Goal: Task Accomplishment & Management: Manage account settings

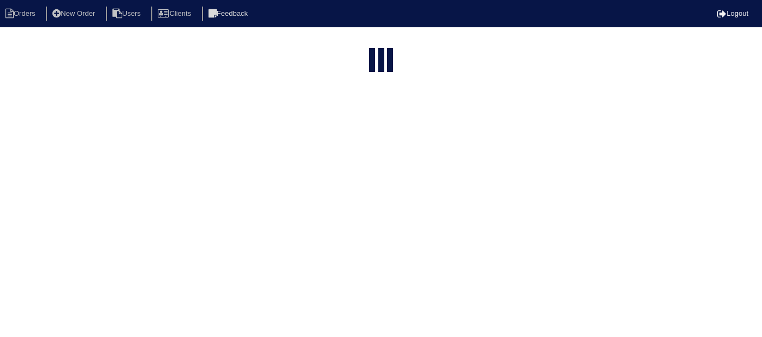
select select "15"
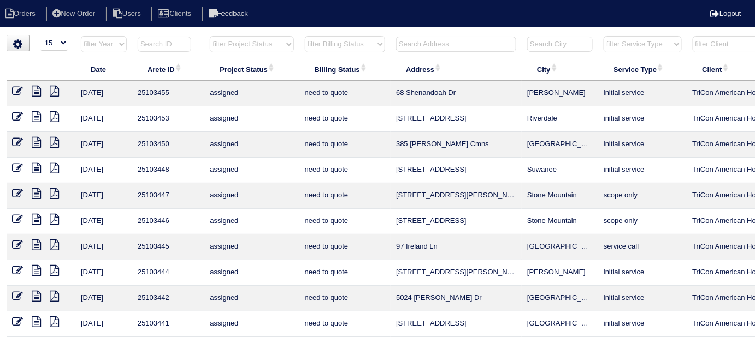
click at [417, 44] on input "text" at bounding box center [456, 44] width 120 height 15
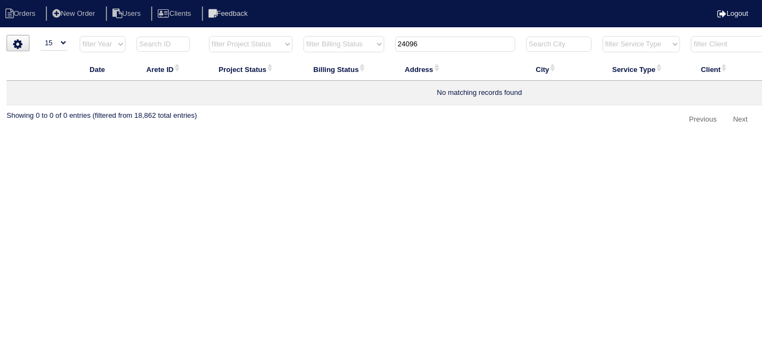
drag, startPoint x: 425, startPoint y: 41, endPoint x: 343, endPoint y: 23, distance: 83.2
click at [390, 33] on html "Orders New Order Users Clients Feedback Logout Orders New Order Users Clients M…" at bounding box center [381, 70] width 762 height 140
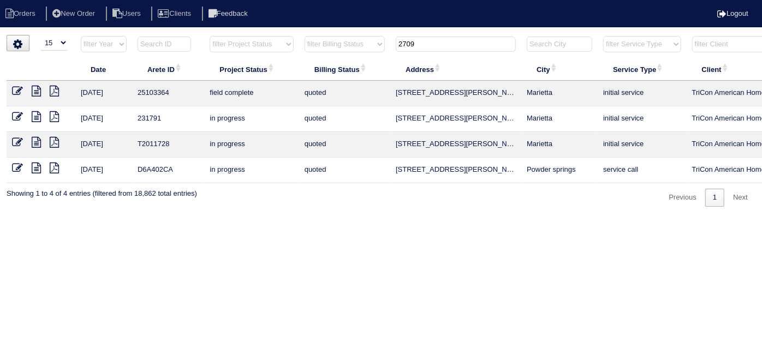
type input "2709"
click at [20, 88] on icon at bounding box center [17, 91] width 11 height 11
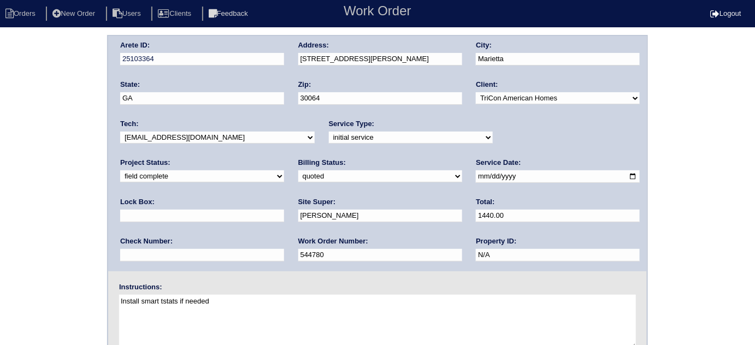
click at [298, 177] on select "need to quote quoted need to invoice invoiced paid warranty purchase order need…" at bounding box center [380, 176] width 164 height 12
select select "need to invoice"
click at [298, 170] on select "need to quote quoted need to invoice invoiced paid warranty purchase order need…" at bounding box center [380, 176] width 164 height 12
click at [90, 234] on div "Arete ID: 25103364 Address: 2709 Owens Dr City: Marietta State: GA Zip: 30064 C…" at bounding box center [377, 256] width 755 height 442
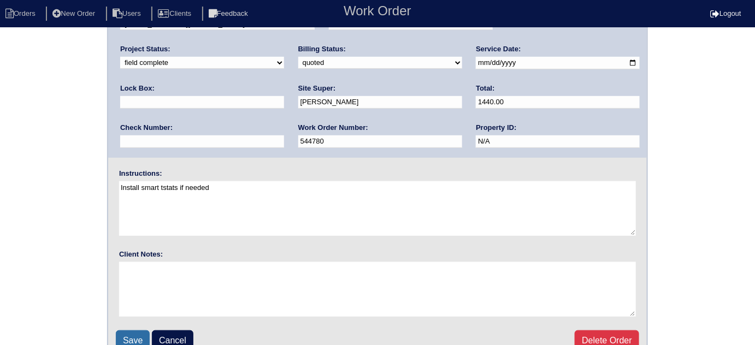
scroll to position [129, 0]
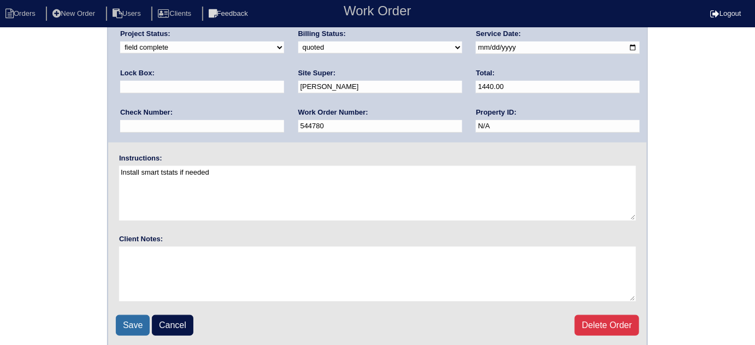
click at [141, 327] on input "Save" at bounding box center [133, 325] width 34 height 21
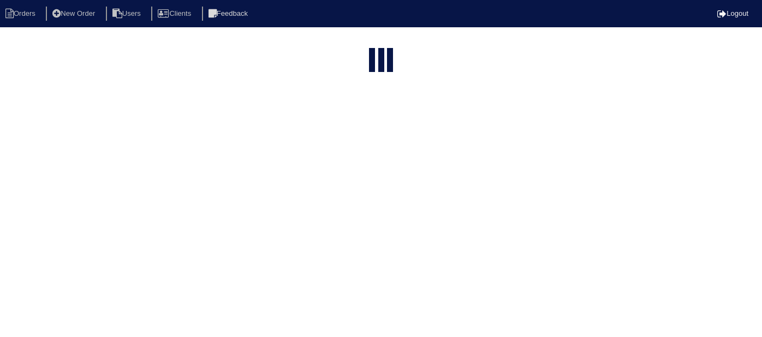
select select "15"
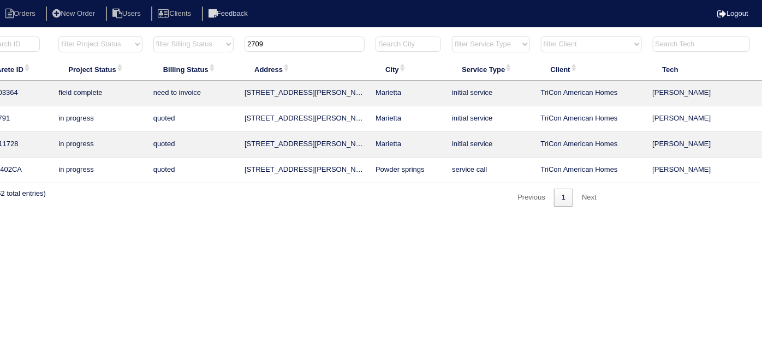
scroll to position [0, 190]
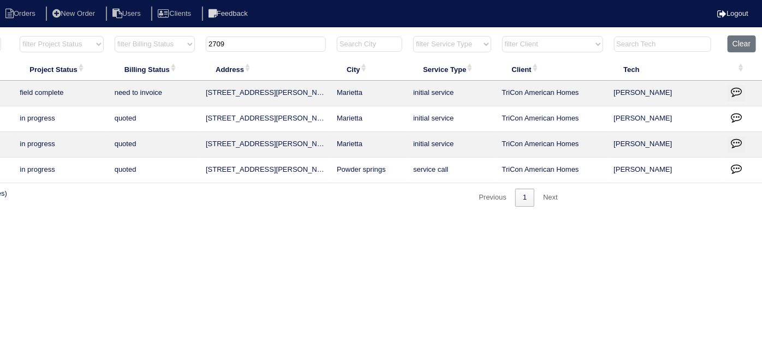
click at [732, 87] on icon "button" at bounding box center [736, 91] width 11 height 11
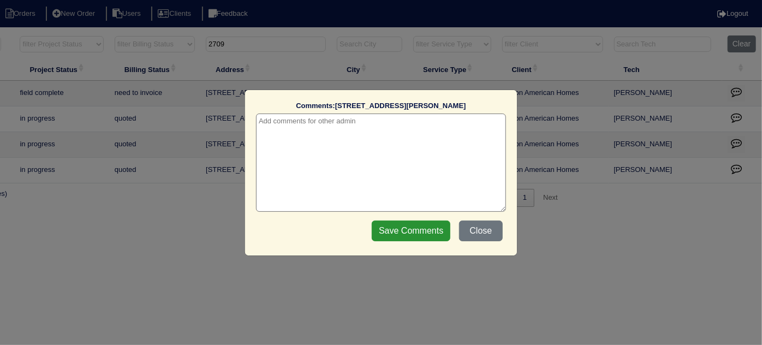
click at [337, 115] on textarea at bounding box center [381, 163] width 250 height 98
paste textarea "Duct cleaning"
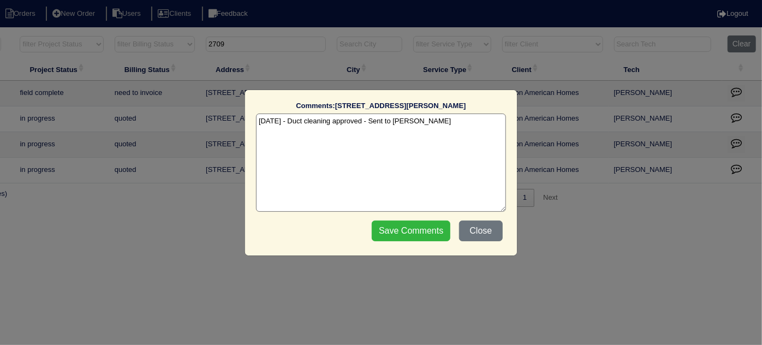
type textarea "9/18/25 - Duct cleaning approved - Sent to Dan - KE"
click at [388, 223] on input "Save Comments" at bounding box center [411, 231] width 79 height 21
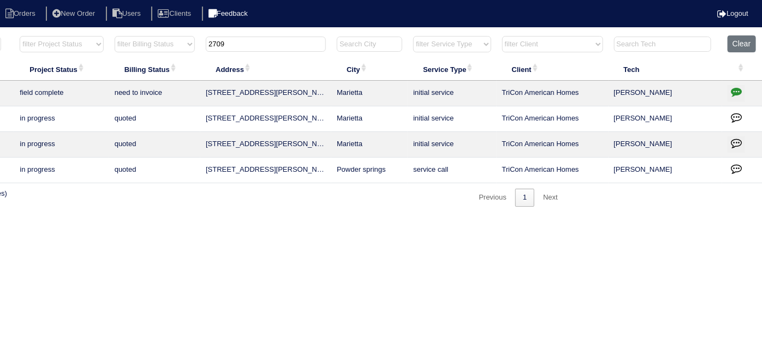
drag, startPoint x: 278, startPoint y: 39, endPoint x: 234, endPoint y: 19, distance: 48.4
click at [239, 35] on body "Orders New Order Users Clients Feedback Logout Orders New Order Users Clients M…" at bounding box center [191, 121] width 762 height 172
type input "2"
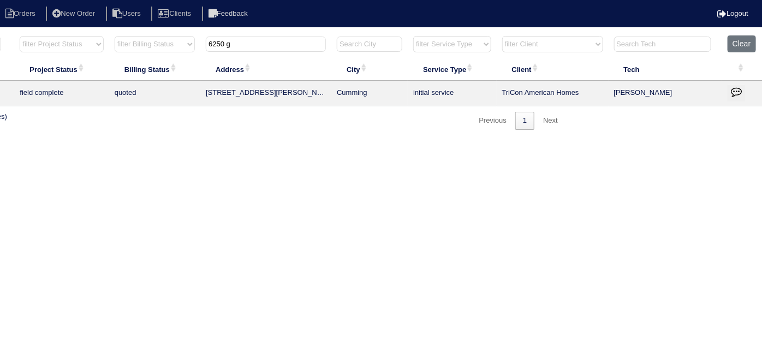
type input "6250 g"
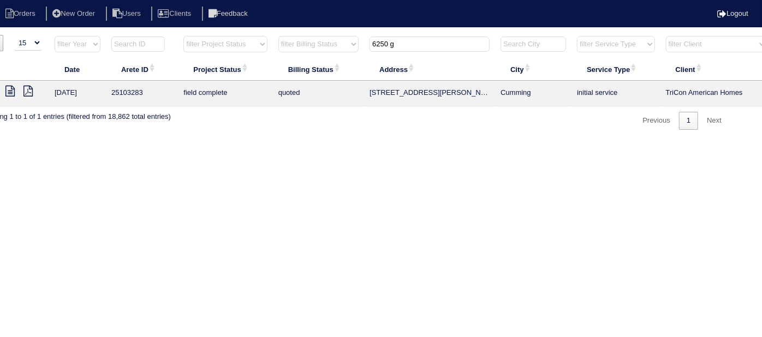
scroll to position [0, 0]
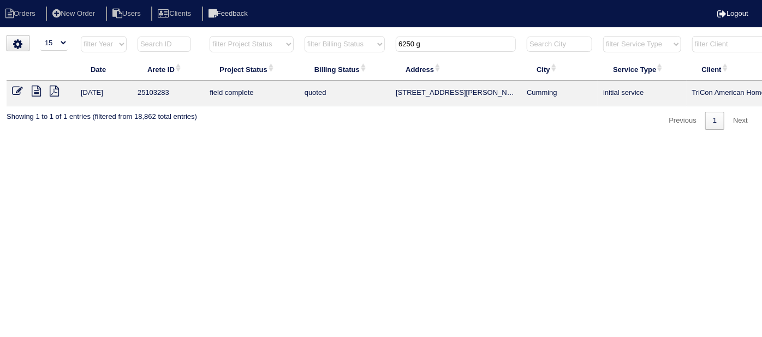
click at [17, 91] on icon at bounding box center [17, 91] width 11 height 11
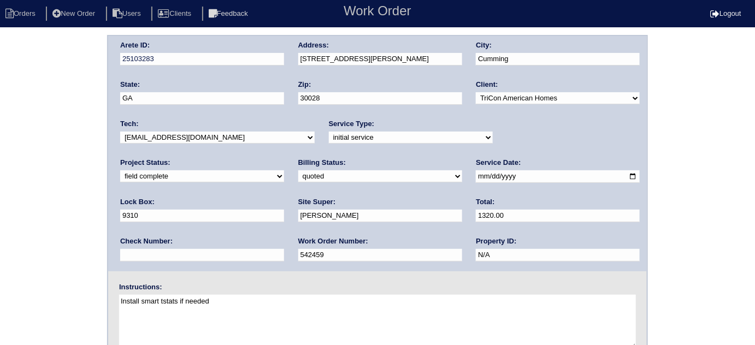
click at [68, 192] on div "Arete ID: 25103283 Address: [STREET_ADDRESS][PERSON_NAME] City: [GEOGRAPHIC_DAT…" at bounding box center [377, 256] width 755 height 442
click at [298, 177] on select "need to quote quoted need to invoice invoiced paid warranty purchase order need…" at bounding box center [380, 176] width 164 height 12
select select "need to invoice"
click at [298, 170] on select "need to quote quoted need to invoice invoiced paid warranty purchase order need…" at bounding box center [380, 176] width 164 height 12
click at [60, 215] on div "Arete ID: 25103283 Address: [STREET_ADDRESS][PERSON_NAME] City: [GEOGRAPHIC_DAT…" at bounding box center [377, 256] width 755 height 442
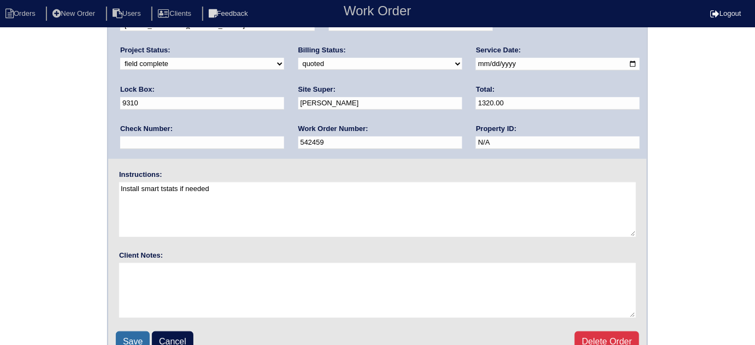
scroll to position [129, 0]
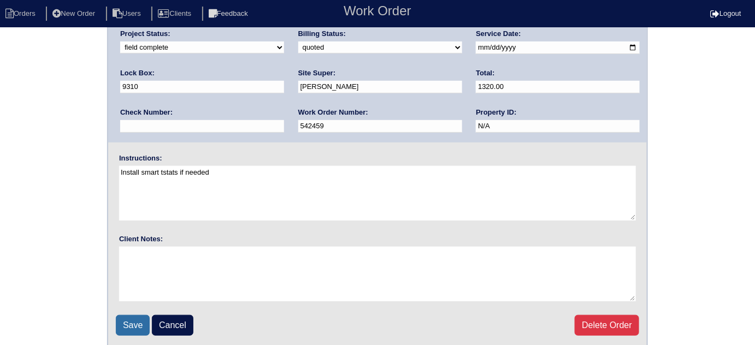
click at [120, 329] on input "Save" at bounding box center [133, 325] width 34 height 21
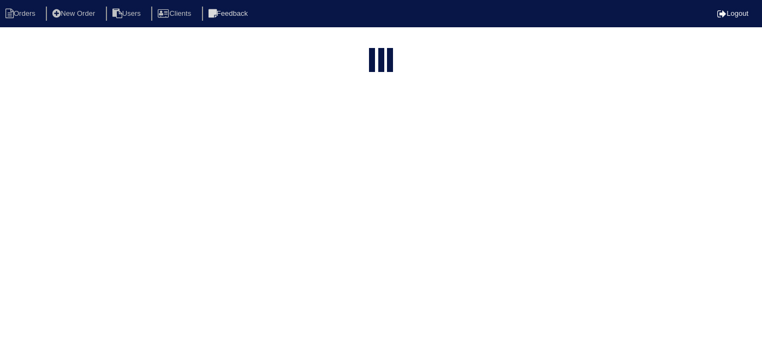
select select "15"
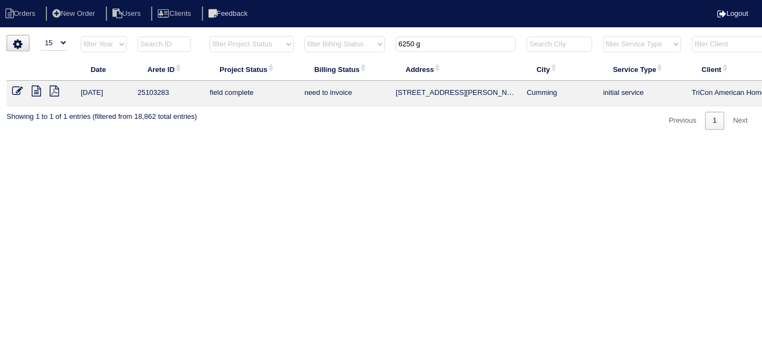
drag, startPoint x: 432, startPoint y: 42, endPoint x: 326, endPoint y: 1, distance: 113.6
click at [338, 35] on body "Orders New Order Users Clients Feedback Logout Orders New Order Users Clients M…" at bounding box center [381, 82] width 762 height 95
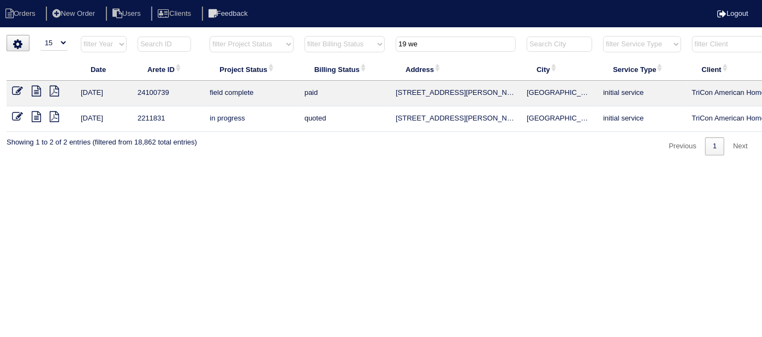
type input "19 we"
click at [33, 90] on icon at bounding box center [36, 91] width 9 height 11
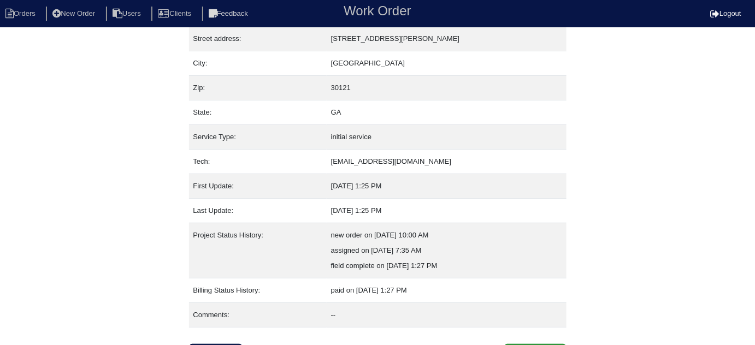
scroll to position [74, 0]
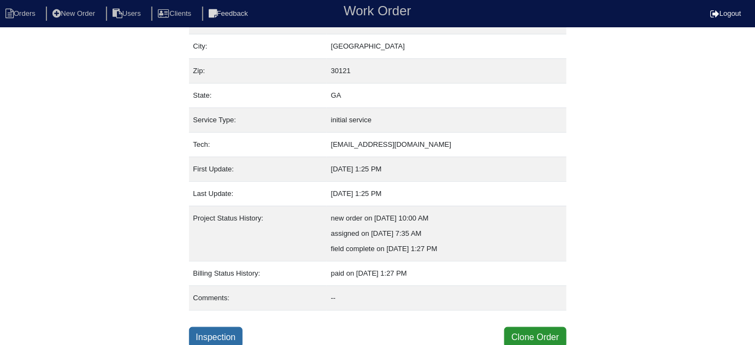
click at [223, 327] on link "Inspection" at bounding box center [216, 337] width 54 height 21
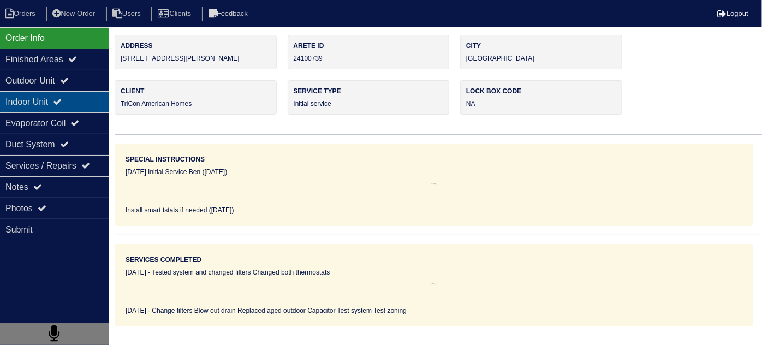
click at [58, 95] on div "Indoor Unit" at bounding box center [54, 101] width 109 height 21
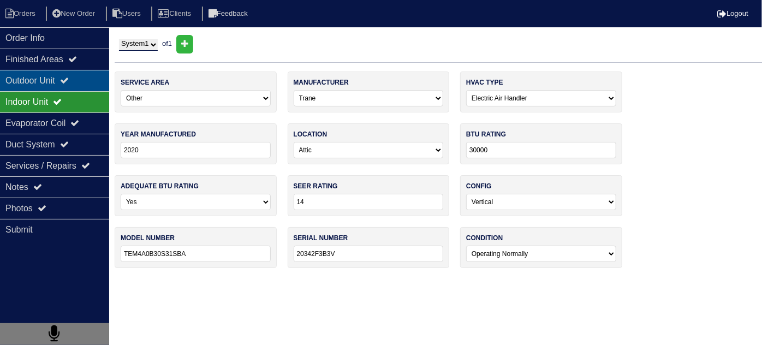
click at [68, 79] on icon at bounding box center [64, 80] width 9 height 9
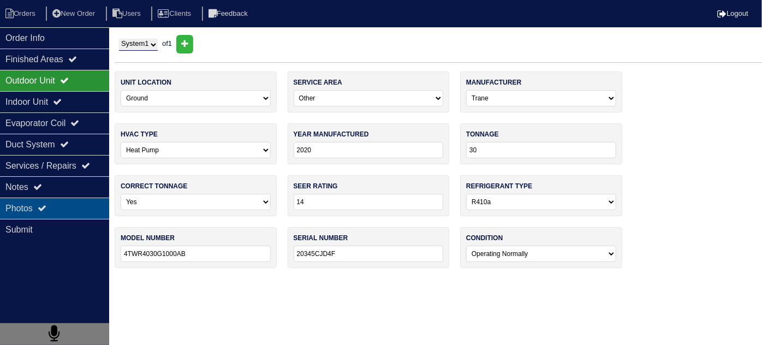
click at [78, 199] on div "Photos" at bounding box center [54, 208] width 109 height 21
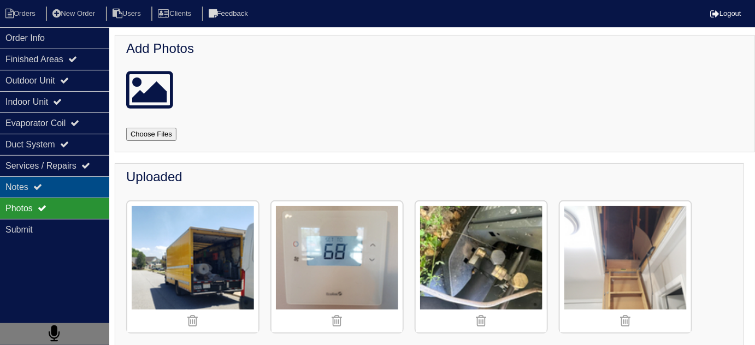
click at [75, 187] on div "Notes" at bounding box center [54, 186] width 109 height 21
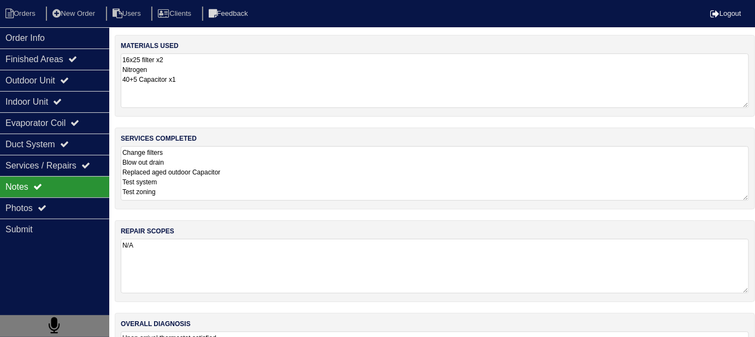
click at [273, 170] on textarea "Change filters Blow out drain Replaced aged outdoor Capacitor Test system Test …" at bounding box center [435, 173] width 628 height 55
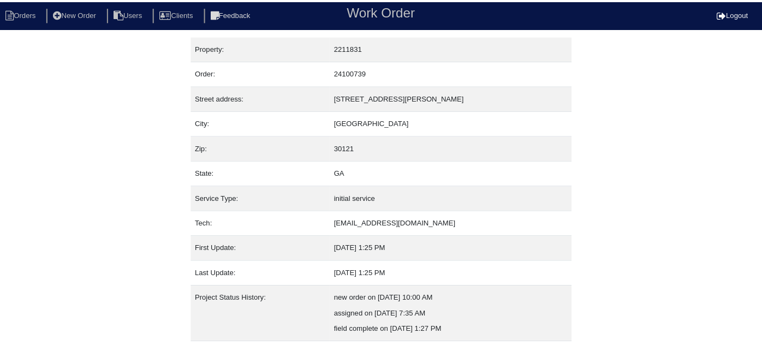
scroll to position [74, 0]
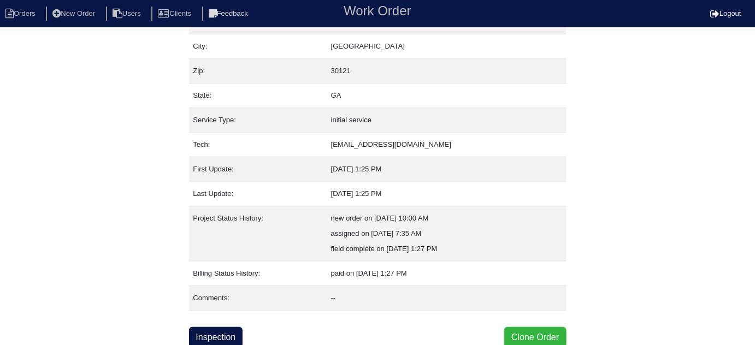
click at [554, 329] on button "Clone Order" at bounding box center [535, 337] width 62 height 21
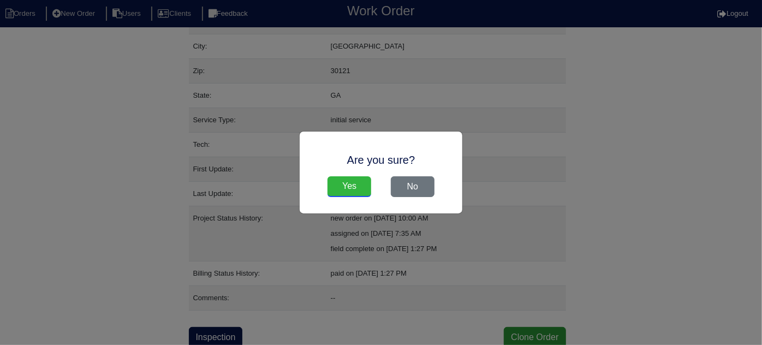
click at [342, 192] on input "Yes" at bounding box center [350, 186] width 44 height 21
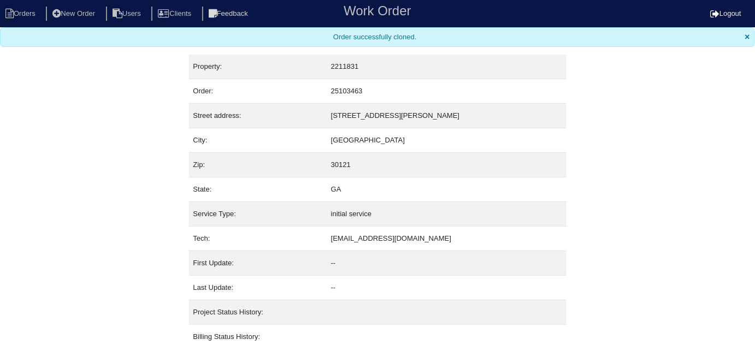
click at [29, 23] on nav "Orders New Order Users Clients Feedback Work Order Logout" at bounding box center [377, 13] width 755 height 27
click at [31, 16] on li "Orders" at bounding box center [22, 14] width 44 height 15
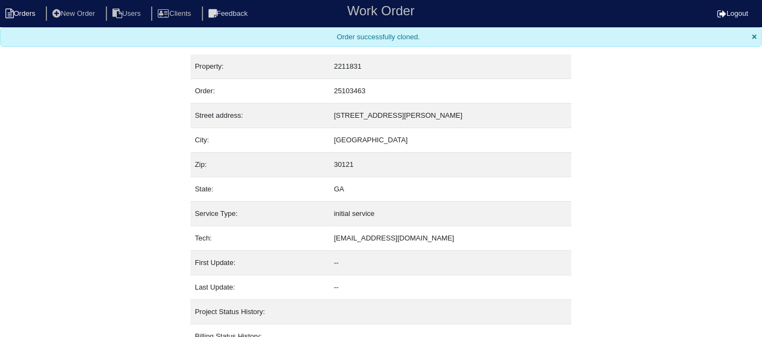
select select "15"
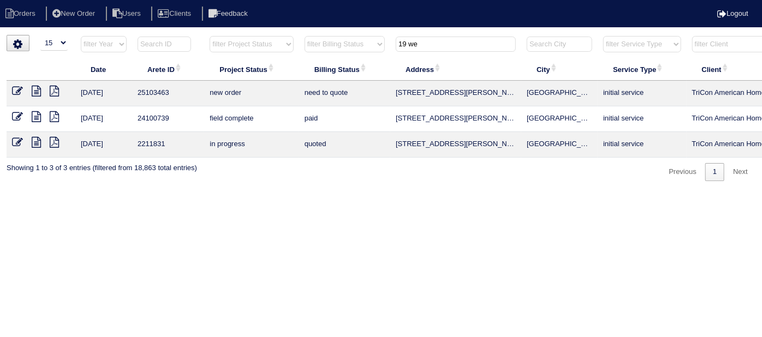
click at [14, 91] on icon at bounding box center [17, 91] width 11 height 11
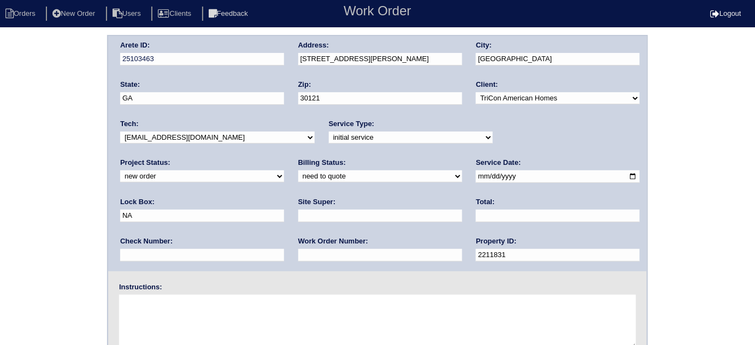
click at [298, 210] on input "text" at bounding box center [380, 216] width 164 height 13
type input "Jacob Gaither"
drag, startPoint x: 498, startPoint y: 181, endPoint x: 434, endPoint y: 170, distance: 64.9
click at [435, 170] on div "Arete ID: 25103463 Address: 19 Wesley Drew Ln City: Cartersville State: GA Zip:…" at bounding box center [377, 153] width 538 height 235
type input "9310"
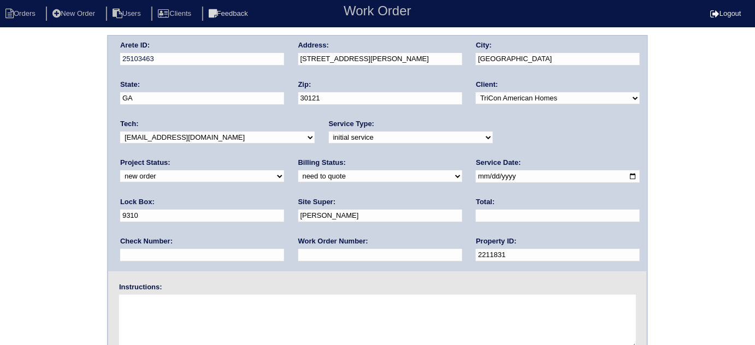
click at [298, 250] on input "text" at bounding box center [380, 255] width 164 height 13
click at [298, 251] on input "text" at bounding box center [380, 255] width 164 height 13
type input "548143"
click at [213, 331] on textarea at bounding box center [377, 322] width 517 height 55
type textarea "Install smart tstats if needed"
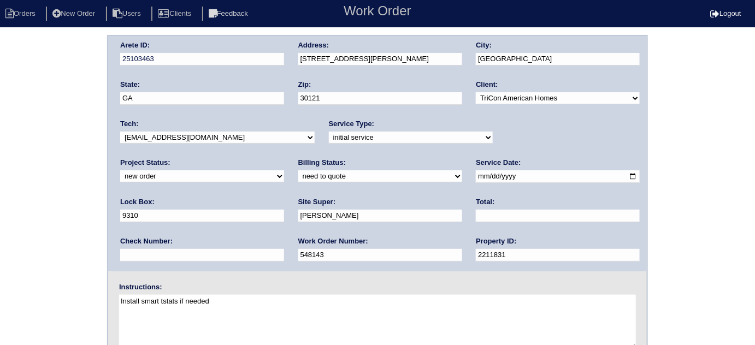
click at [394, 66] on div "Address: 19 Wesley Drew Ln" at bounding box center [380, 55] width 164 height 31
click at [378, 70] on div "Address: 19 Wesley Drew Ln" at bounding box center [380, 55] width 164 height 31
click at [388, 50] on div "Address: 19 Wesley Drew Ln" at bounding box center [380, 55] width 164 height 31
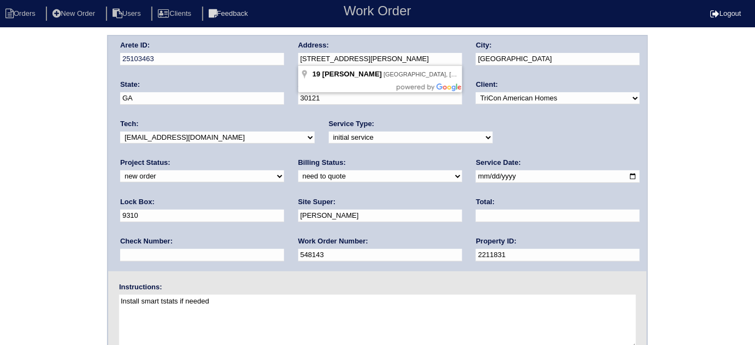
drag, startPoint x: 383, startPoint y: 58, endPoint x: 255, endPoint y: 85, distance: 131.1
click at [255, 85] on div "Arete ID: 25103463 Address: 19 Wesley Drew Ln City: Cartersville State: GA Zip:…" at bounding box center [377, 153] width 538 height 235
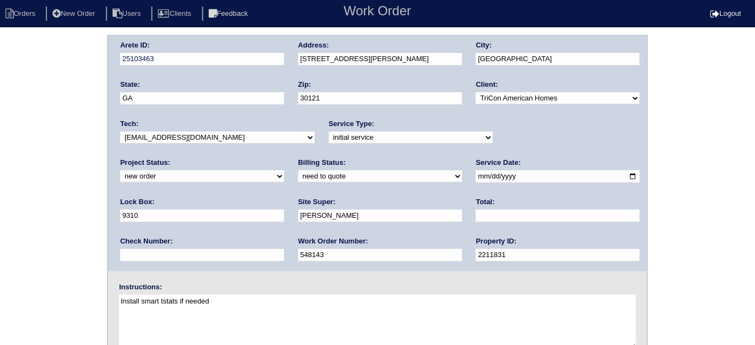
click at [4, 250] on div "Arete ID: 25103463 Address: 19 Wesley Drew Ln City: Cartersville State: GA Zip:…" at bounding box center [377, 256] width 755 height 442
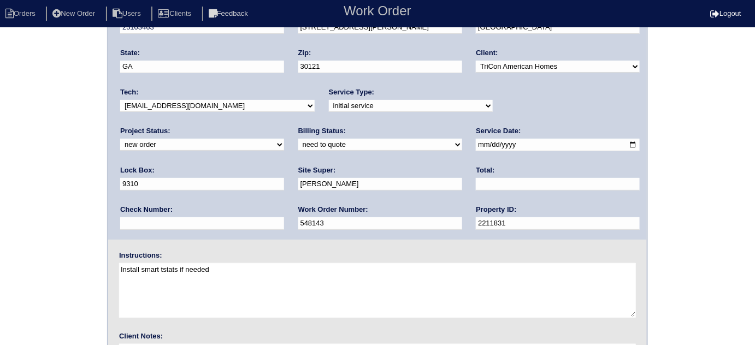
scroll to position [129, 0]
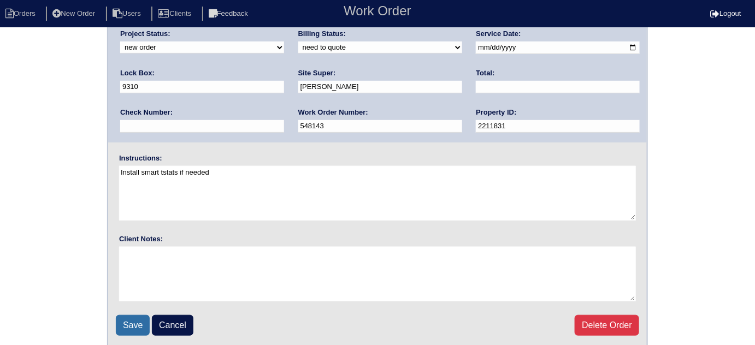
click at [117, 321] on input "Save" at bounding box center [133, 325] width 34 height 21
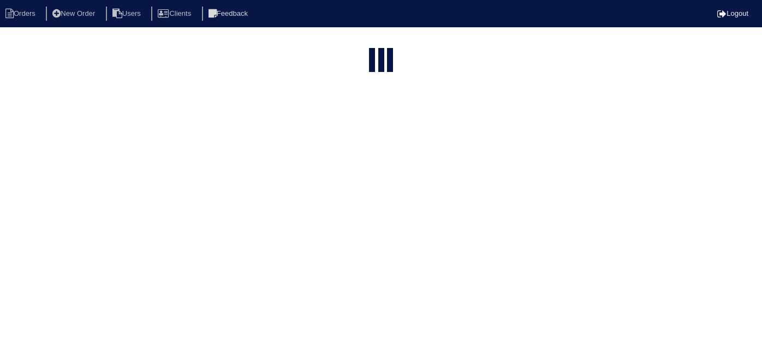
select select "15"
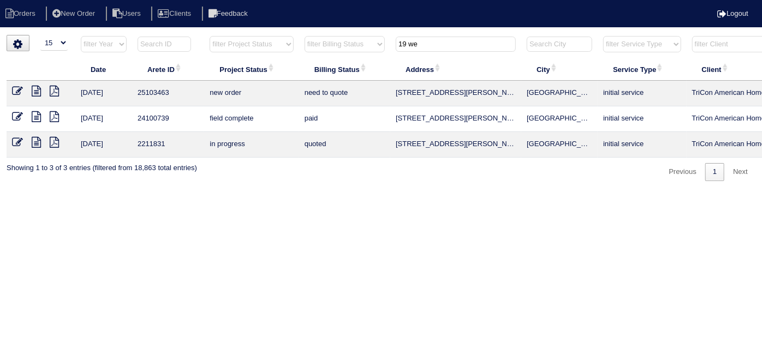
drag, startPoint x: 427, startPoint y: 45, endPoint x: 389, endPoint y: 31, distance: 40.3
click at [401, 32] on html "Orders New Order Users Clients Feedback Logout Orders New Order Users Clients M…" at bounding box center [381, 96] width 762 height 192
click at [444, 40] on input "869" at bounding box center [456, 44] width 120 height 15
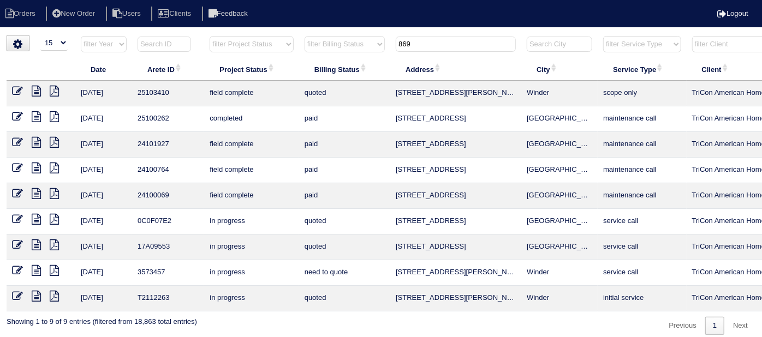
type input "869"
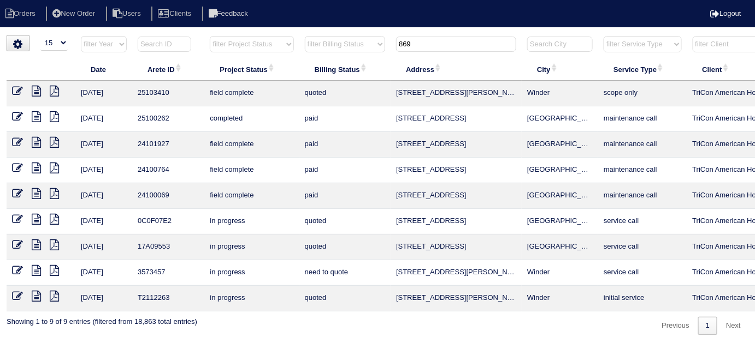
click at [14, 90] on icon at bounding box center [17, 91] width 11 height 11
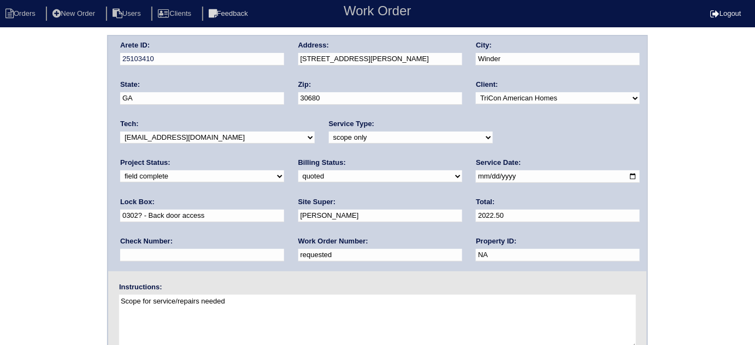
drag, startPoint x: 170, startPoint y: 256, endPoint x: 49, endPoint y: 211, distance: 129.0
click at [49, 211] on div "Arete ID: 25103410 Address: [STREET_ADDRESS][PERSON_NAME] City: Winder State: […" at bounding box center [377, 256] width 755 height 442
type input "548152"
click at [49, 211] on div "Arete ID: 25103410 Address: 869 Kendall Park Dr City: Winder State: GA Zip: 306…" at bounding box center [377, 256] width 755 height 442
click at [370, 137] on select "-select- initial service basic service maintenance call replacement scope servi…" at bounding box center [411, 138] width 164 height 12
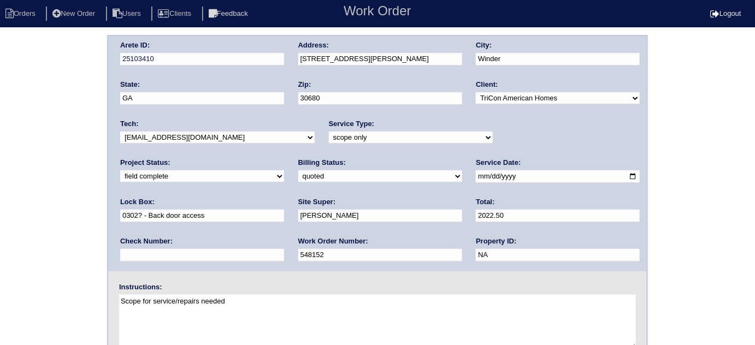
click at [370, 137] on select "-select- initial service basic service maintenance call replacement scope servi…" at bounding box center [411, 138] width 164 height 12
click at [284, 170] on select "new order assigned in progress field complete need to schedule admin review arc…" at bounding box center [202, 176] width 164 height 12
select select "need to schedule"
click at [284, 170] on select "new order assigned in progress field complete need to schedule admin review arc…" at bounding box center [202, 176] width 164 height 12
click at [298, 175] on select "need to quote quoted need to invoice invoiced paid warranty purchase order need…" at bounding box center [380, 176] width 164 height 12
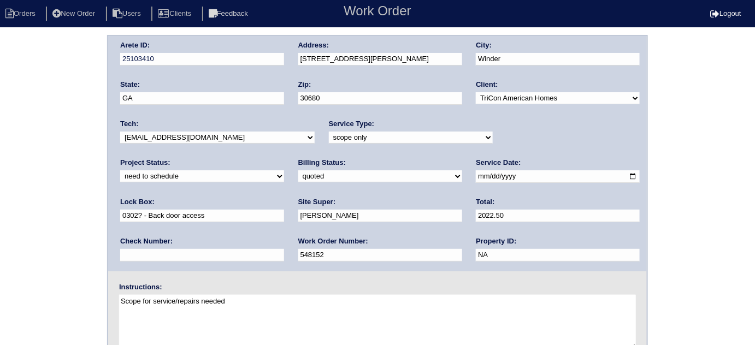
select select "need to invoice"
click at [298, 170] on select "need to quote quoted need to invoice invoiced paid warranty purchase order need…" at bounding box center [380, 176] width 164 height 12
click at [476, 173] on input "2025-09-16" at bounding box center [558, 176] width 164 height 13
type input "2025-09-19"
click at [0, 250] on div "Arete ID: 25103410 Address: 869 Kendall Park Dr City: Winder State: GA Zip: 306…" at bounding box center [377, 256] width 755 height 442
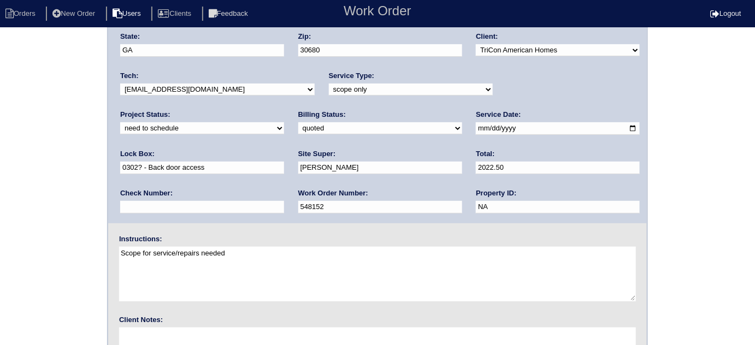
scroll to position [48, 0]
click at [27, 150] on div "Arete ID: 25103410 Address: 869 Kendall Park Dr City: Winder State: GA Zip: 306…" at bounding box center [377, 208] width 755 height 442
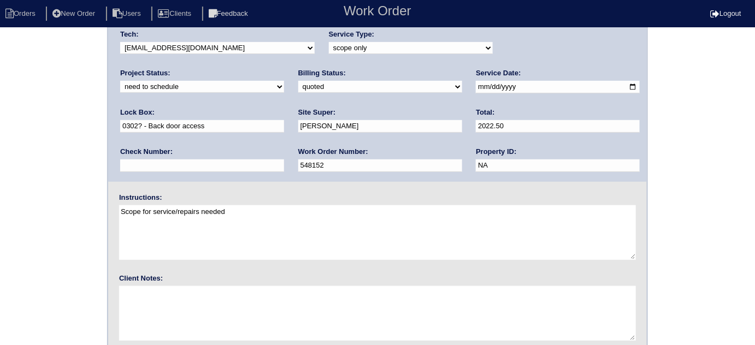
scroll to position [129, 0]
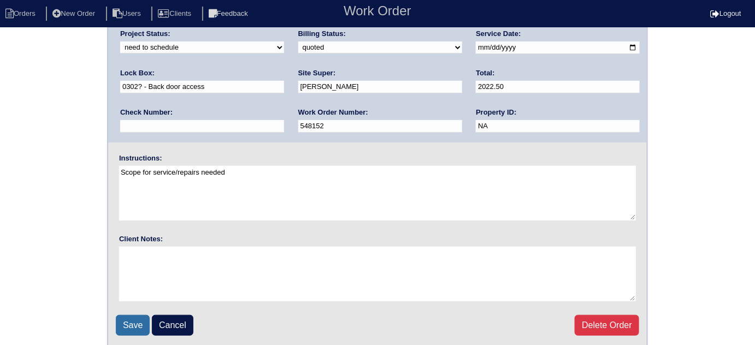
click at [137, 325] on input "Save" at bounding box center [133, 325] width 34 height 21
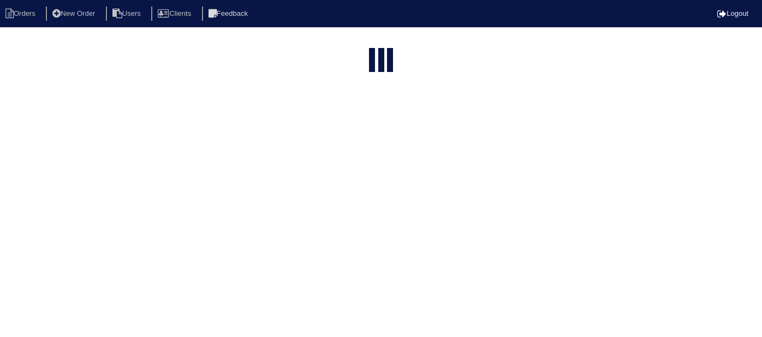
select select "15"
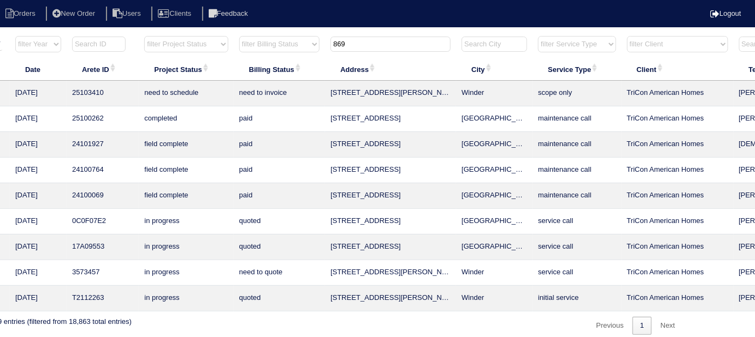
scroll to position [0, 198]
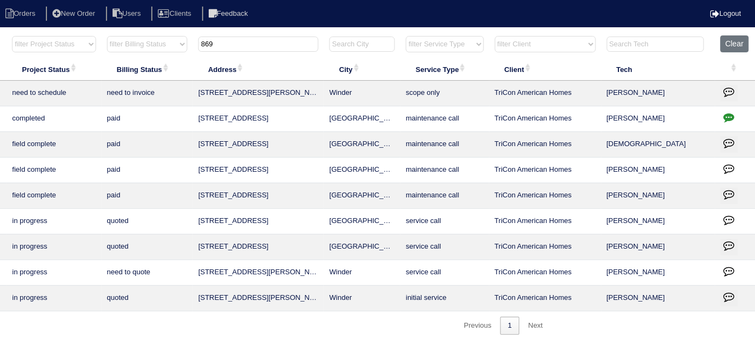
click at [737, 88] on button "button" at bounding box center [728, 93] width 17 height 16
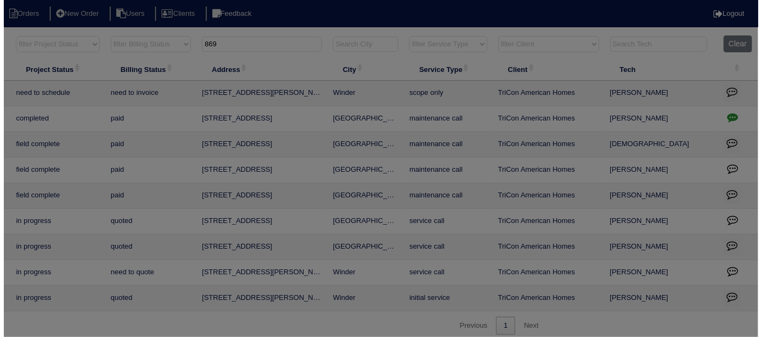
scroll to position [0, 190]
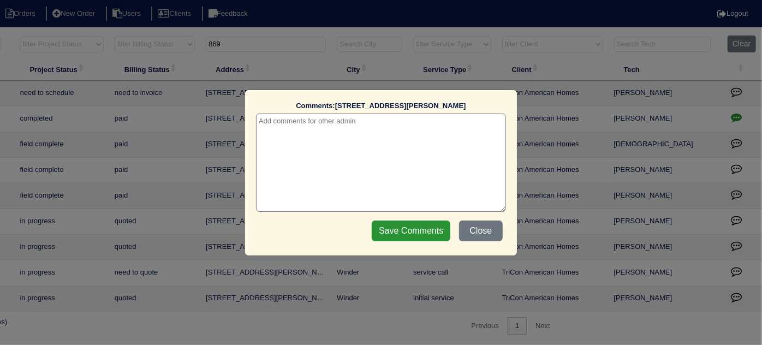
click at [326, 132] on textarea at bounding box center [381, 163] width 250 height 98
paste textarea "Service/Duct cleaning/Odoban"
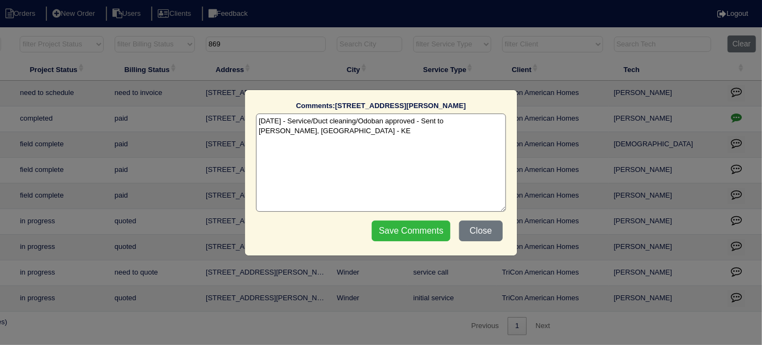
type textarea "[DATE] - Service/Duct cleaning/Odoban approved - Sent to [PERSON_NAME], [GEOGRA…"
click at [377, 234] on input "Save Comments" at bounding box center [411, 231] width 79 height 21
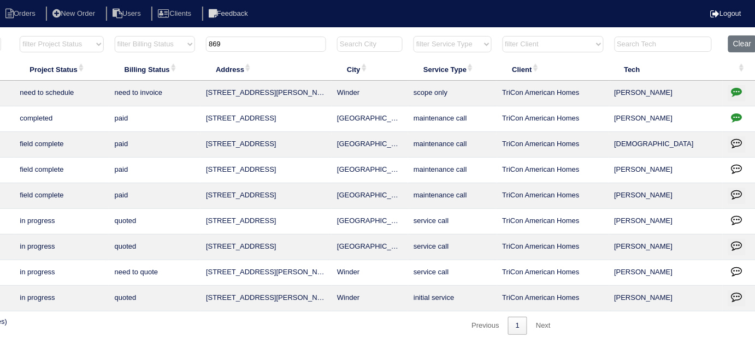
drag, startPoint x: 247, startPoint y: 40, endPoint x: 0, endPoint y: 2, distance: 249.8
click at [103, 35] on body "Orders New Order Users Clients Feedback Logout Orders New Order Users Clients M…" at bounding box center [187, 185] width 755 height 300
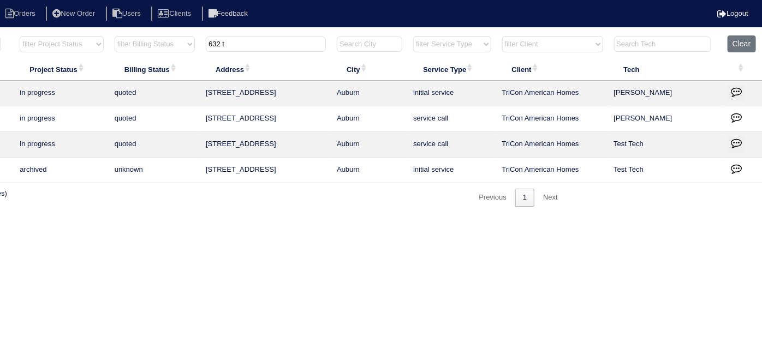
type input "632 t"
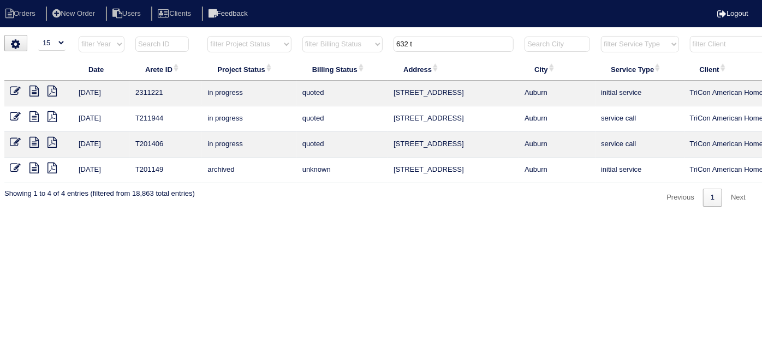
scroll to position [0, 0]
click at [39, 90] on icon at bounding box center [36, 91] width 9 height 11
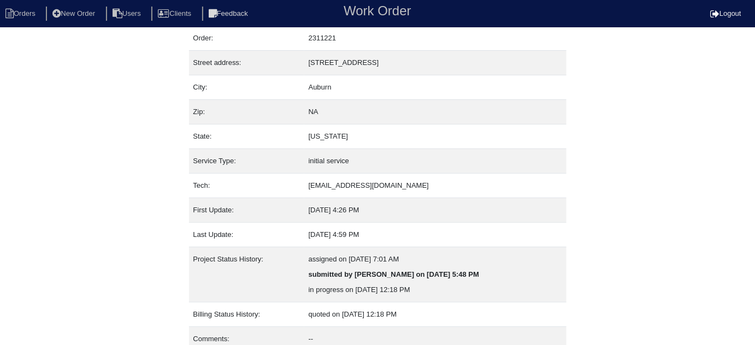
scroll to position [74, 0]
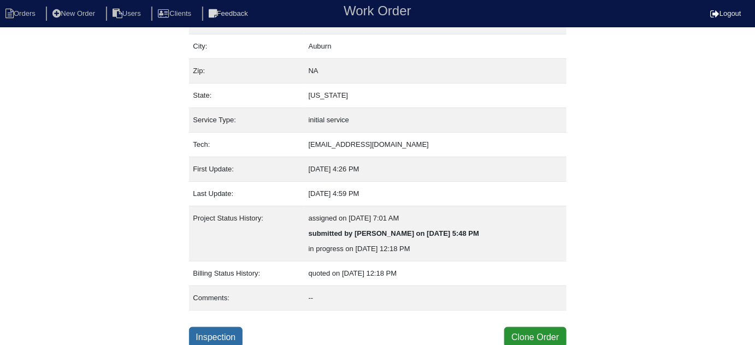
click at [227, 334] on link "Inspection" at bounding box center [216, 337] width 54 height 21
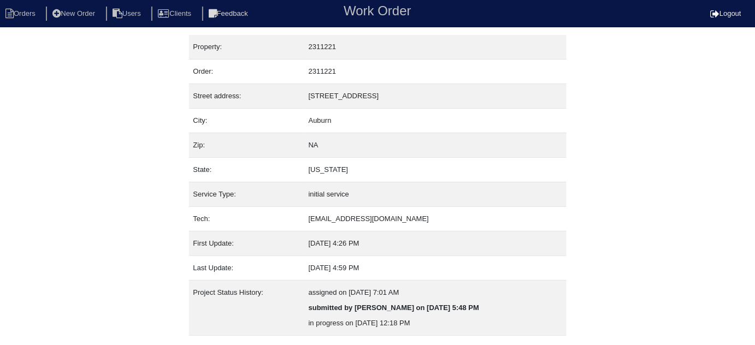
select select "1"
select select "Goodman"
select select "0"
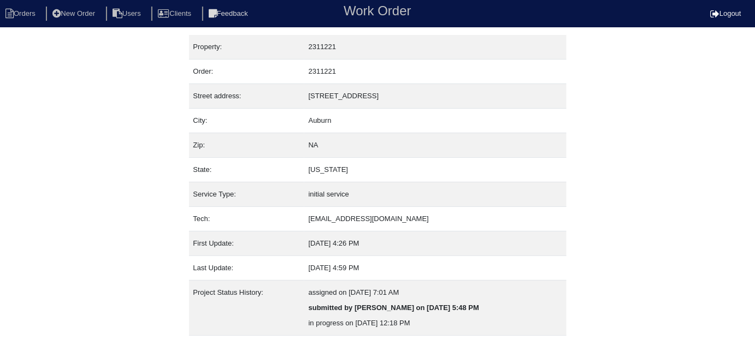
select select "0"
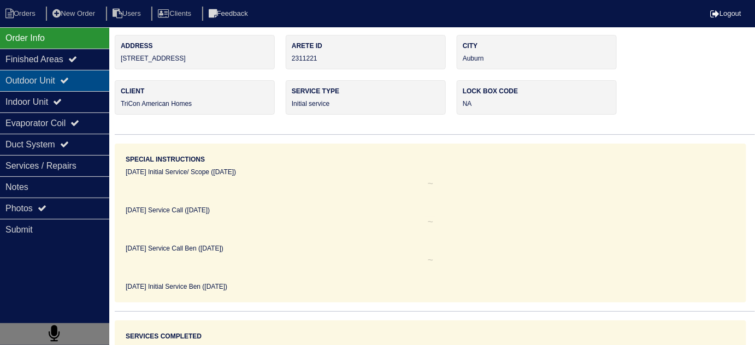
click at [69, 80] on icon at bounding box center [64, 80] width 9 height 9
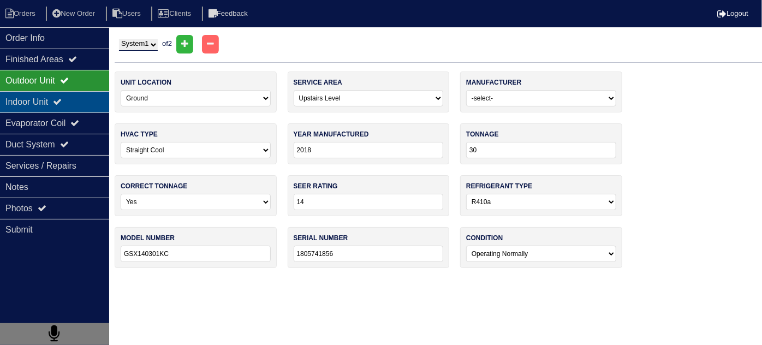
click at [64, 96] on div "Indoor Unit" at bounding box center [54, 101] width 109 height 21
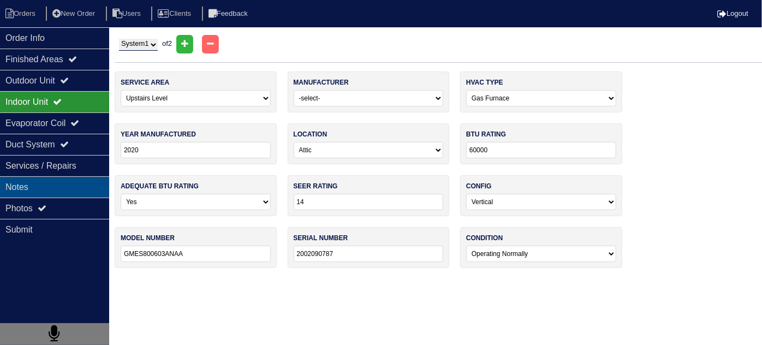
click at [58, 185] on div "Notes" at bounding box center [54, 186] width 109 height 21
type textarea "Main 2-Filters 16x25 45+5 MFD Capacitor Nitrogen PVC coupling 2 pounds of r410a…"
type textarea "When I arrived the main level wasn't working due to the outdoor capacitor chang…"
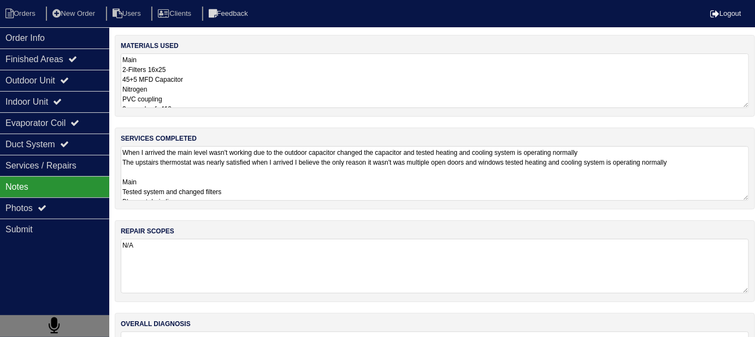
click at [310, 186] on textarea "When I arrived the main level wasn't working due to the outdoor capacitor chang…" at bounding box center [435, 173] width 628 height 55
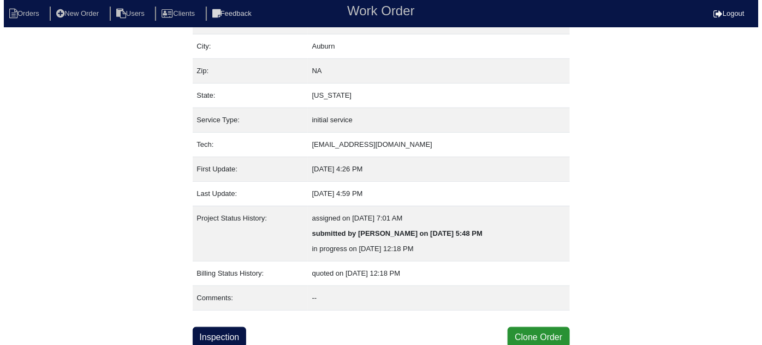
scroll to position [74, 0]
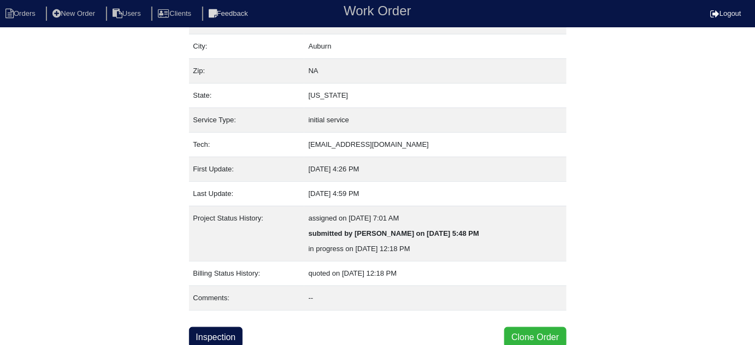
click at [549, 331] on button "Clone Order" at bounding box center [535, 337] width 62 height 21
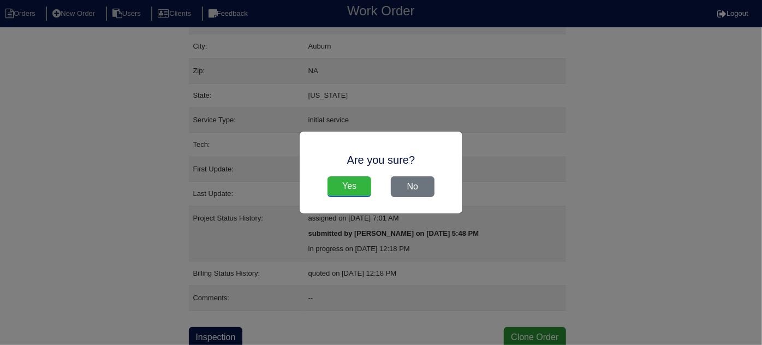
click at [361, 184] on input "Yes" at bounding box center [350, 186] width 44 height 21
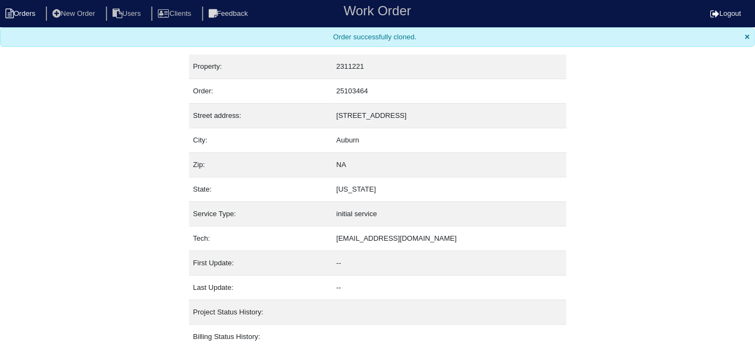
click at [29, 18] on li "Orders" at bounding box center [22, 14] width 44 height 15
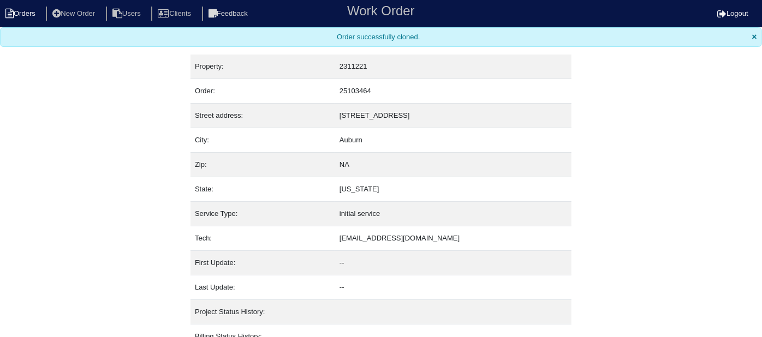
select select "15"
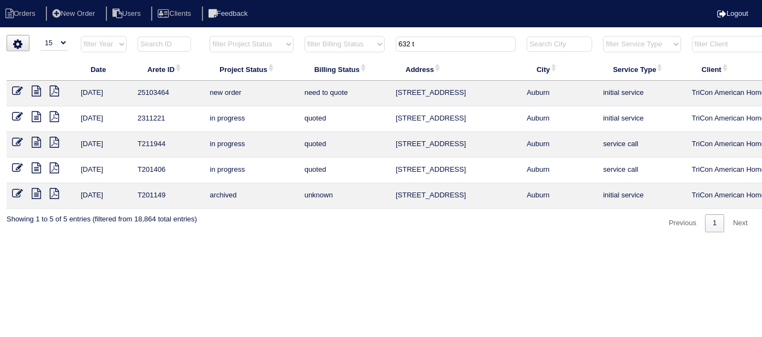
click at [13, 90] on icon at bounding box center [17, 91] width 11 height 11
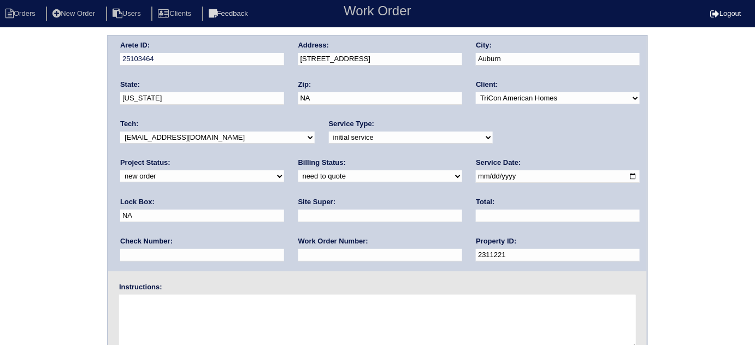
click at [298, 251] on input "text" at bounding box center [380, 255] width 164 height 13
type input "548160"
drag, startPoint x: 488, startPoint y: 171, endPoint x: 456, endPoint y: 168, distance: 32.4
click at [472, 174] on div "Arete ID: 25103464 Address: [STREET_ADDRESS] City: [GEOGRAPHIC_DATA] State: [US…" at bounding box center [377, 153] width 538 height 235
click at [298, 220] on input "text" at bounding box center [380, 216] width 164 height 13
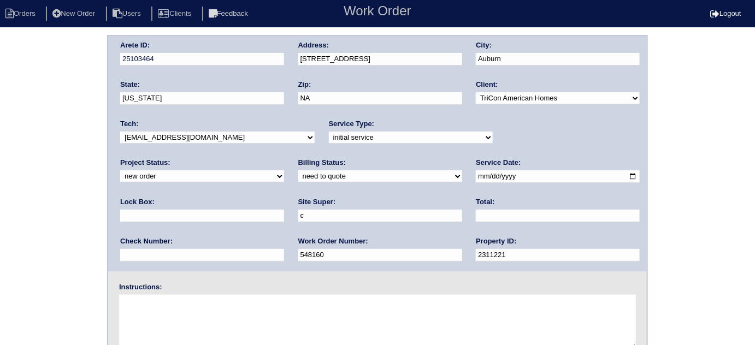
type input "[PERSON_NAME]"
click at [180, 317] on textarea at bounding box center [377, 322] width 517 height 55
type textarea "Install smart tstats if needed"
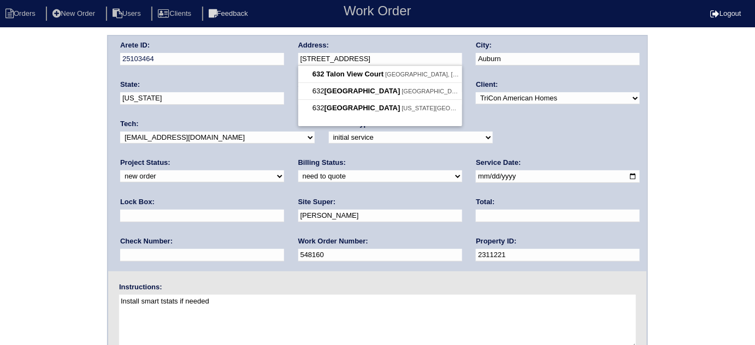
click at [268, 62] on div "Arete ID: 25103464 Address: 632 Talon View Court City: Auburn State: Georgia Zi…" at bounding box center [377, 153] width 538 height 235
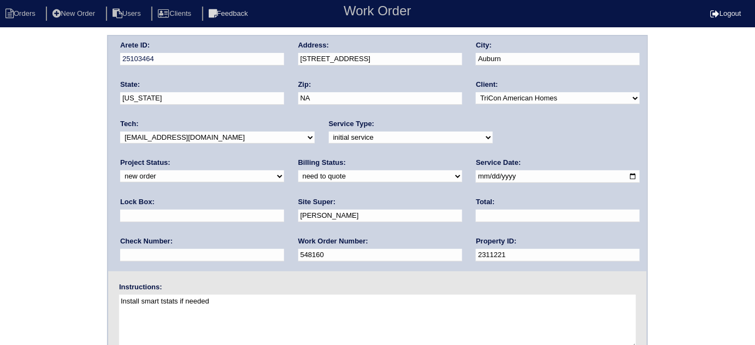
drag, startPoint x: 0, startPoint y: 158, endPoint x: 9, endPoint y: 163, distance: 10.0
click at [0, 158] on div "Arete ID: 25103464 Address: 632 Talon View Court City: Auburn State: Georgia Zi…" at bounding box center [377, 256] width 755 height 442
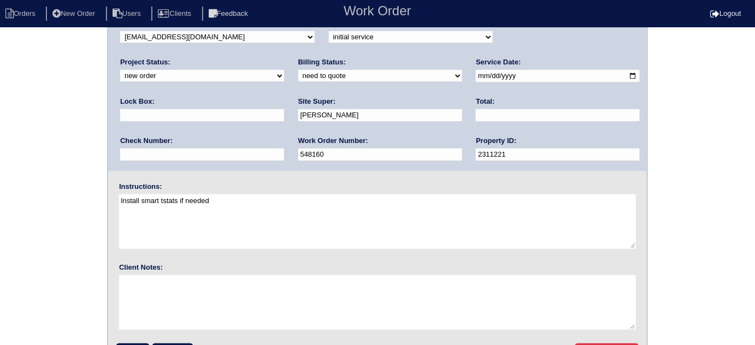
scroll to position [129, 0]
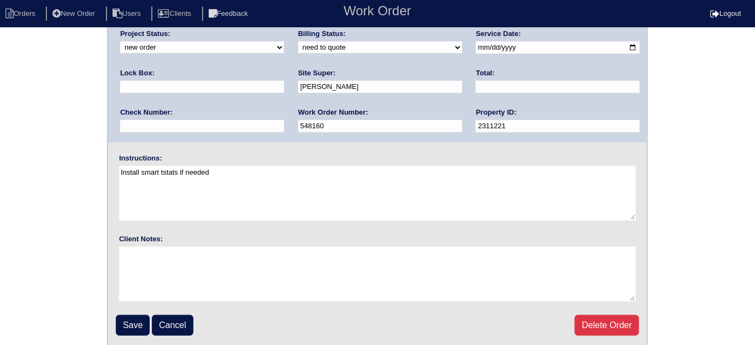
click at [118, 312] on fieldset "Arete ID: 25103464 Address: 632 Talon View Court City: Auburn State: Georgia Zi…" at bounding box center [377, 127] width 538 height 440
click at [122, 316] on input "Save" at bounding box center [133, 325] width 34 height 21
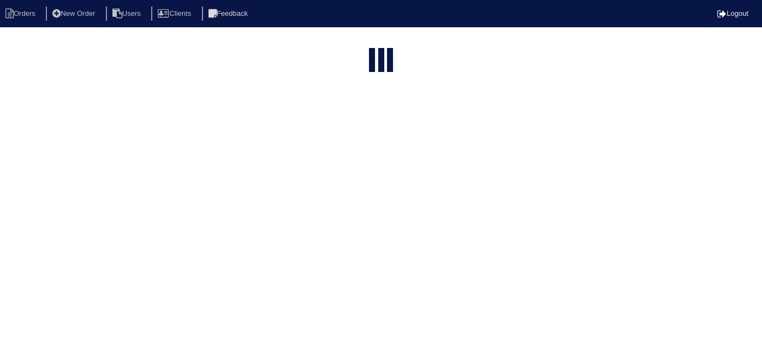
select select "15"
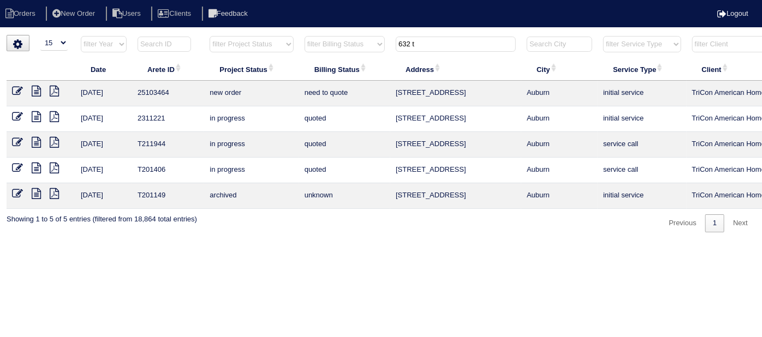
drag, startPoint x: 426, startPoint y: 44, endPoint x: 301, endPoint y: 34, distance: 125.5
click at [308, 33] on html "Orders New Order Users Clients Feedback Logout Orders New Order Users Clients M…" at bounding box center [381, 122] width 762 height 244
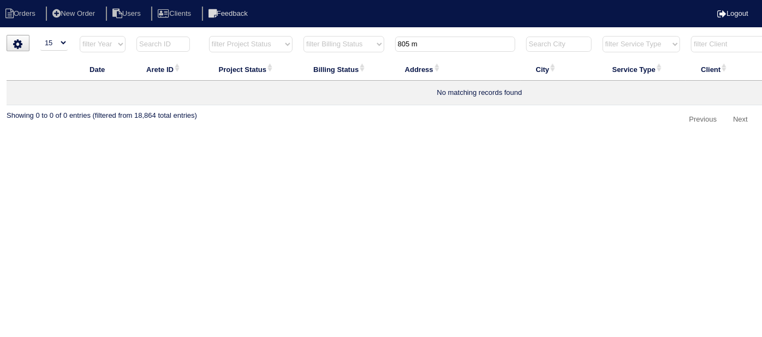
type input "805 m"
click at [70, 11] on li "New Order" at bounding box center [75, 14] width 58 height 15
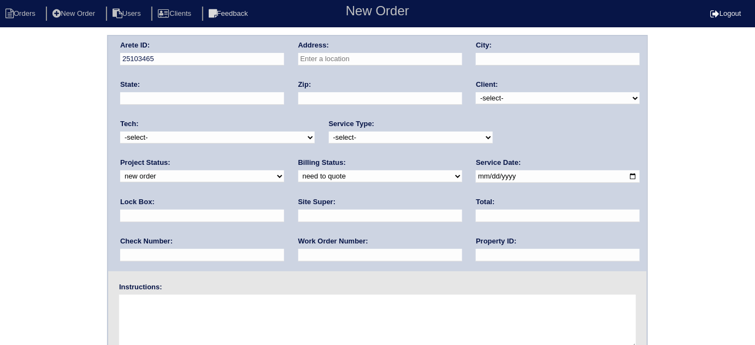
click at [342, 54] on input "text" at bounding box center [380, 59] width 164 height 13
type input "805 [PERSON_NAME]"
type input "Hampton"
type input "GA"
type input "30228"
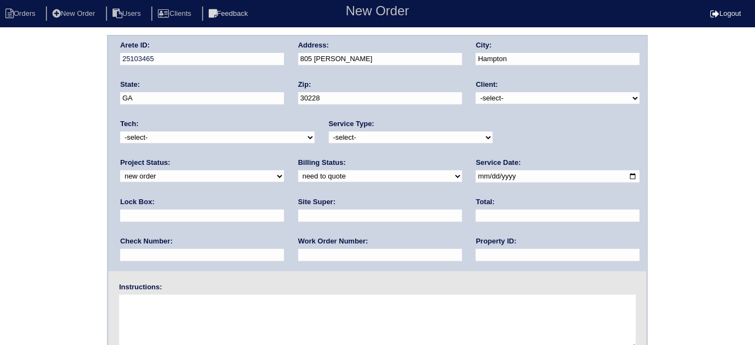
click at [494, 99] on select "-select- TriCon American Homes American Homes 4 Rent First Key Homes Zillow The…" at bounding box center [558, 98] width 164 height 12
select select "1"
click at [476, 92] on select "-select- TriCon American Homes American Homes 4 Rent First Key Homes Zillow The…" at bounding box center [558, 98] width 164 height 12
click at [376, 137] on select "-select- initial service basic service maintenance call replacement scope servi…" at bounding box center [411, 138] width 164 height 12
select select "initial service"
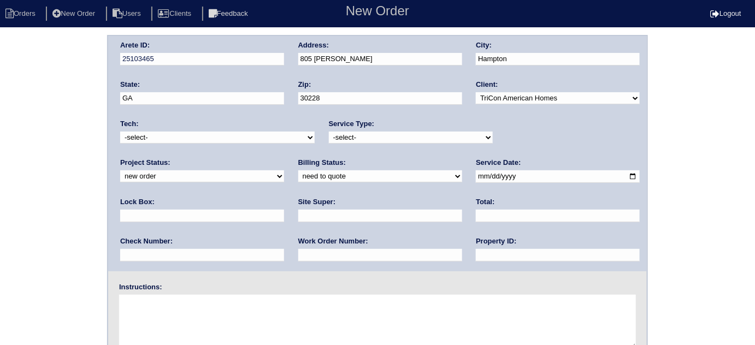
click at [329, 132] on select "-select- initial service basic service maintenance call replacement scope servi…" at bounding box center [411, 138] width 164 height 12
drag, startPoint x: 454, startPoint y: 174, endPoint x: 428, endPoint y: 194, distance: 33.5
click at [476, 174] on input "date" at bounding box center [558, 176] width 164 height 13
type input "[DATE]"
click at [476, 257] on input "text" at bounding box center [558, 255] width 164 height 13
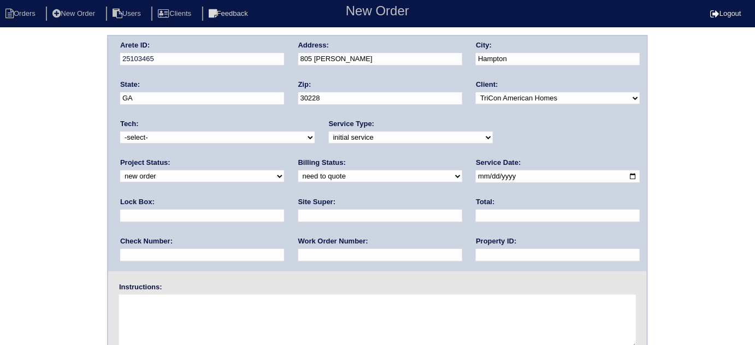
type input "N/A"
click at [298, 256] on input "text" at bounding box center [380, 255] width 164 height 13
type input "548174"
click at [284, 210] on input "text" at bounding box center [202, 216] width 164 height 13
type input "9310"
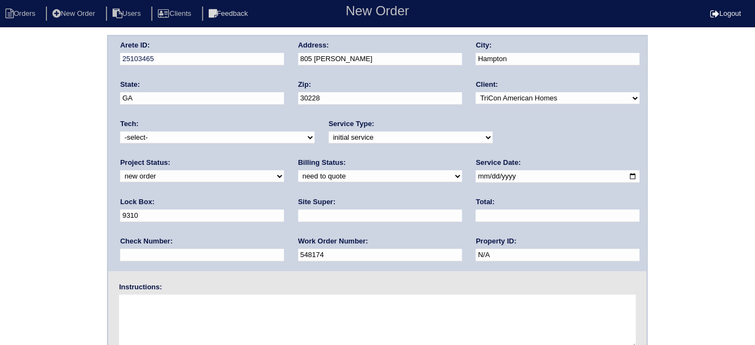
click at [298, 218] on input "text" at bounding box center [380, 216] width 164 height 13
type input "Jerome Middlebrooks"
click at [189, 311] on textarea at bounding box center [377, 322] width 517 height 55
click at [197, 329] on textarea at bounding box center [377, 322] width 517 height 55
type textarea "Install smart tstats if needed"
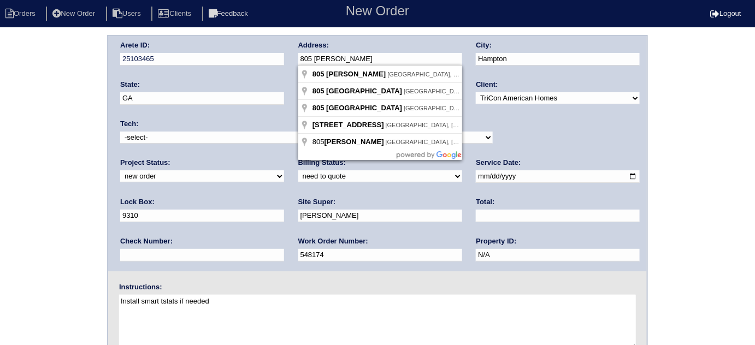
drag, startPoint x: 387, startPoint y: 61, endPoint x: 280, endPoint y: 67, distance: 107.2
click at [280, 67] on div "Arete ID: 25103465 Address: 805 Marcus Ln City: Hampton State: GA Zip: 30228 Cl…" at bounding box center [377, 153] width 538 height 235
click at [7, 197] on div "Arete ID: 25103465 Address: 805 Marcus Ln City: Hampton State: GA Zip: 30228 Cl…" at bounding box center [377, 256] width 755 height 442
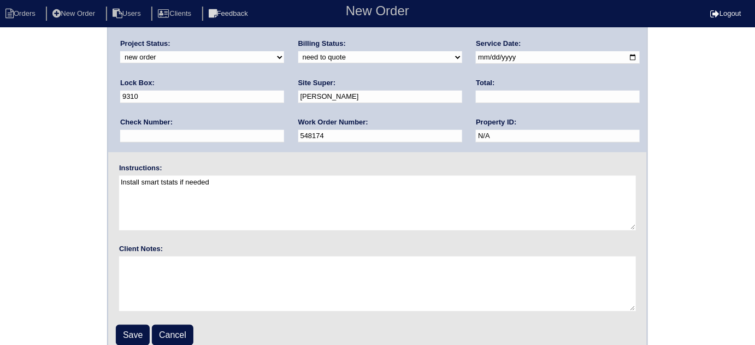
scroll to position [129, 0]
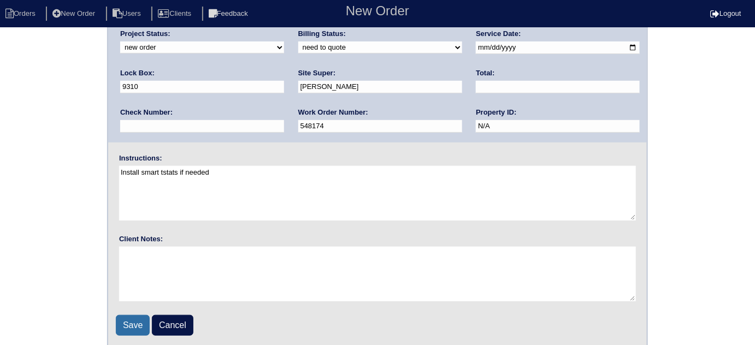
click at [124, 323] on input "Save" at bounding box center [133, 325] width 34 height 21
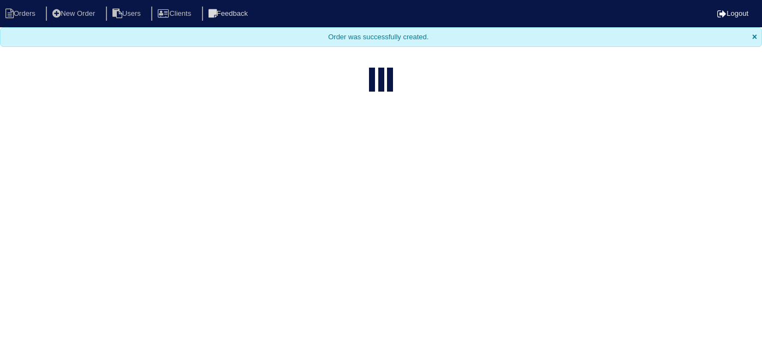
select select "15"
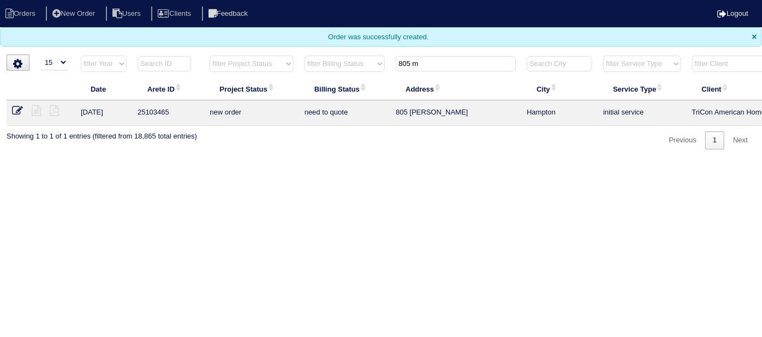
drag, startPoint x: 426, startPoint y: 62, endPoint x: 276, endPoint y: 1, distance: 162.2
click at [310, 14] on body "Orders New Order Users Clients Feedback Logout Orders New Order Users Clients M…" at bounding box center [381, 75] width 762 height 150
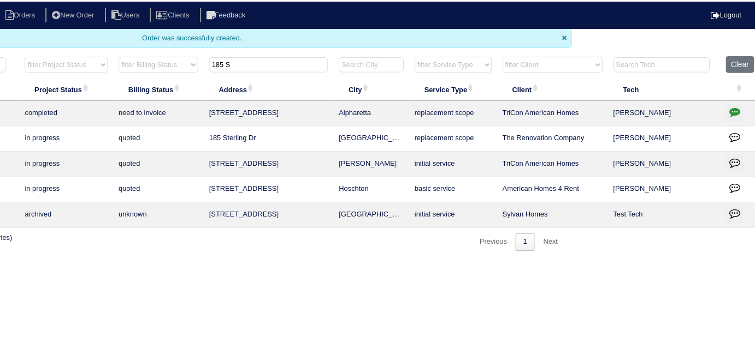
scroll to position [0, 190]
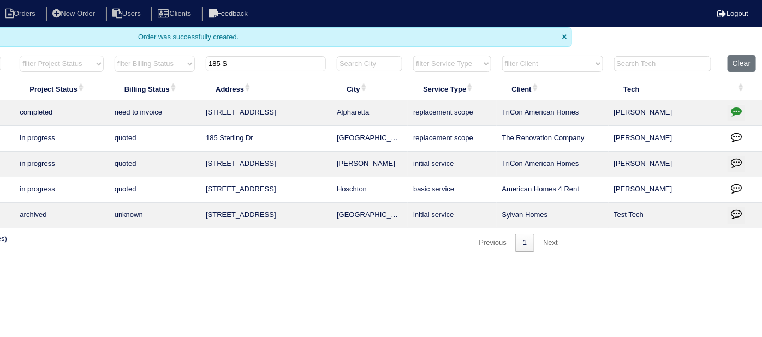
type input "185 S"
click at [729, 109] on button "button" at bounding box center [736, 113] width 17 height 16
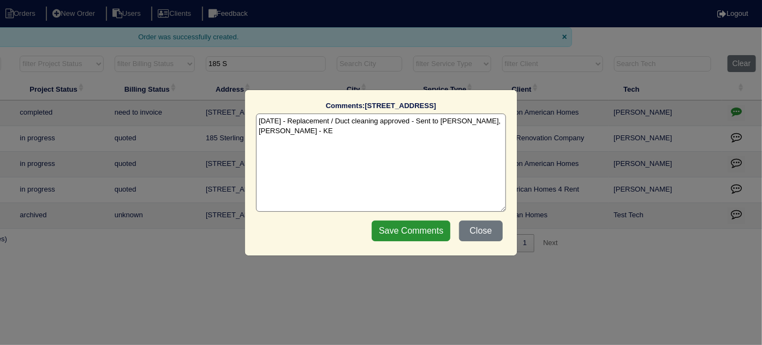
click at [306, 132] on textarea "9/16/25 - Replacement / Duct cleaning approved - Sent to Dan, Payton, Reeca - KE" at bounding box center [381, 163] width 250 height 98
click at [410, 227] on input "Save Comments" at bounding box center [411, 231] width 79 height 21
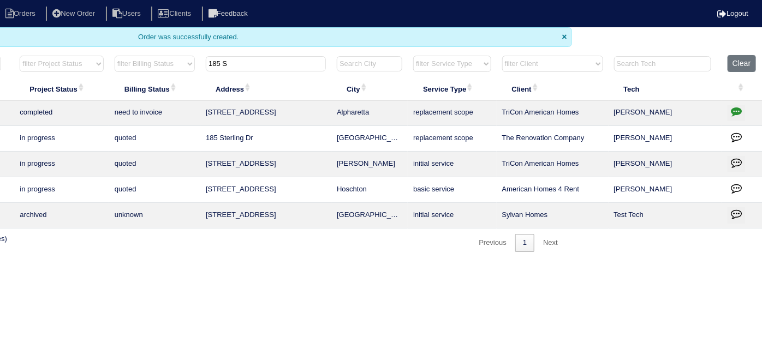
click at [731, 112] on icon "button" at bounding box center [736, 111] width 11 height 11
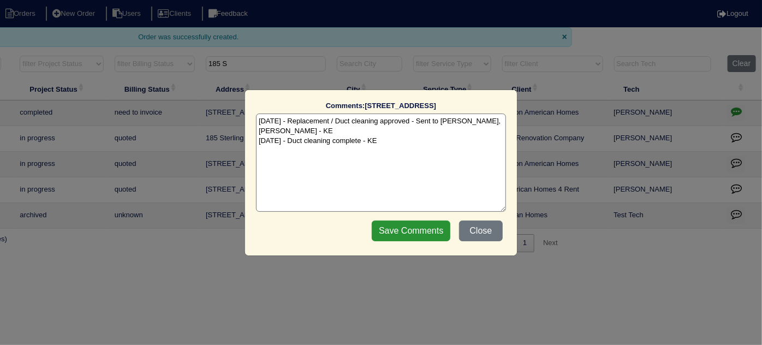
click at [272, 141] on textarea "9/16/25 - Replacement / Duct cleaning approved - Sent to Dan, Payton, Reeca - K…" at bounding box center [381, 163] width 250 height 98
click at [400, 168] on textarea "9/16/25 - Replacement / Duct cleaning approved - Sent to Dan, Payton, Reeca - K…" at bounding box center [381, 163] width 250 height 98
type textarea "9/16/25 - Replacement / Duct cleaning approved - Sent to Dan, Payton, Reeca - K…"
click at [406, 221] on input "Save Comments" at bounding box center [411, 231] width 79 height 21
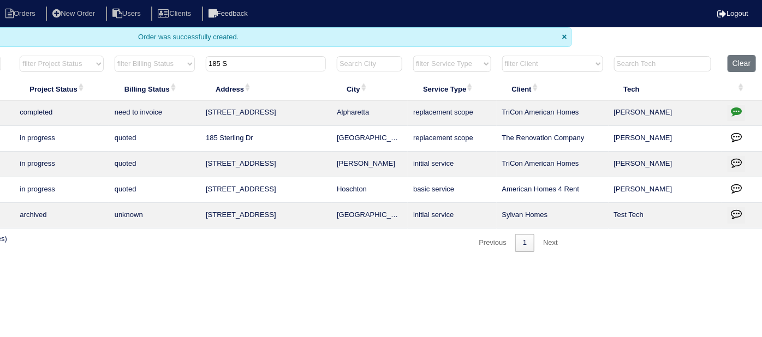
drag, startPoint x: 285, startPoint y: 58, endPoint x: 223, endPoint y: 42, distance: 63.8
click at [223, 42] on body "Orders New Order Users Clients Feedback Logout Orders New Order Users Clients M…" at bounding box center [191, 126] width 762 height 252
type input "1"
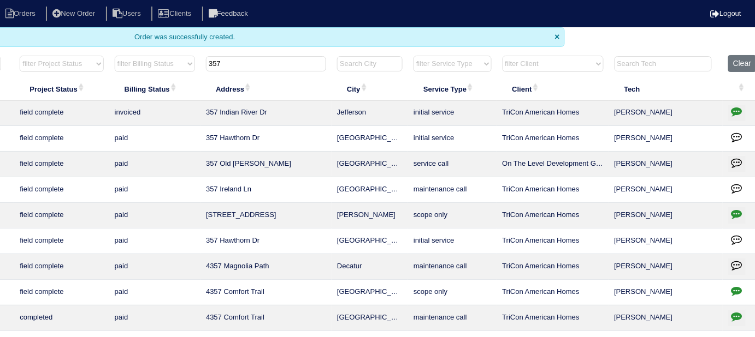
type input "357"
click at [738, 112] on icon "button" at bounding box center [736, 111] width 11 height 11
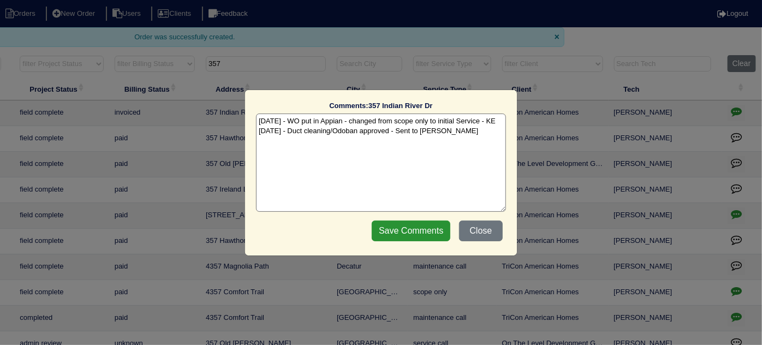
click at [472, 135] on textarea "9/10/25 - WO put in Appian - changed from scope only to initial Service - KE 9/…" at bounding box center [381, 163] width 250 height 98
type textarea "9/10/25 - WO put in Appian - changed from scope only to initial Service - KE 9/…"
click at [409, 233] on input "Save Comments" at bounding box center [411, 231] width 79 height 21
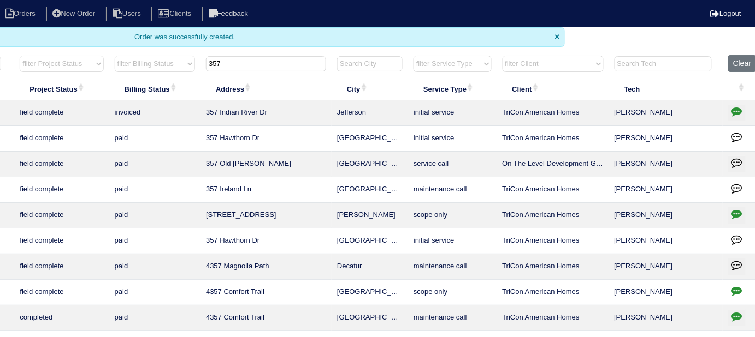
drag, startPoint x: 230, startPoint y: 71, endPoint x: 228, endPoint y: 64, distance: 7.1
click at [228, 68] on th "357" at bounding box center [265, 66] width 131 height 22
drag, startPoint x: 228, startPoint y: 64, endPoint x: 215, endPoint y: 62, distance: 12.9
click at [215, 62] on input "357" at bounding box center [266, 63] width 120 height 15
click at [235, 56] on input "357" at bounding box center [266, 63] width 120 height 15
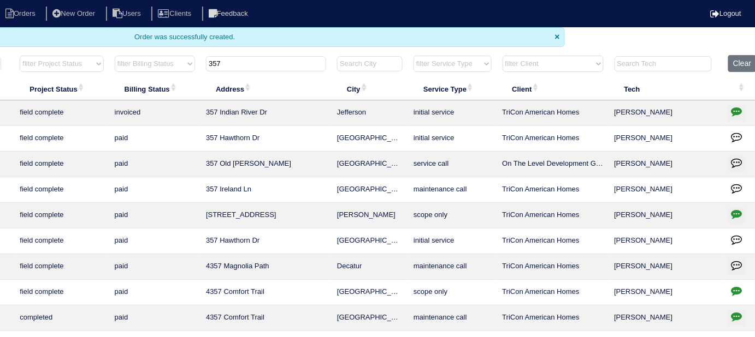
drag, startPoint x: 235, startPoint y: 57, endPoint x: 166, endPoint y: 50, distance: 69.7
click at [166, 50] on body "Orders New Order Users Clients Feedback Logout Orders New Order Users Clients M…" at bounding box center [187, 254] width 755 height 509
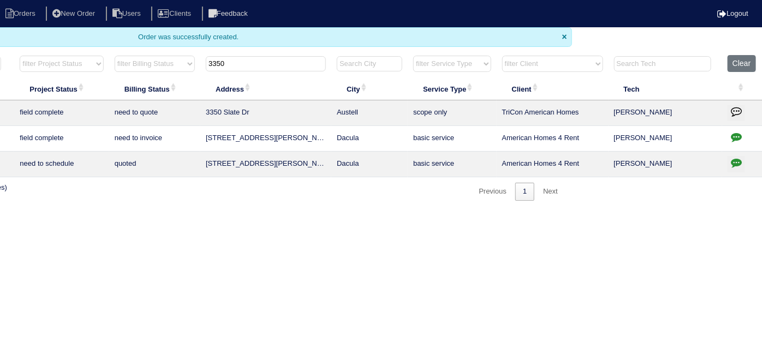
type input "3350"
click at [735, 132] on icon "button" at bounding box center [736, 137] width 11 height 11
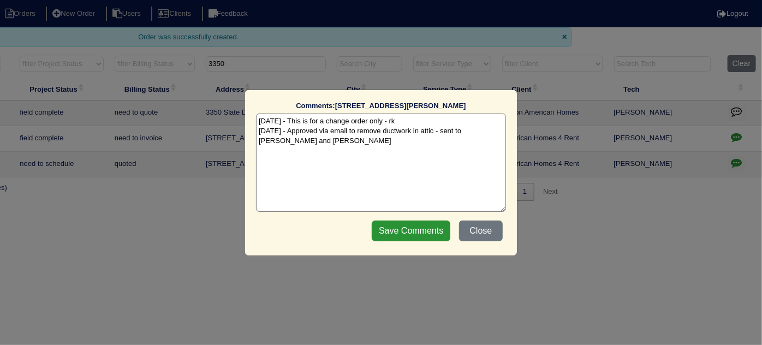
click at [339, 144] on textarea "9/16/25 - This is for a change order only - rk 9/16/25 - Approved via email to …" at bounding box center [381, 163] width 250 height 98
click at [355, 156] on textarea "9/16/25 - This is for a change order only - rk 9/16/25 - Approved via email to …" at bounding box center [381, 163] width 250 height 98
click at [356, 154] on textarea "9/16/25 - This is for a change order only - rk 9/16/25 - Approved via email to …" at bounding box center [381, 163] width 250 height 98
type textarea "9/16/25 - This is for a change order only - rk 9/16/25 - Approved via email to …"
click at [392, 228] on input "Save Comments" at bounding box center [411, 231] width 79 height 21
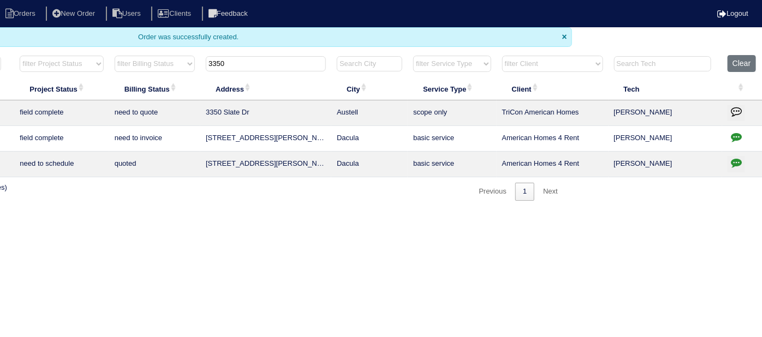
click at [407, 209] on html "Orders New Order Users Clients Feedback Logout Orders New Order Users Clients M…" at bounding box center [191, 106] width 762 height 212
drag, startPoint x: 240, startPoint y: 67, endPoint x: 37, endPoint y: 40, distance: 204.8
click at [52, 42] on body "Orders New Order Users Clients Feedback Logout Orders New Order Users Clients M…" at bounding box center [191, 100] width 762 height 201
click at [280, 62] on input "3350" at bounding box center [266, 63] width 120 height 15
drag, startPoint x: 280, startPoint y: 62, endPoint x: 42, endPoint y: 21, distance: 241.5
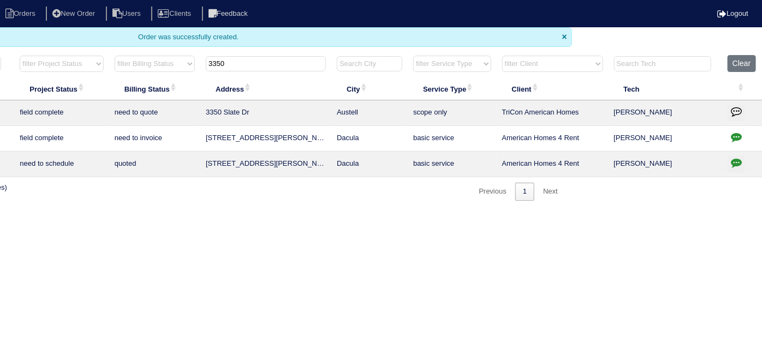
click at [68, 27] on body "Orders New Order Users Clients Feedback Logout Orders New Order Users Clients M…" at bounding box center [191, 100] width 762 height 201
type input "\"
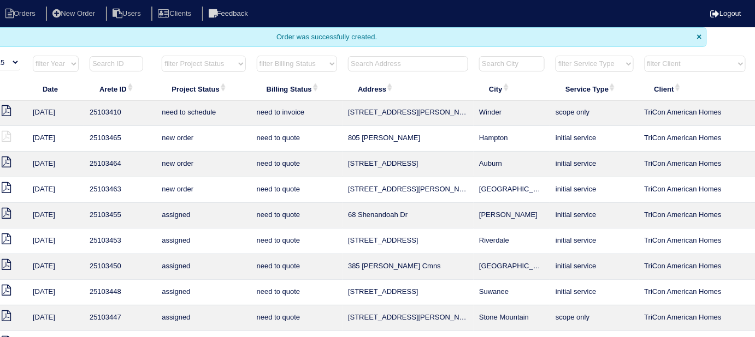
scroll to position [0, 0]
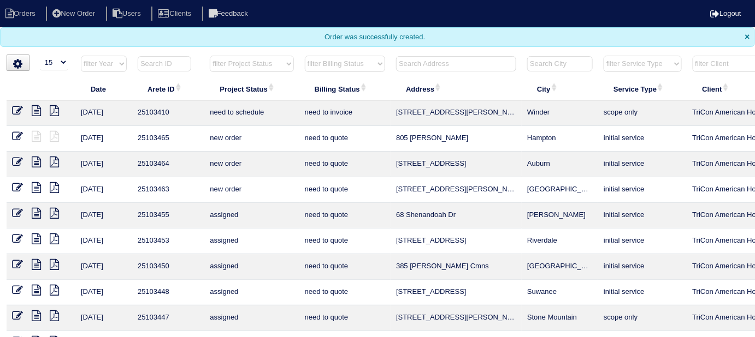
click at [262, 61] on select "filter Project Status -- Any Project Status -- new order assigned in progress f…" at bounding box center [252, 64] width 84 height 16
click at [210, 56] on select "filter Project Status -- Any Project Status -- new order assigned in progress f…" at bounding box center [252, 64] width 84 height 16
select select "field complete"
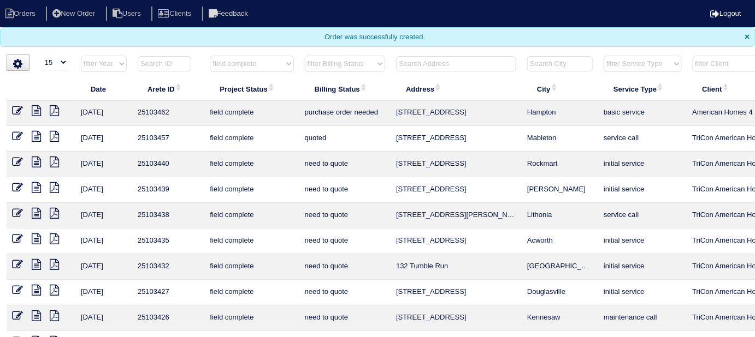
drag, startPoint x: 342, startPoint y: 56, endPoint x: 341, endPoint y: 68, distance: 12.1
click at [342, 56] on select "filter Billing Status -- Any Billing Status -- need to quote quoted need to inv…" at bounding box center [345, 64] width 80 height 16
select select "need to quote"
click at [305, 56] on select "filter Billing Status -- Any Billing Status -- need to quote quoted need to inv…" at bounding box center [345, 64] width 80 height 16
select select "field complete"
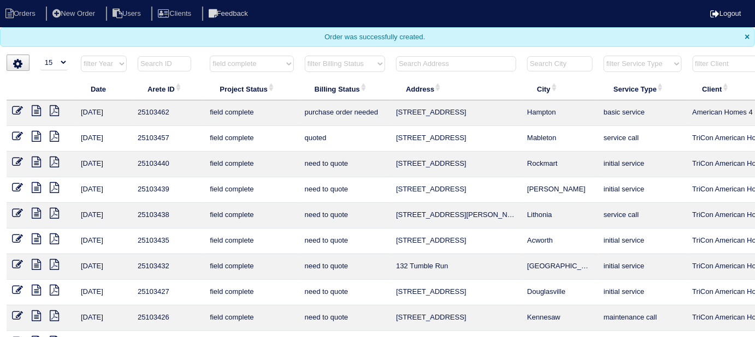
select select "need to quote"
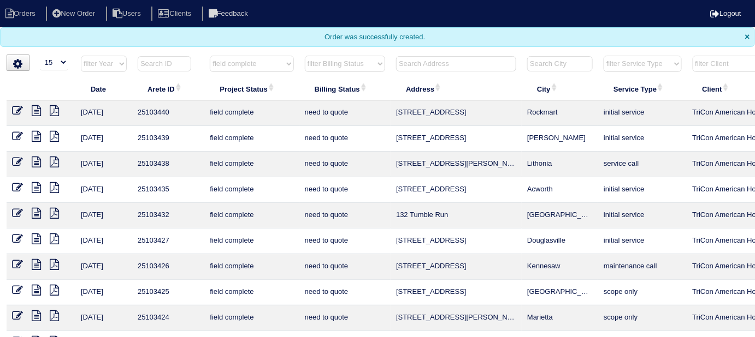
click at [259, 65] on select "filter Project Status -- Any Project Status -- new order assigned in progress f…" at bounding box center [252, 64] width 84 height 16
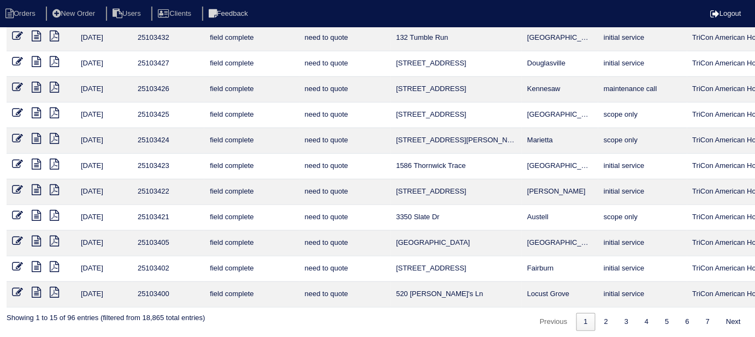
scroll to position [178, 0]
click at [600, 314] on link "2" at bounding box center [605, 322] width 19 height 18
click at [597, 318] on link "2" at bounding box center [605, 322] width 19 height 18
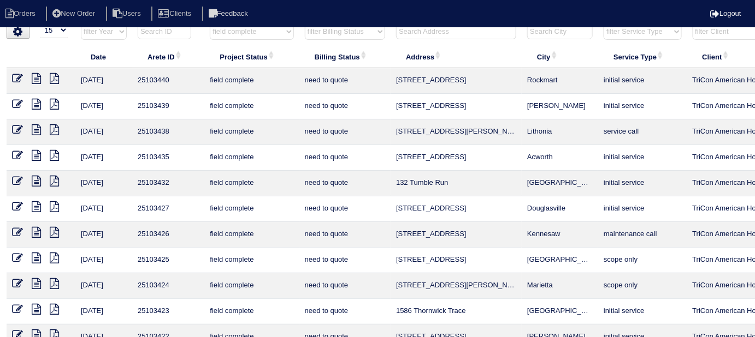
scroll to position [0, 0]
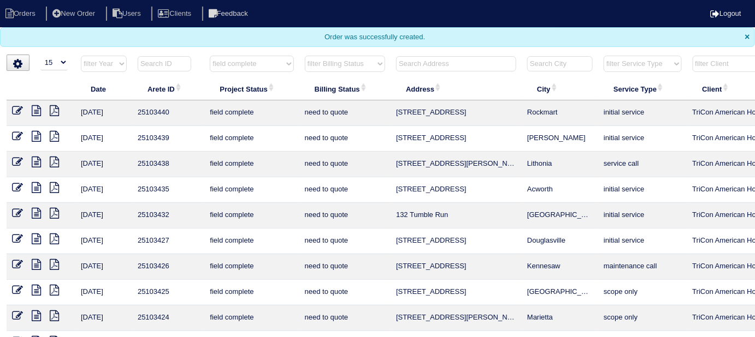
select select "field complete"
select select "need to quote"
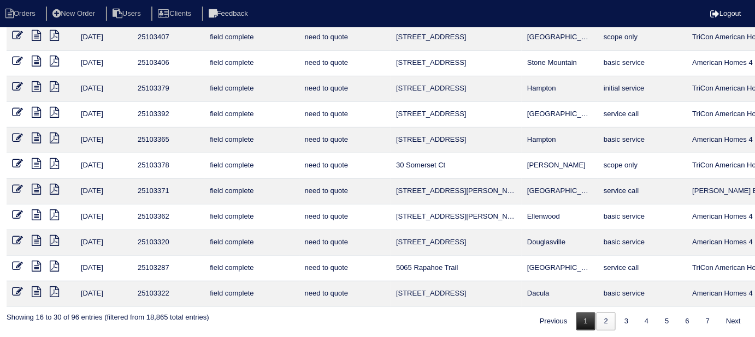
click at [584, 324] on link "1" at bounding box center [585, 322] width 19 height 18
select select "field complete"
select select "need to quote"
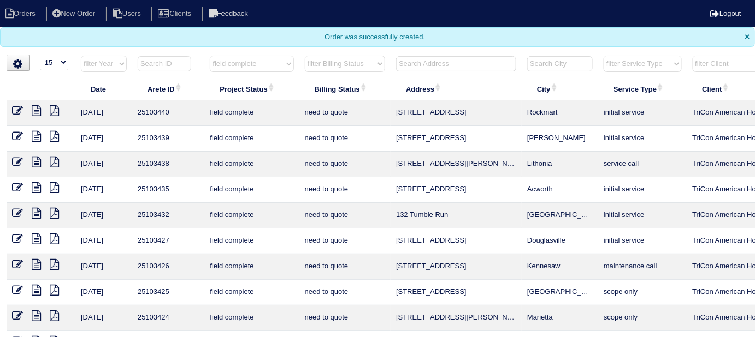
click at [55, 109] on icon at bounding box center [54, 110] width 9 height 11
click at [54, 140] on icon at bounding box center [54, 136] width 9 height 11
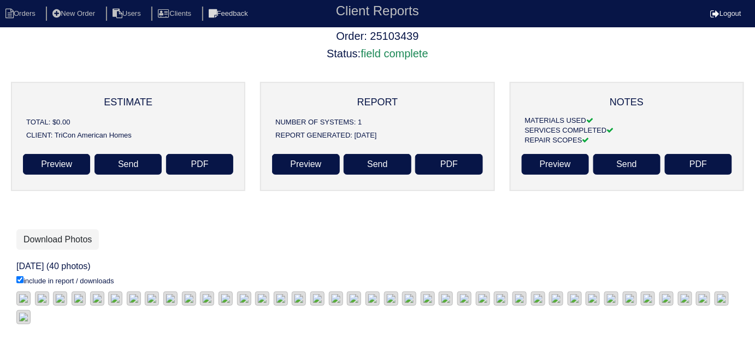
scroll to position [33, 0]
click at [73, 242] on link "Download Photos" at bounding box center [57, 239] width 82 height 21
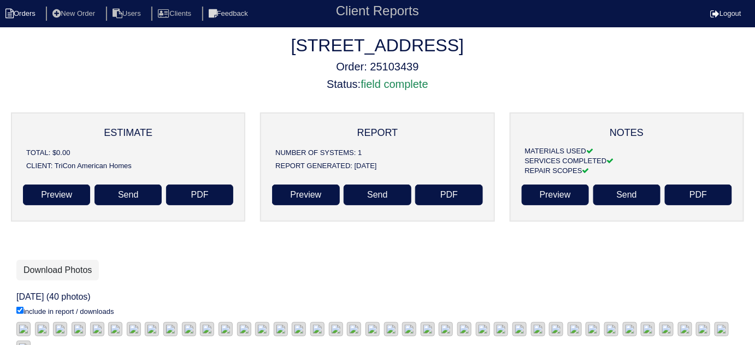
click at [42, 8] on li "Orders" at bounding box center [22, 14] width 44 height 15
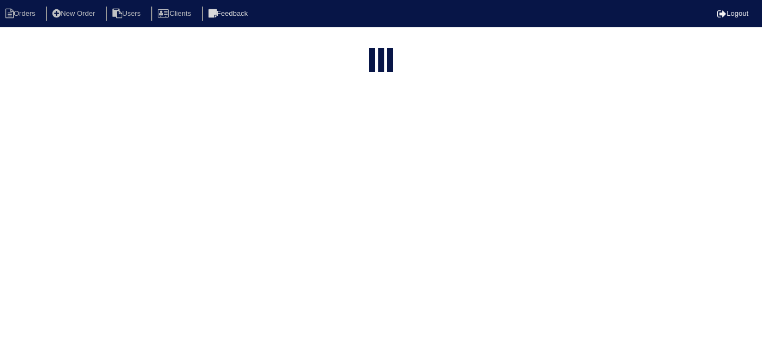
select select "15"
select select "field complete"
select select "need to quote"
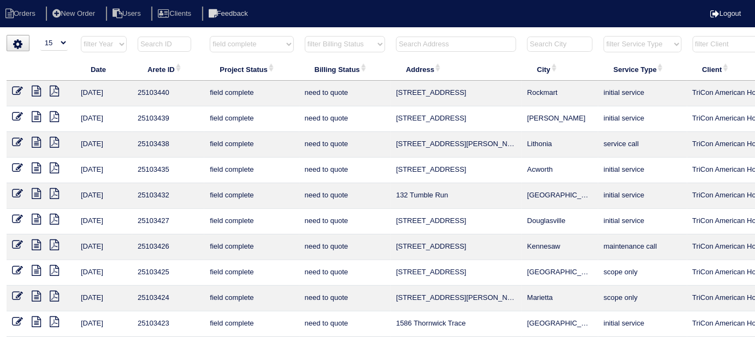
click at [237, 48] on select "filter Project Status -- Any Project Status -- new order assigned in progress f…" at bounding box center [252, 44] width 84 height 16
select select
click at [210, 36] on select "filter Project Status -- Any Project Status -- new order assigned in progress f…" at bounding box center [252, 44] width 84 height 16
select select "need to quote"
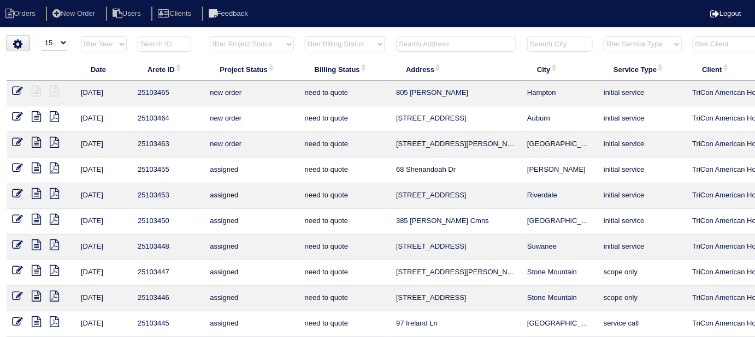
click at [306, 48] on select "filter Billing Status -- Any Billing Status -- need to quote quoted need to inv…" at bounding box center [345, 44] width 80 height 16
select select
click at [305, 36] on select "filter Billing Status -- Any Billing Status -- need to quote quoted need to inv…" at bounding box center [345, 44] width 80 height 16
click at [418, 45] on input "text" at bounding box center [456, 44] width 120 height 15
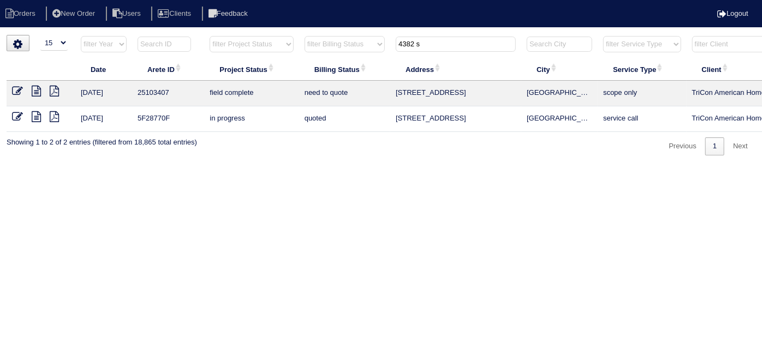
type input "4382 s"
click at [428, 167] on html "Orders New Order Users Clients Feedback Logout Orders New Order Users Clients M…" at bounding box center [381, 83] width 762 height 167
click at [444, 167] on html "Orders New Order Users Clients Feedback Logout Orders New Order Users Clients M…" at bounding box center [381, 83] width 762 height 167
click at [343, 167] on html "Orders New Order Users Clients Feedback Logout Orders New Order Users Clients M…" at bounding box center [381, 83] width 762 height 167
click at [372, 167] on html "Orders New Order Users Clients Feedback Logout Orders New Order Users Clients M…" at bounding box center [381, 83] width 762 height 167
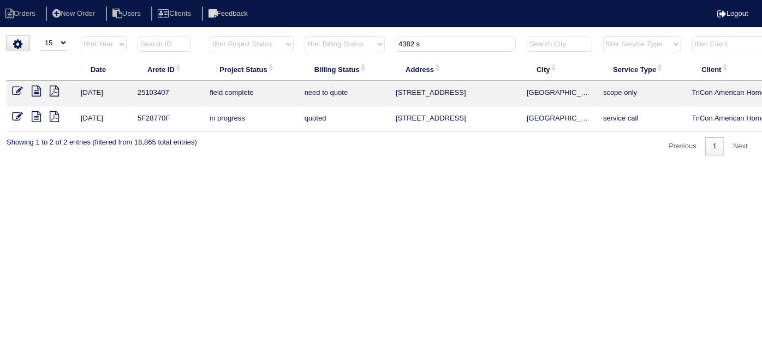
click at [135, 167] on html "Orders New Order Users Clients Feedback Logout Orders New Order Users Clients M…" at bounding box center [381, 83] width 762 height 167
click at [16, 94] on icon at bounding box center [17, 91] width 11 height 11
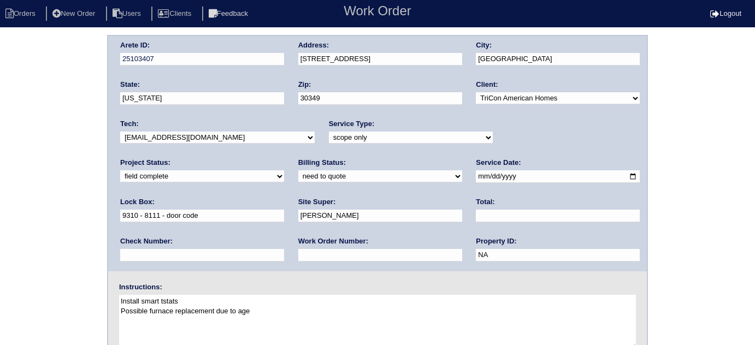
select select "quoted"
click at [298, 254] on input "text" at bounding box center [380, 255] width 164 height 13
type input "requested"
click at [476, 214] on input "text" at bounding box center [558, 216] width 164 height 13
click at [476, 210] on input "text" at bounding box center [558, 216] width 164 height 13
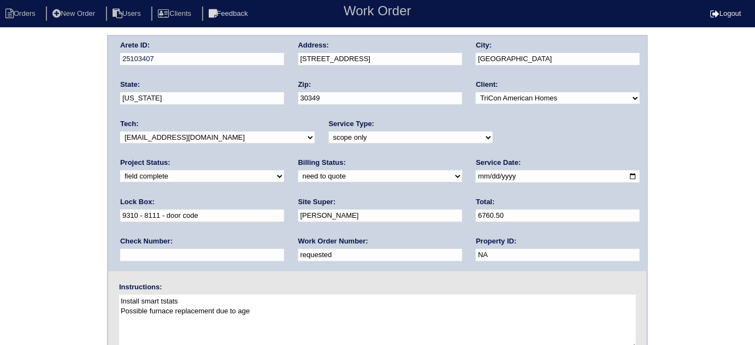
type input "6760.50"
click at [0, 180] on div "Arete ID: 25103407 Address: 4382 Savannah Drive City: Atlanta State: Georgia Zi…" at bounding box center [377, 256] width 755 height 442
click at [29, 180] on div "Arete ID: 25103407 Address: 4382 Savannah Drive City: Atlanta State: Georgia Zi…" at bounding box center [377, 256] width 755 height 442
click at [101, 158] on div "Arete ID: 25103407 Address: 4382 Savannah Drive City: Atlanta State: Georgia Zi…" at bounding box center [377, 256] width 755 height 442
click at [258, 62] on div "Arete ID: 25103407 Address: 4382 Savannah Drive City: Atlanta State: Georgia Zi…" at bounding box center [377, 153] width 538 height 235
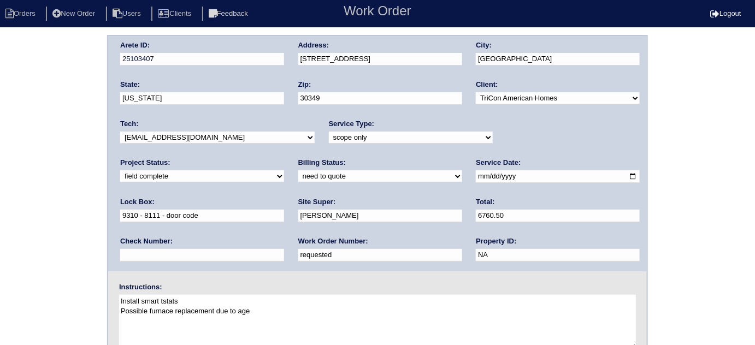
click at [57, 128] on div "Arete ID: 25103407 Address: 4382 Savannah Drive City: Atlanta State: Georgia Zi…" at bounding box center [377, 256] width 755 height 442
click at [0, 167] on div "Arete ID: 25103407 Address: 4382 Savannah Drive City: Atlanta State: Georgia Zi…" at bounding box center [377, 256] width 755 height 442
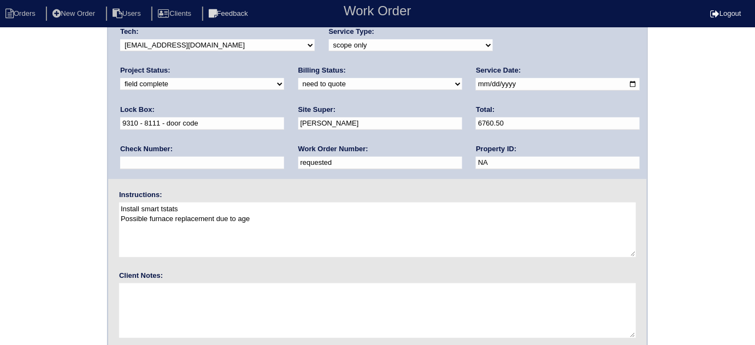
scroll to position [129, 0]
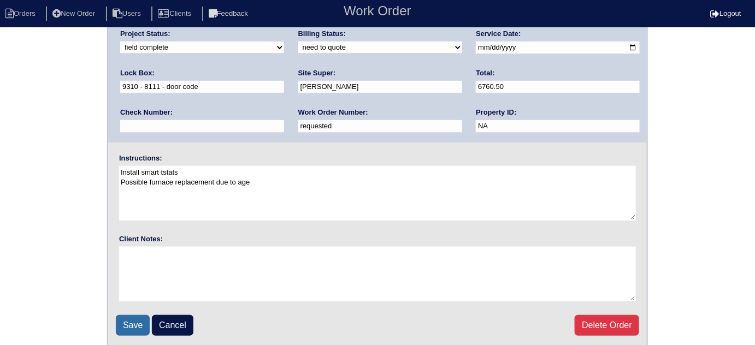
click at [119, 318] on input "Save" at bounding box center [133, 325] width 34 height 21
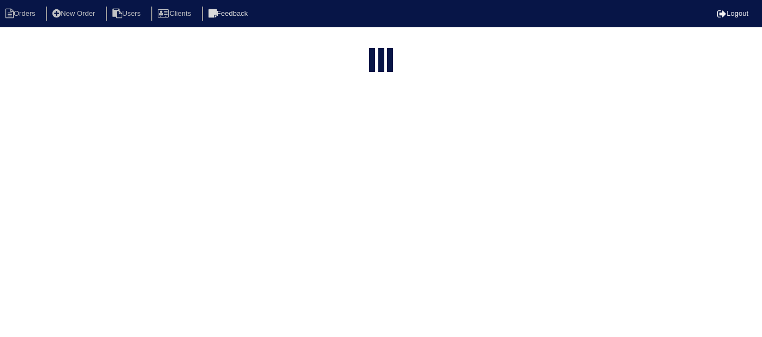
select select "15"
type input "4382 s"
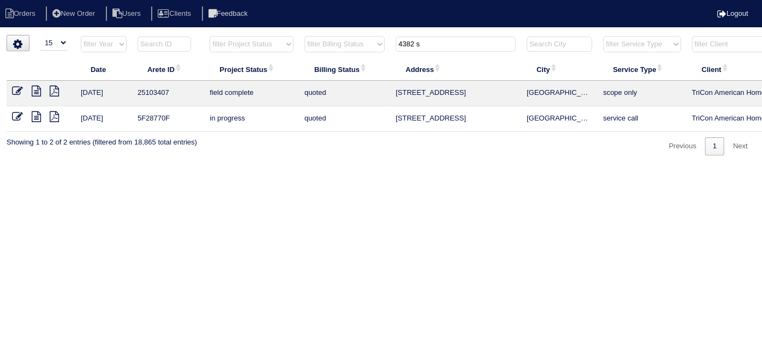
click at [34, 88] on icon at bounding box center [36, 91] width 9 height 11
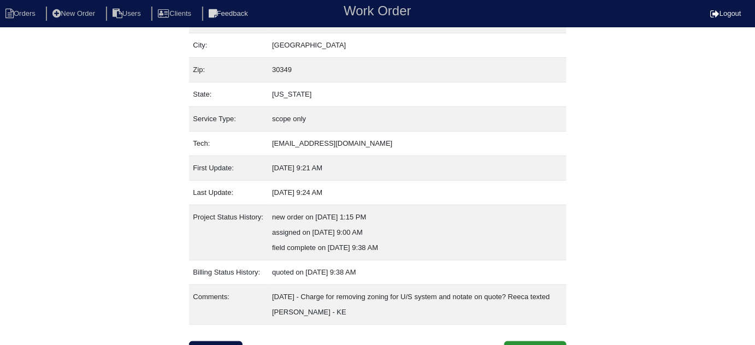
scroll to position [90, 0]
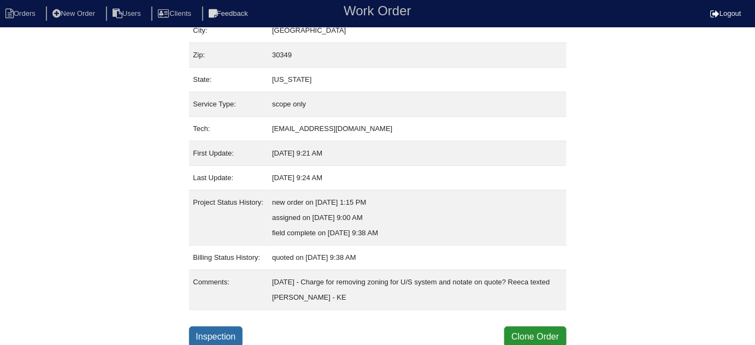
click at [233, 329] on link "Inspection" at bounding box center [216, 337] width 54 height 21
select select "0"
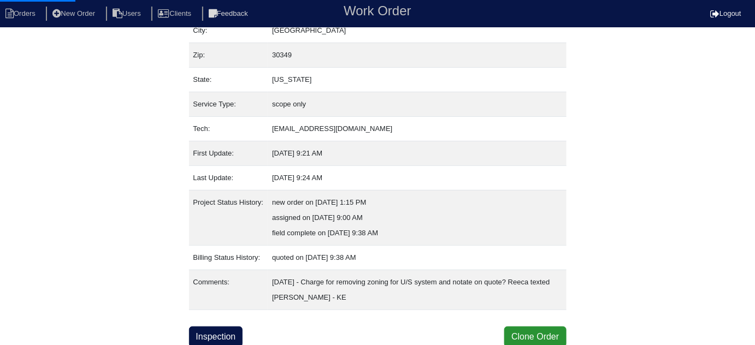
select select "1"
select select "0"
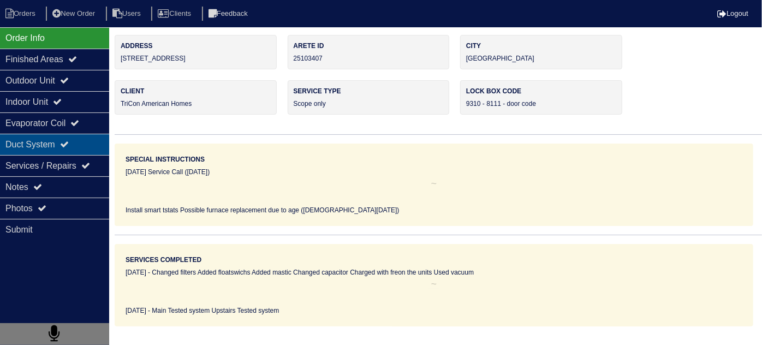
click at [30, 152] on div "Duct System" at bounding box center [54, 144] width 109 height 21
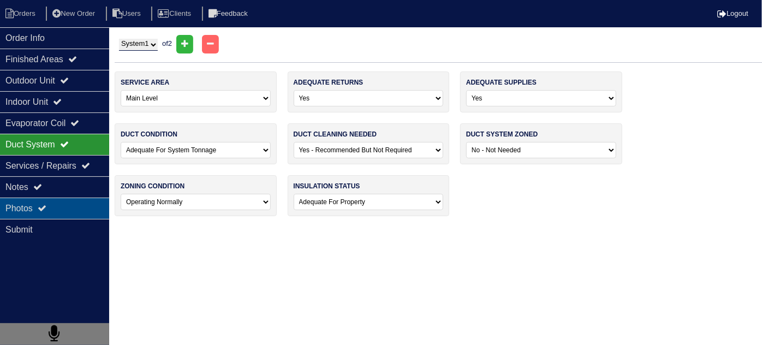
click at [34, 203] on div "Photos" at bounding box center [54, 208] width 109 height 21
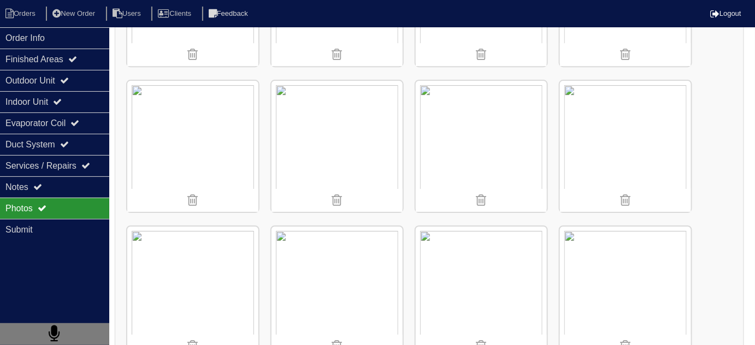
scroll to position [1141, 0]
click at [20, 11] on li "Orders" at bounding box center [22, 14] width 44 height 15
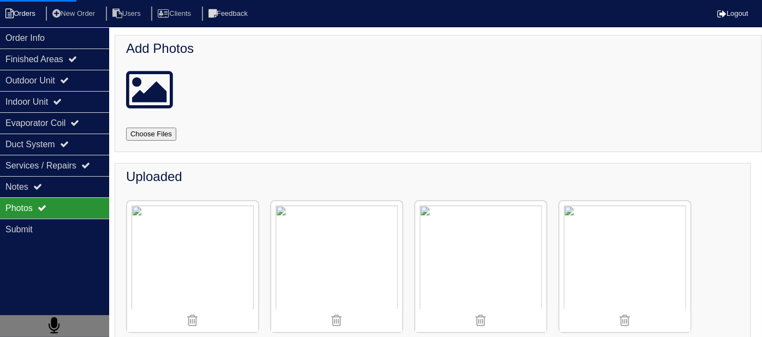
select select "15"
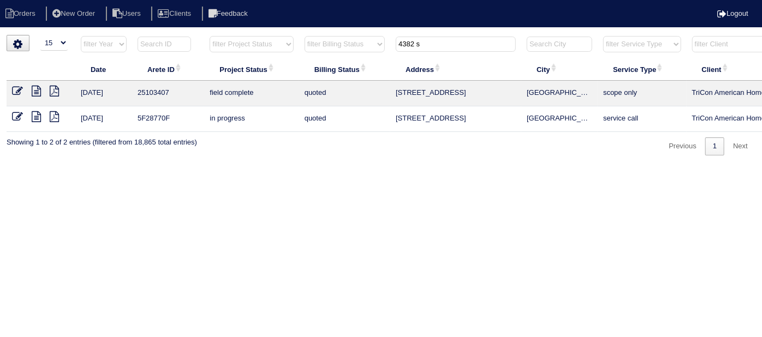
drag, startPoint x: 429, startPoint y: 45, endPoint x: 283, endPoint y: 26, distance: 146.6
click at [312, 33] on html "Orders New Order Users Clients Feedback Logout Orders New Order Users Clients M…" at bounding box center [381, 83] width 762 height 167
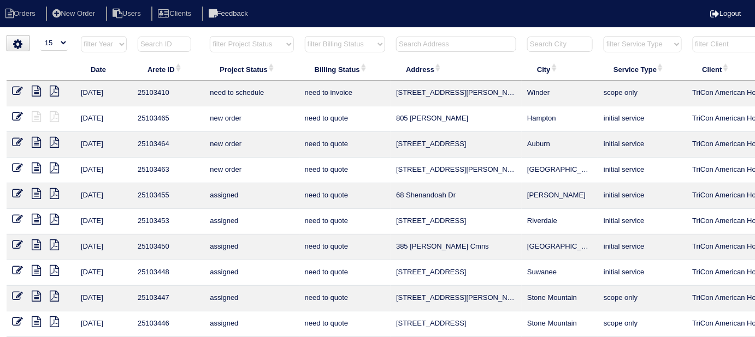
drag, startPoint x: 240, startPoint y: 39, endPoint x: 239, endPoint y: 48, distance: 8.8
click at [240, 39] on select "filter Project Status -- Any Project Status -- new order assigned in progress f…" at bounding box center [252, 44] width 84 height 16
click at [210, 36] on select "filter Project Status -- Any Project Status -- new order assigned in progress f…" at bounding box center [252, 44] width 84 height 16
select select "field complete"
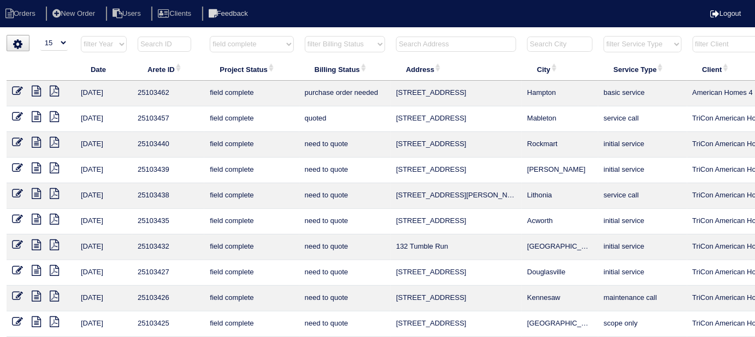
click at [313, 47] on select "filter Billing Status -- Any Billing Status -- need to quote quoted need to inv…" at bounding box center [345, 44] width 80 height 16
select select "need to quote"
click at [305, 36] on select "filter Billing Status -- Any Billing Status -- need to quote quoted need to inv…" at bounding box center [345, 44] width 80 height 16
select select "field complete"
select select "need to quote"
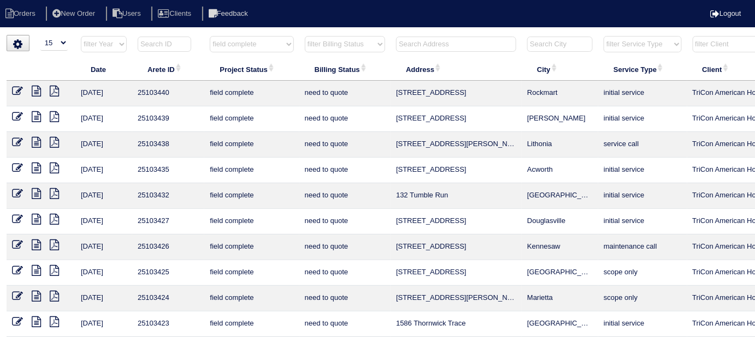
click at [55, 141] on icon at bounding box center [54, 142] width 9 height 11
click at [52, 165] on icon at bounding box center [54, 168] width 9 height 11
click at [55, 220] on icon at bounding box center [54, 219] width 9 height 11
click at [259, 50] on select "filter Project Status -- Any Project Status -- new order assigned in progress f…" at bounding box center [252, 44] width 84 height 16
select select
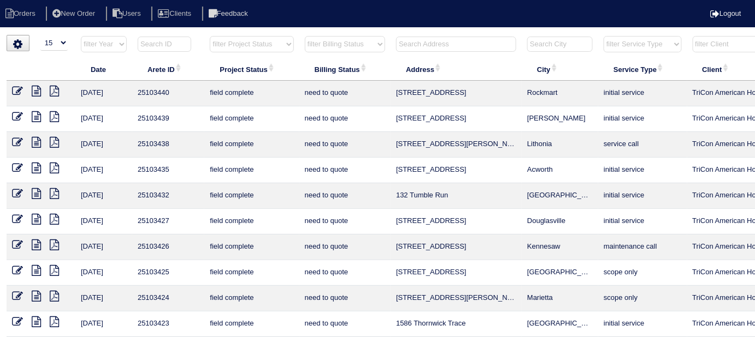
click at [210, 36] on select "filter Project Status -- Any Project Status -- new order assigned in progress f…" at bounding box center [252, 44] width 84 height 16
click at [314, 46] on select "filter Billing Status -- Any Billing Status -- need to quote quoted need to inv…" at bounding box center [345, 44] width 80 height 16
select select "need to quote"
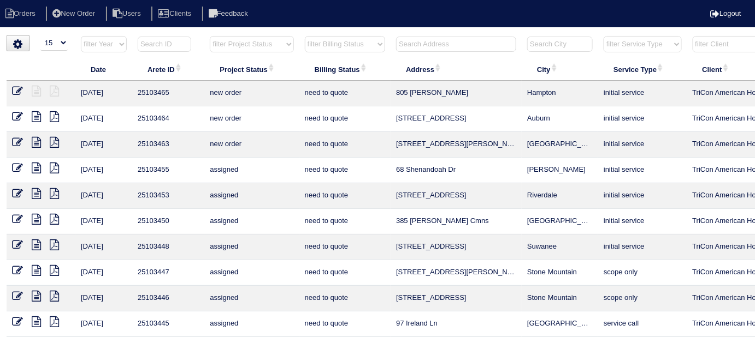
select select
click at [305, 36] on select "filter Billing Status -- Any Billing Status -- need to quote quoted need to inv…" at bounding box center [345, 44] width 80 height 16
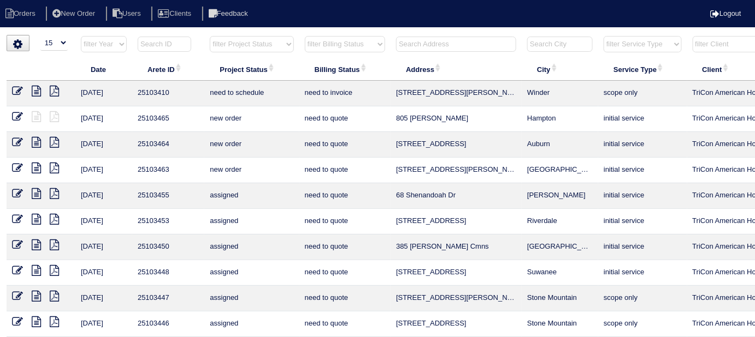
click at [453, 38] on input "text" at bounding box center [456, 44] width 120 height 15
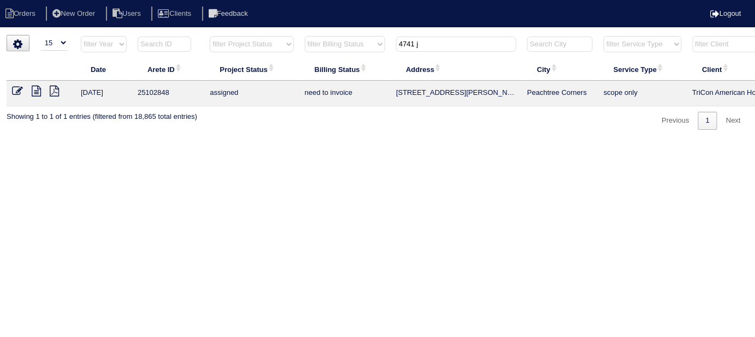
type input "4741 j"
click at [18, 92] on icon at bounding box center [17, 91] width 11 height 11
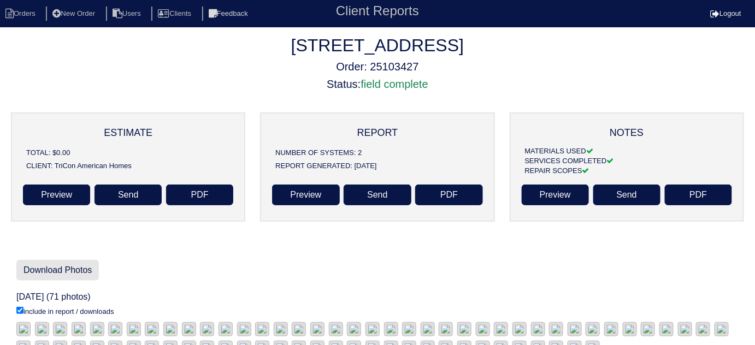
click at [80, 277] on link "Download Photos" at bounding box center [57, 270] width 82 height 21
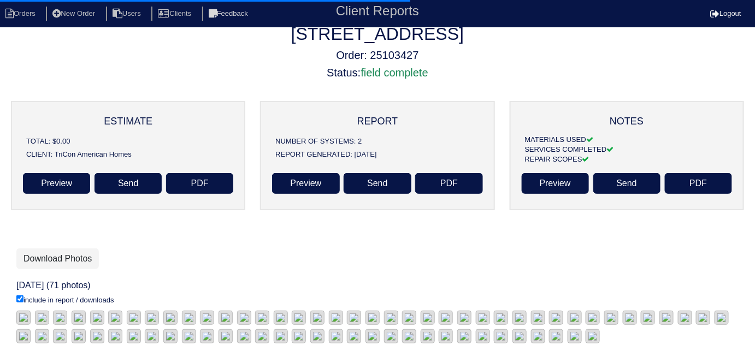
scroll to position [9, 0]
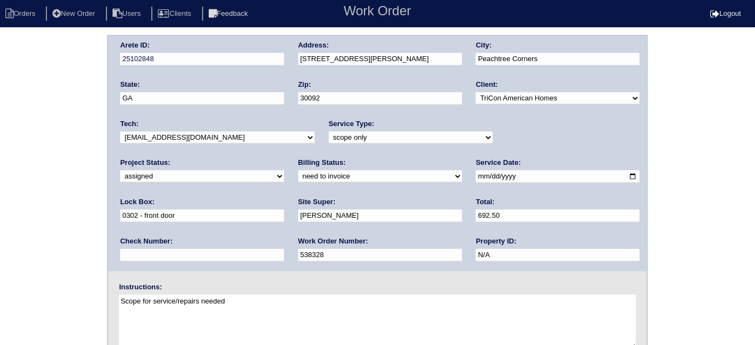
click at [26, 211] on div "Arete ID: 25102848 Address: [STREET_ADDRESS][PERSON_NAME] City: [GEOGRAPHIC_DAT…" at bounding box center [377, 256] width 755 height 442
click at [284, 210] on input "0302 - front door" at bounding box center [202, 216] width 164 height 13
click at [284, 210] on input "0302 - front door - 6283 - on garage" at bounding box center [202, 216] width 164 height 13
type input "0302 - front door - 6283 - LB"
click at [0, 187] on div "Arete ID: 25102848 Address: 4741 Jones Bridge Cir NW City: Peachtree Corners St…" at bounding box center [377, 256] width 755 height 442
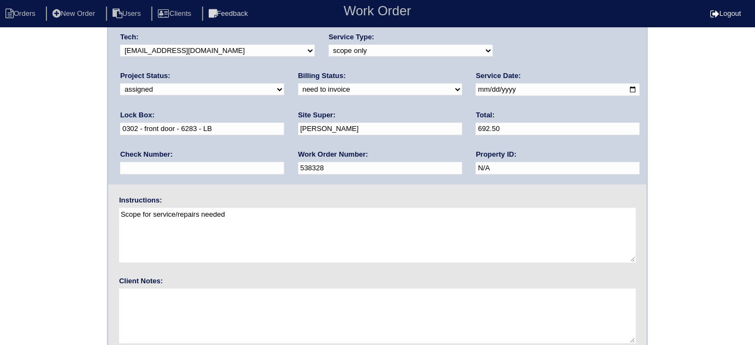
scroll to position [129, 0]
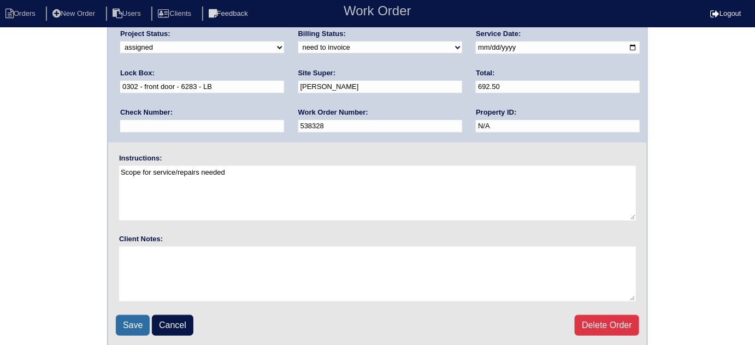
click at [122, 318] on input "Save" at bounding box center [133, 325] width 34 height 21
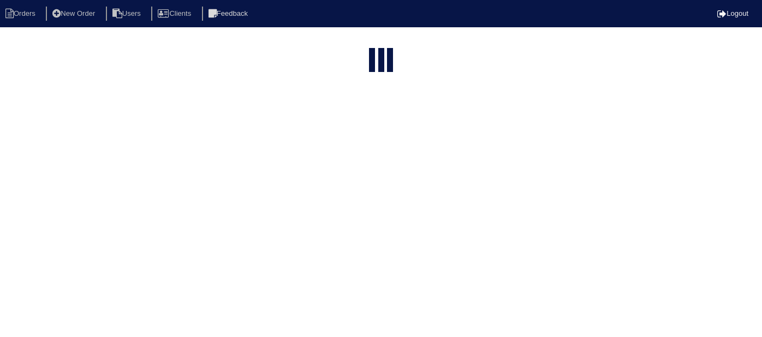
select select "15"
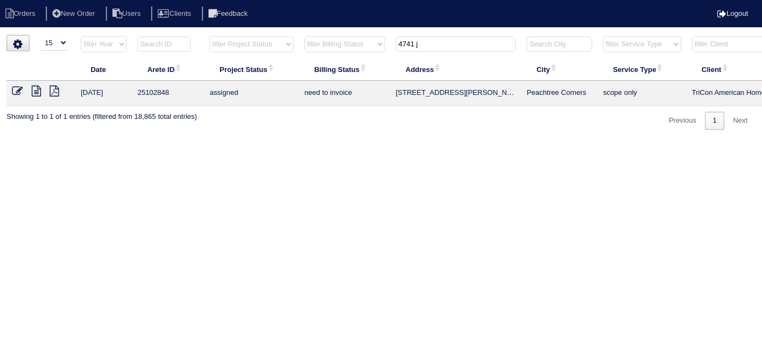
drag, startPoint x: 456, startPoint y: 44, endPoint x: 312, endPoint y: 30, distance: 144.3
click at [313, 30] on html "Orders New Order Users Clients Feedback Logout Orders New Order Users Clients M…" at bounding box center [381, 70] width 762 height 141
type input "4124 W"
click at [40, 90] on icon at bounding box center [36, 91] width 9 height 11
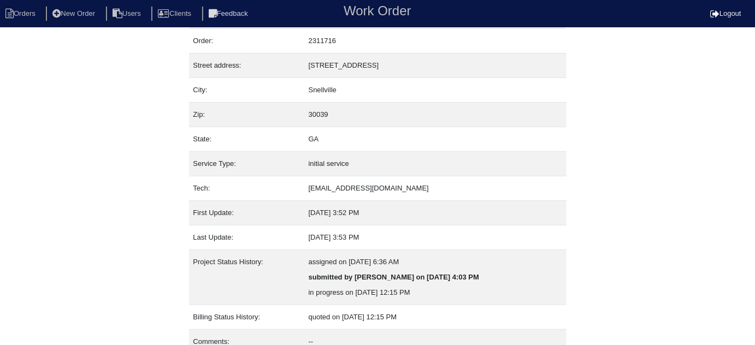
scroll to position [74, 0]
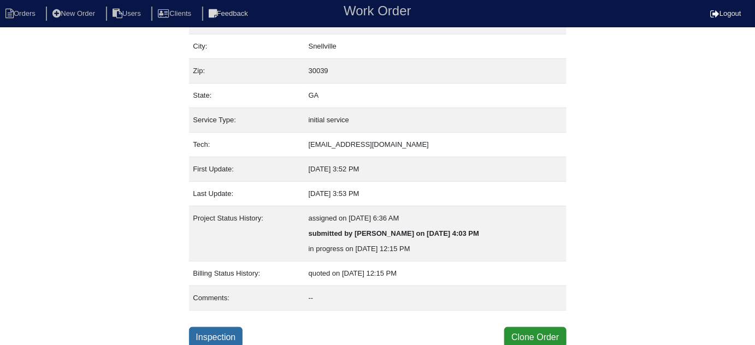
click at [220, 331] on link "Inspection" at bounding box center [216, 337] width 54 height 21
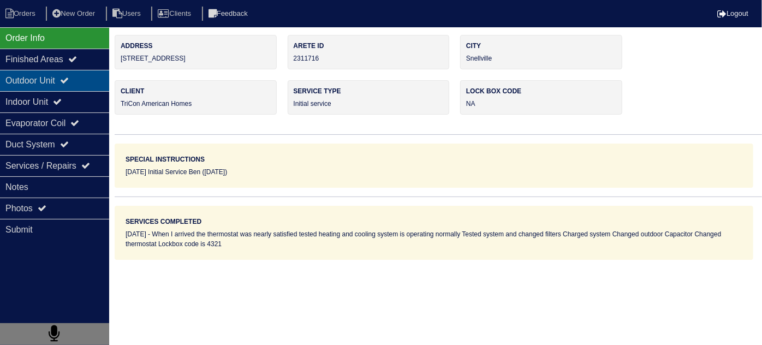
click at [69, 78] on icon at bounding box center [64, 80] width 9 height 9
type textarea "2-Filters 16x20 Pound of r410a 45+5 MFD Capacitor Smart Thermostat"
type textarea "When I arrived the thermostat was nearly satisfied tested heating and cooling s…"
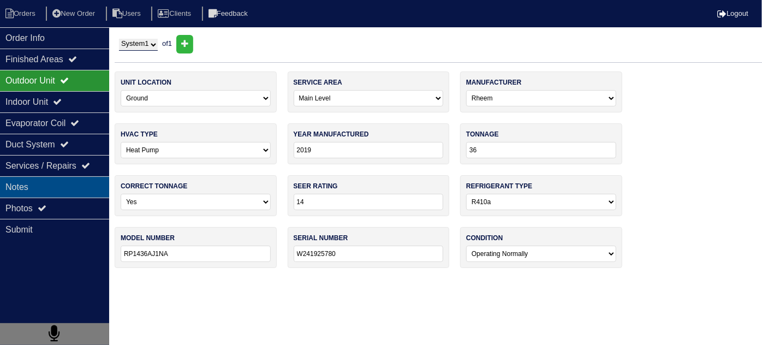
click at [54, 194] on div "Notes" at bounding box center [54, 186] width 109 height 21
type textarea "2-Filters 16x20 Pound of r410a 45+5 MFD Capacitor Smart Thermostat"
type textarea "When I arrived the thermostat was nearly satisfied tested heating and cooling s…"
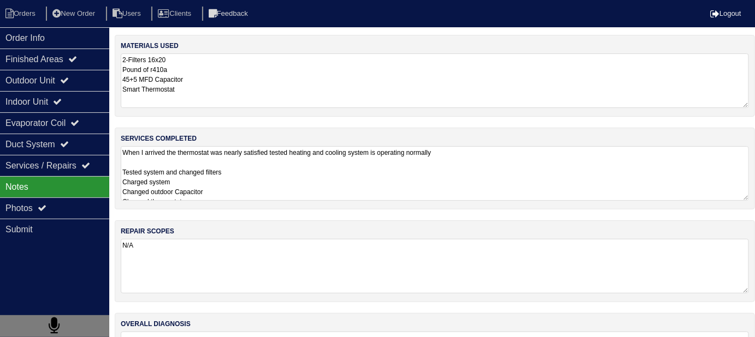
click at [275, 185] on textarea "When I arrived the thermostat was nearly satisfied tested heating and cooling s…" at bounding box center [435, 173] width 628 height 55
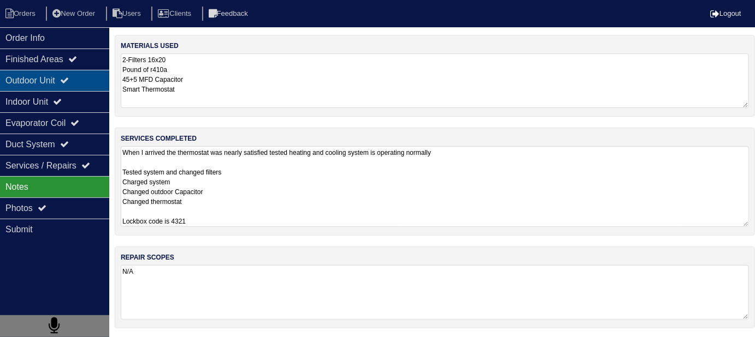
click at [25, 81] on div "Outdoor Unit" at bounding box center [54, 80] width 109 height 21
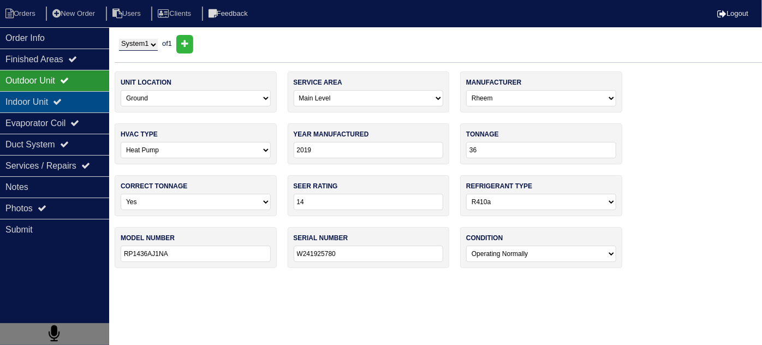
drag, startPoint x: 21, startPoint y: 102, endPoint x: 4, endPoint y: 11, distance: 91.8
click at [21, 102] on div "Indoor Unit" at bounding box center [54, 101] width 109 height 21
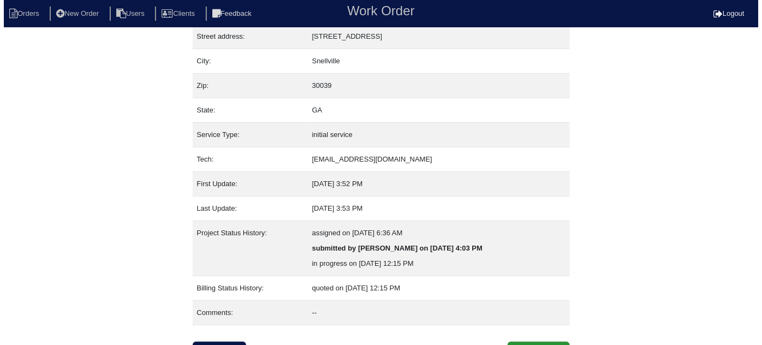
scroll to position [74, 0]
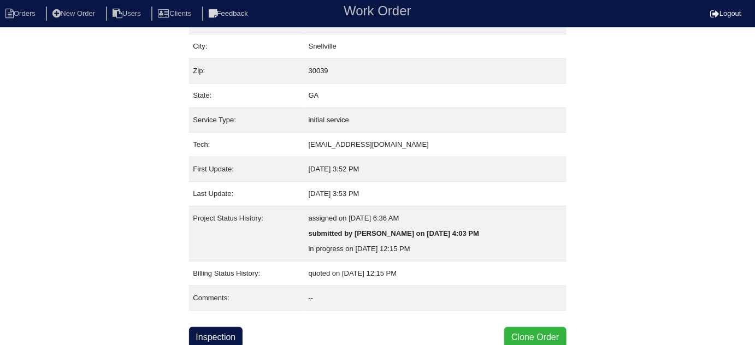
click at [514, 332] on button "Clone Order" at bounding box center [535, 337] width 62 height 21
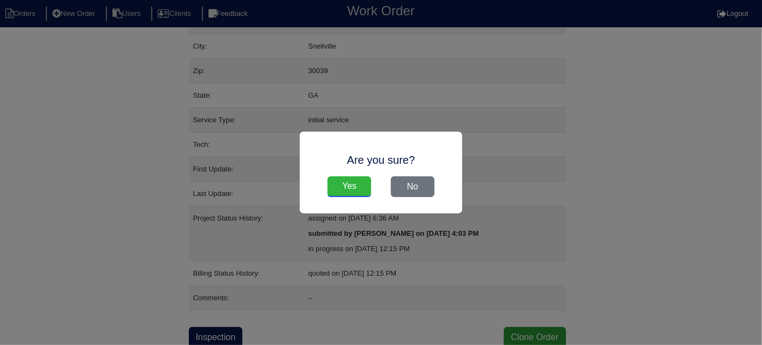
click at [358, 185] on input "Yes" at bounding box center [350, 186] width 44 height 21
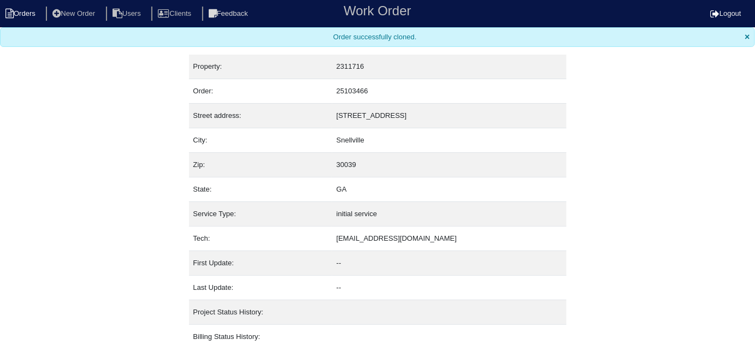
click at [14, 15] on li "Orders" at bounding box center [22, 14] width 44 height 15
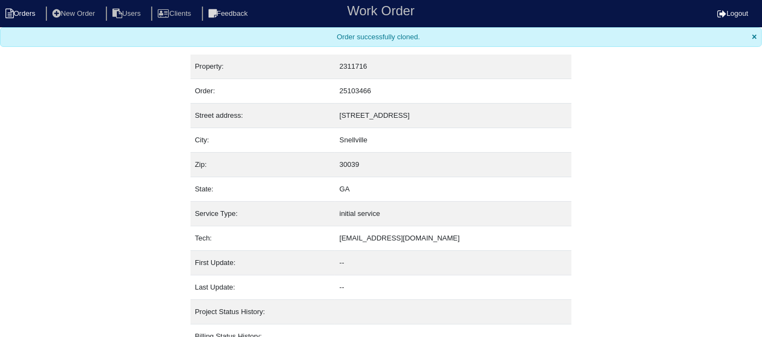
select select "15"
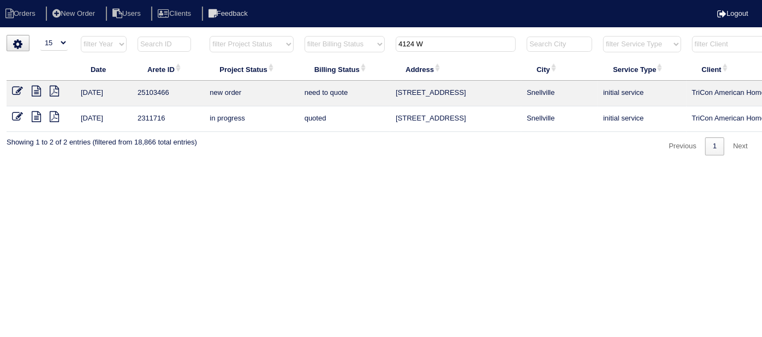
click at [19, 91] on icon at bounding box center [17, 91] width 11 height 11
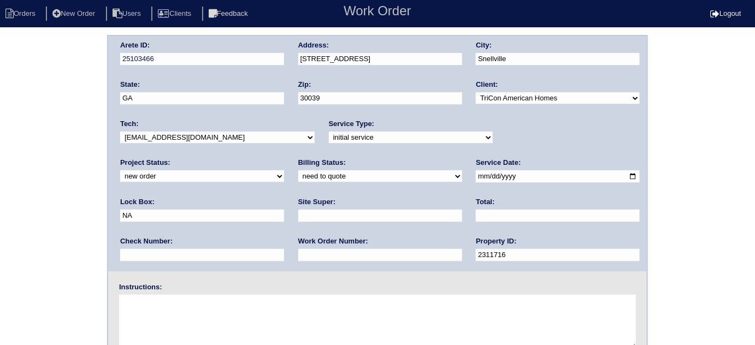
drag, startPoint x: 491, startPoint y: 175, endPoint x: 470, endPoint y: 173, distance: 22.0
click at [470, 173] on div "Arete ID: 25103466 Address: [STREET_ADDRESS] City: [GEOGRAPHIC_DATA] State: [GE…" at bounding box center [377, 153] width 538 height 235
click at [298, 214] on input "text" at bounding box center [380, 216] width 164 height 13
type input "[PERSON_NAME]"
click at [298, 252] on input "text" at bounding box center [380, 255] width 164 height 13
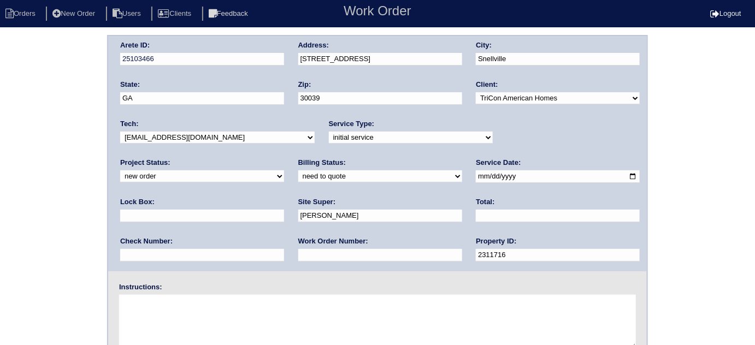
click at [298, 256] on input "text" at bounding box center [380, 255] width 164 height 13
type input "548216"
click at [228, 301] on textarea at bounding box center [377, 322] width 517 height 55
type textarea "i"
type textarea "Install smart tstats if needed"
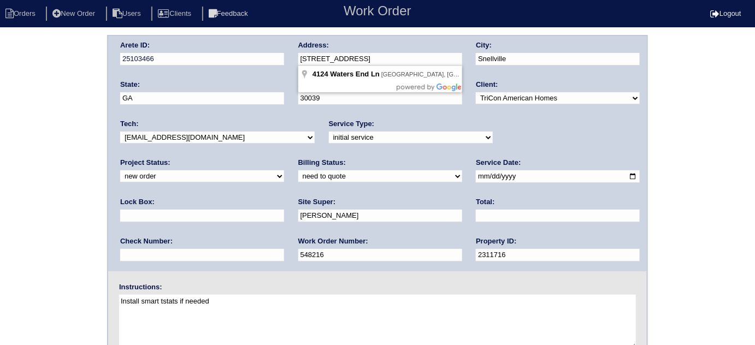
drag, startPoint x: 389, startPoint y: 62, endPoint x: 298, endPoint y: 61, distance: 90.7
click at [298, 61] on input "[STREET_ADDRESS]" at bounding box center [380, 59] width 164 height 13
drag, startPoint x: 0, startPoint y: 141, endPoint x: 4, endPoint y: 158, distance: 17.0
click at [0, 141] on div "Arete ID: 25103466 Address: 4124 Waters End Ln City: Snellville State: GA Zip: …" at bounding box center [377, 256] width 755 height 442
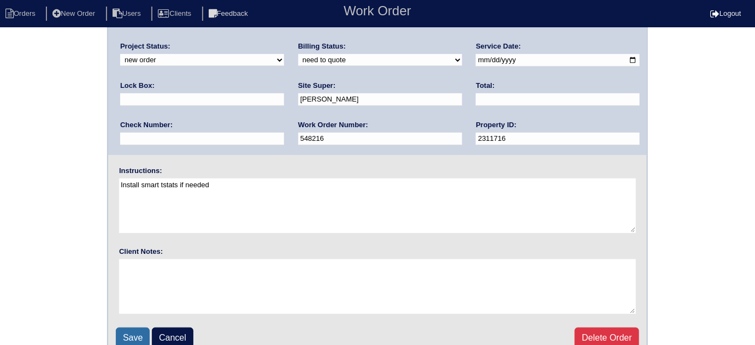
scroll to position [129, 0]
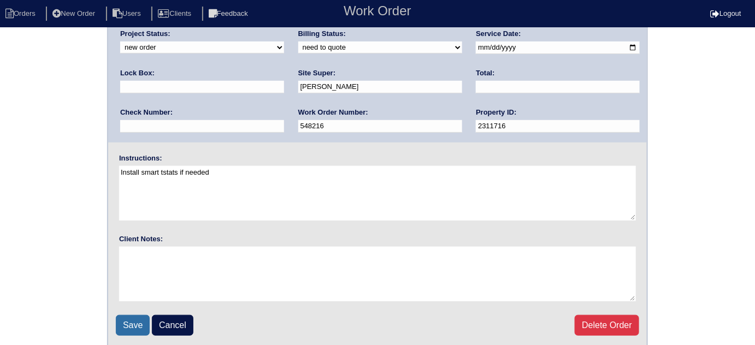
click at [144, 326] on input "Save" at bounding box center [133, 325] width 34 height 21
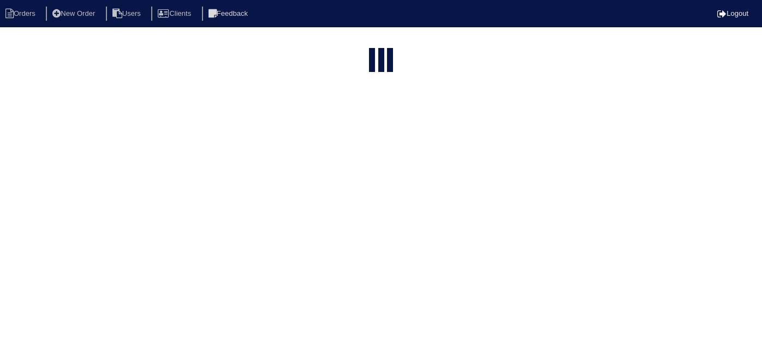
select select "15"
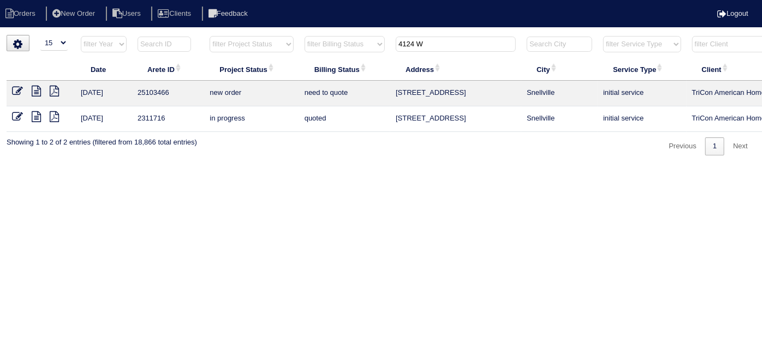
drag, startPoint x: 428, startPoint y: 49, endPoint x: 324, endPoint y: 49, distance: 103.8
click at [338, 50] on tr "filter Year -- Any Year -- 2025 2024 2023 2022 2021 2020 2019 filter Project St…" at bounding box center [480, 46] width 946 height 22
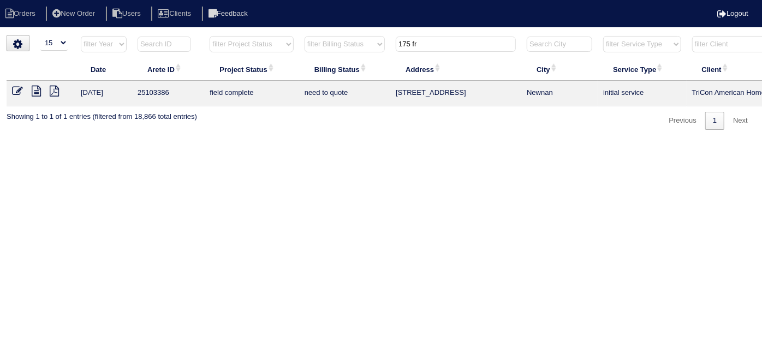
type input "175 fr"
click at [39, 90] on icon at bounding box center [36, 91] width 9 height 11
click at [15, 87] on icon at bounding box center [17, 91] width 11 height 11
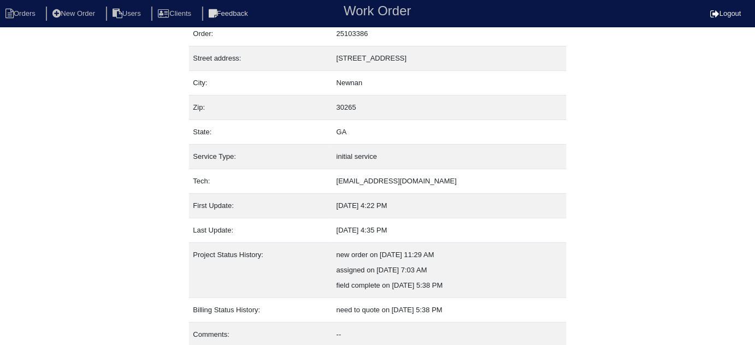
scroll to position [74, 0]
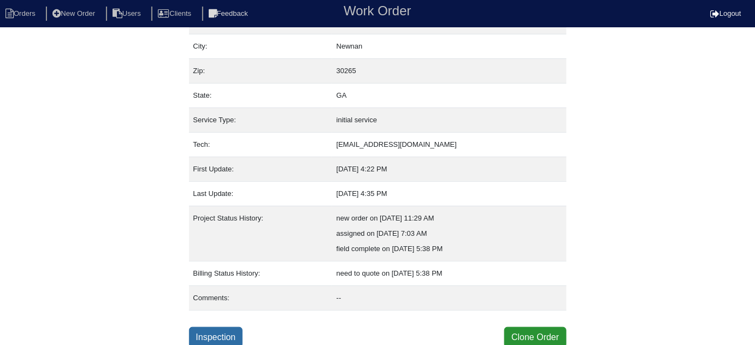
click at [220, 334] on link "Inspection" at bounding box center [216, 337] width 54 height 21
select select "0"
select select "Rheem"
select select "0"
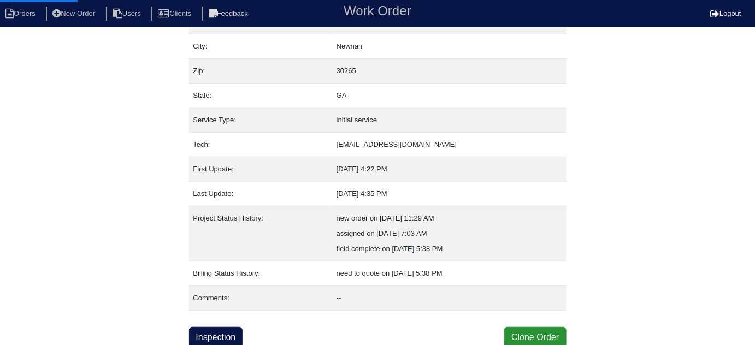
select select "0"
select select "1"
select select "0"
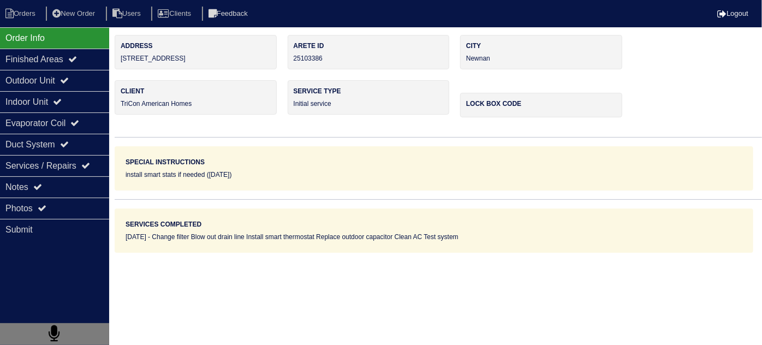
click at [60, 80] on div "Outdoor Unit" at bounding box center [54, 80] width 109 height 21
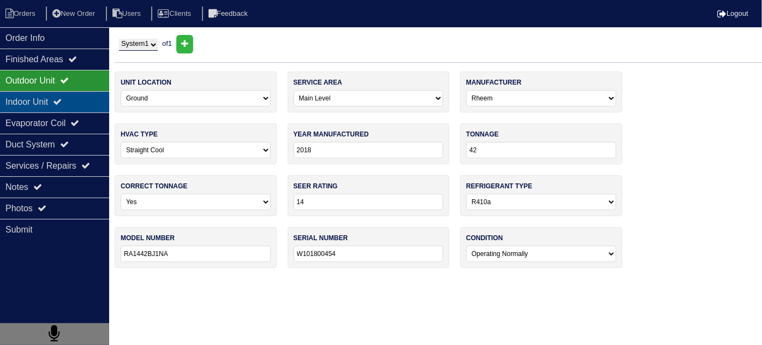
click at [50, 97] on div "Indoor Unit" at bounding box center [54, 101] width 109 height 21
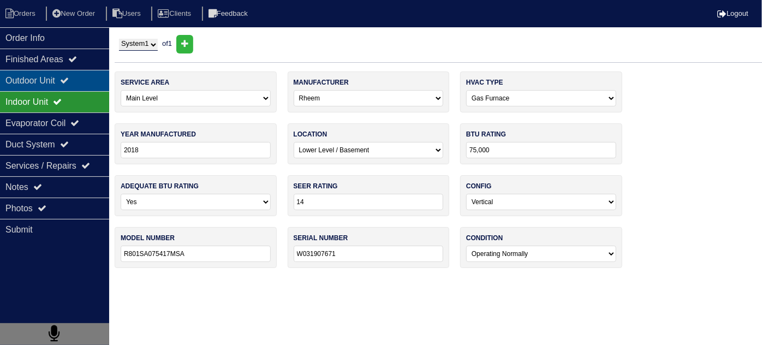
click at [50, 82] on div "Outdoor Unit" at bounding box center [54, 80] width 109 height 21
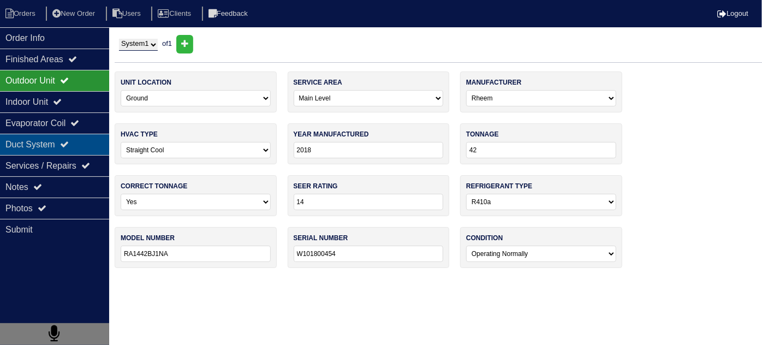
click at [33, 139] on div "Duct System" at bounding box center [54, 144] width 109 height 21
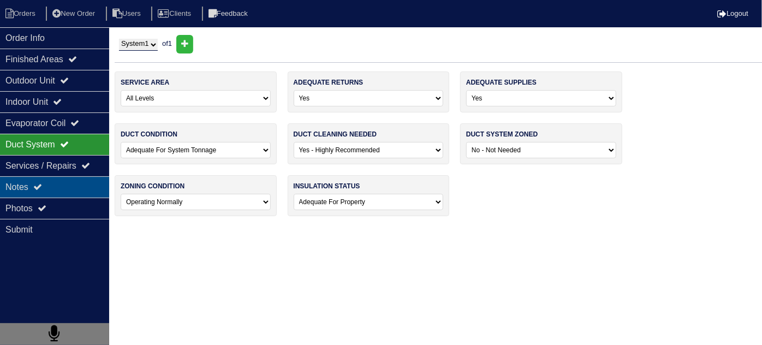
click at [37, 179] on div "Notes" at bounding box center [54, 186] width 109 height 21
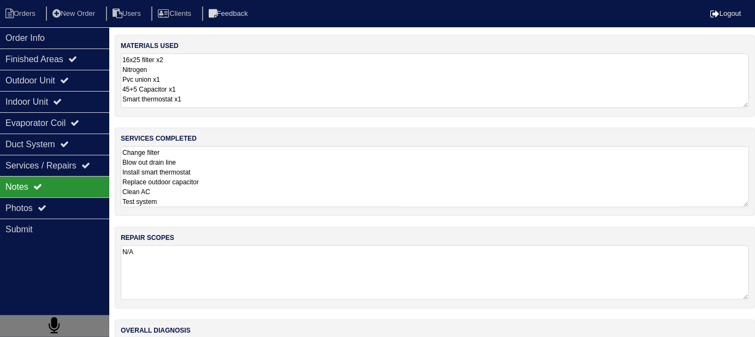
click at [272, 187] on textarea "Change filter Blow out drain line Install smart thermostat Replace outdoor capa…" at bounding box center [435, 176] width 628 height 61
click at [246, 105] on textarea "16x25 filter x2 Nitrogen Pvc union x1 45+5 Capacitor x1 Smart thermostat x1" at bounding box center [435, 81] width 628 height 55
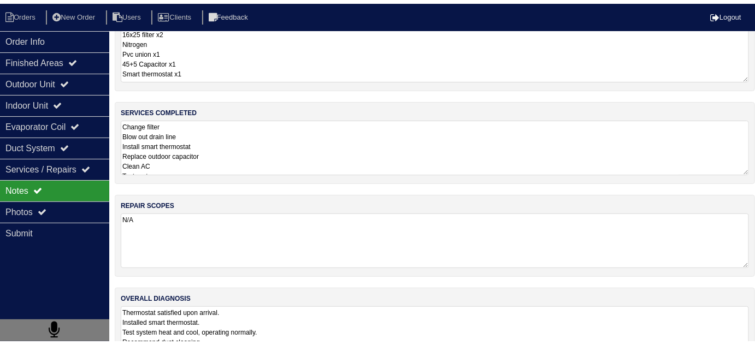
scroll to position [65, 0]
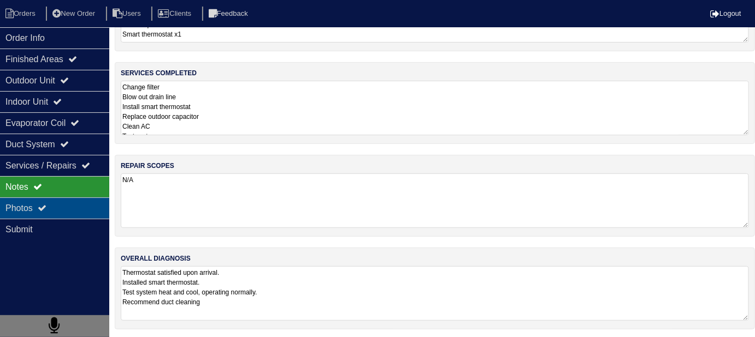
click at [35, 208] on div "Photos" at bounding box center [54, 208] width 109 height 21
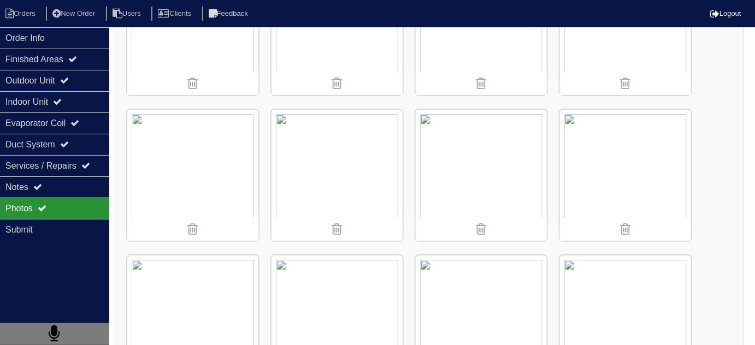
scroll to position [1405, 0]
click at [34, 62] on div "Finished Areas" at bounding box center [54, 59] width 109 height 21
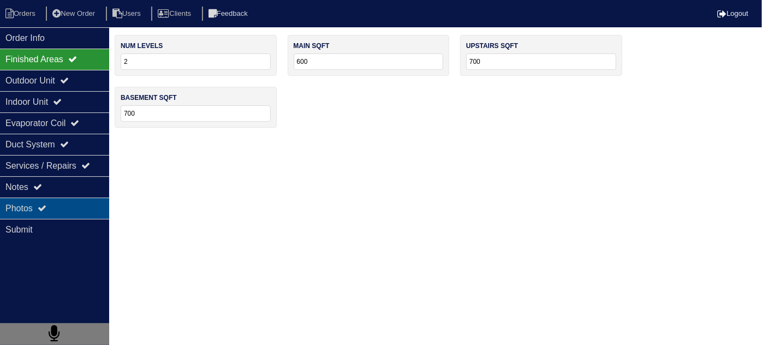
click at [4, 202] on div "Photos" at bounding box center [54, 208] width 109 height 21
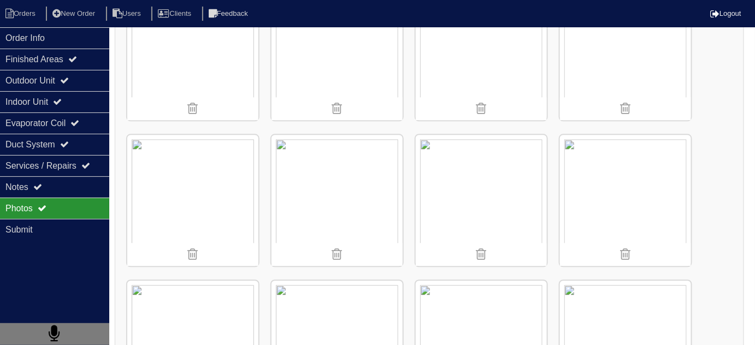
scroll to position [795, 0]
click at [13, 137] on div "Duct System" at bounding box center [54, 144] width 109 height 21
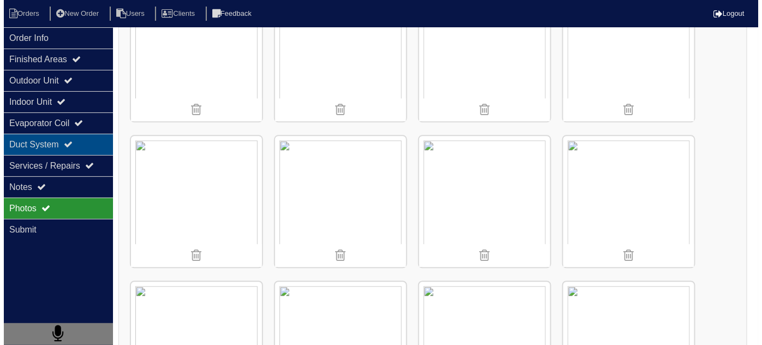
scroll to position [0, 0]
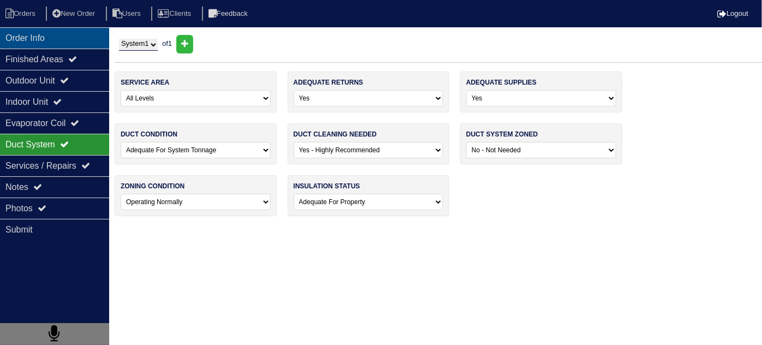
click at [79, 39] on div "Order Info" at bounding box center [54, 37] width 109 height 21
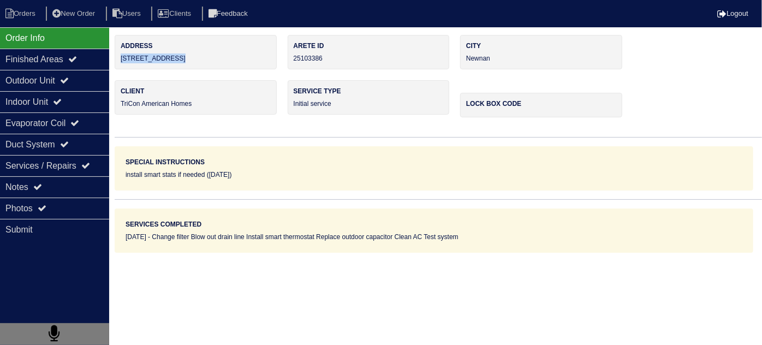
drag, startPoint x: 200, startPoint y: 55, endPoint x: 121, endPoint y: 55, distance: 78.6
click at [121, 55] on div "Address 175 Freestone Dr" at bounding box center [196, 52] width 162 height 34
copy div "[STREET_ADDRESS]"
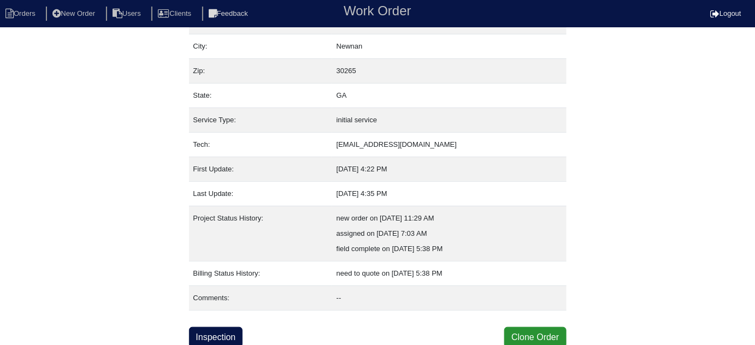
scroll to position [74, 0]
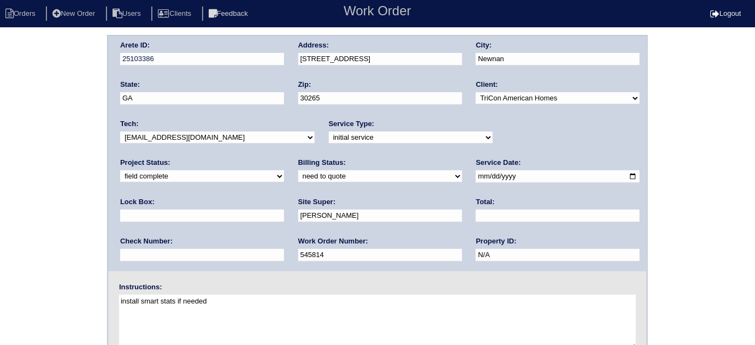
click at [298, 173] on select "need to quote quoted need to invoice invoiced paid warranty purchase order need…" at bounding box center [380, 176] width 164 height 12
select select "quoted"
click at [298, 170] on select "need to quote quoted need to invoice invoiced paid warranty purchase order need…" at bounding box center [380, 176] width 164 height 12
click at [476, 214] on input "text" at bounding box center [558, 216] width 164 height 13
type input "1905.00"
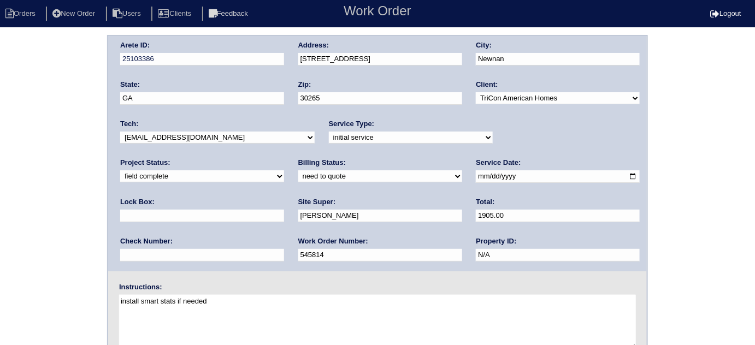
drag, startPoint x: 204, startPoint y: 215, endPoint x: 155, endPoint y: 212, distance: 48.7
click at [298, 215] on input "[PERSON_NAME]" at bounding box center [380, 216] width 164 height 13
click at [76, 208] on div "Arete ID: 25103386 Address: [STREET_ADDRESS] City: [GEOGRAPHIC_DATA] State: [GE…" at bounding box center [377, 256] width 755 height 442
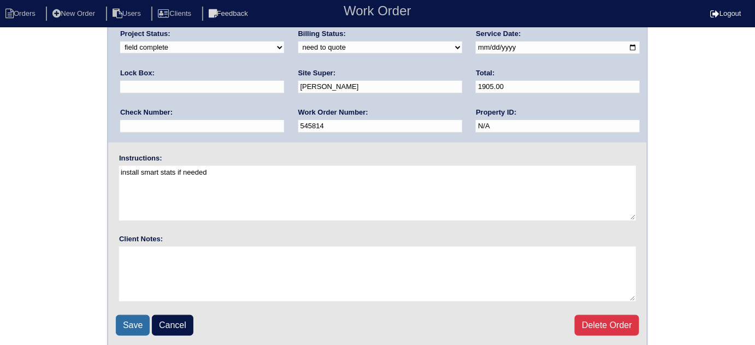
click at [131, 323] on input "Save" at bounding box center [133, 325] width 34 height 21
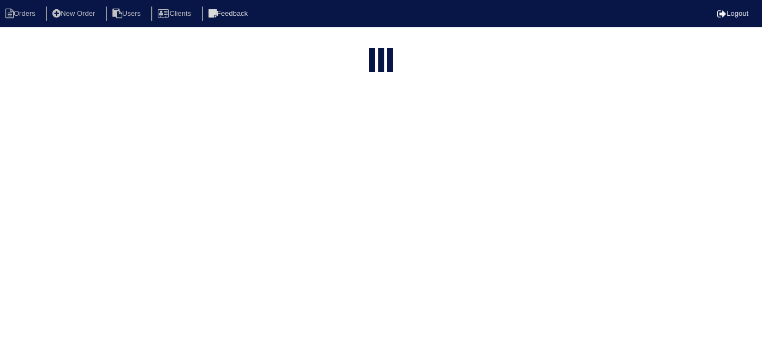
select select "15"
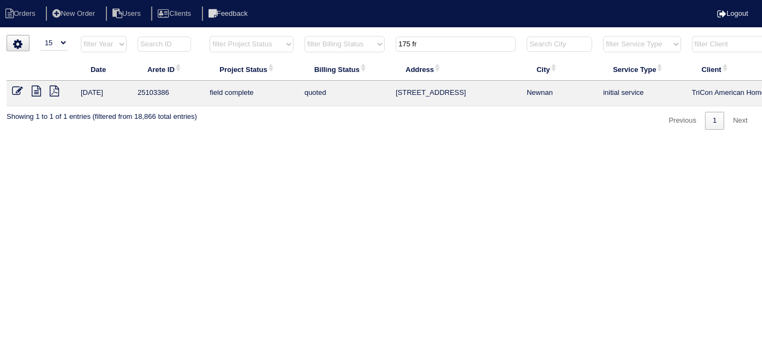
drag, startPoint x: 463, startPoint y: 41, endPoint x: 54, endPoint y: 37, distance: 409.0
click at [87, 34] on html "Orders New Order Users Clients Feedback Logout Orders New Order Users Clients M…" at bounding box center [381, 70] width 762 height 141
type input "248 sa"
click at [32, 88] on icon at bounding box center [36, 91] width 9 height 11
click at [14, 87] on icon at bounding box center [17, 91] width 11 height 11
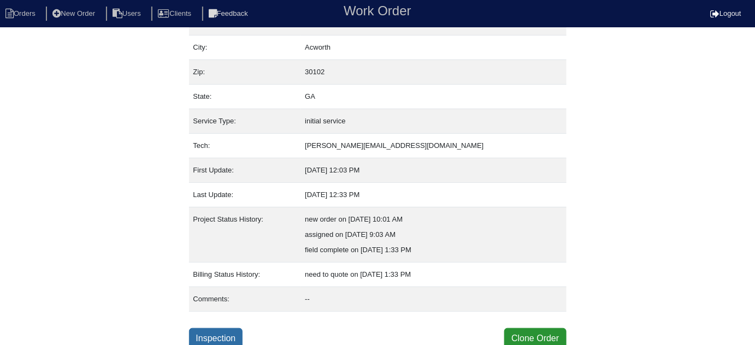
scroll to position [74, 0]
click at [217, 335] on link "Inspection" at bounding box center [216, 337] width 54 height 21
select select "0"
select select "3"
select select "[PERSON_NAME]"
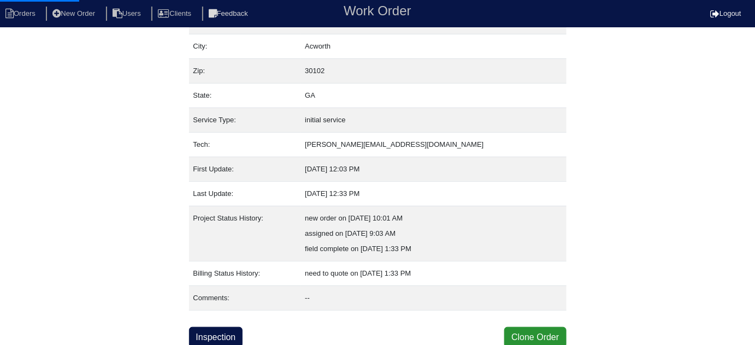
select select "0"
select select "1"
select select "2"
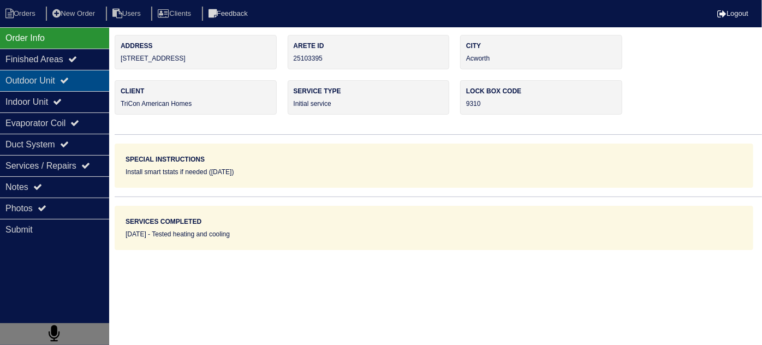
click at [32, 74] on div "Outdoor Unit" at bounding box center [54, 80] width 109 height 21
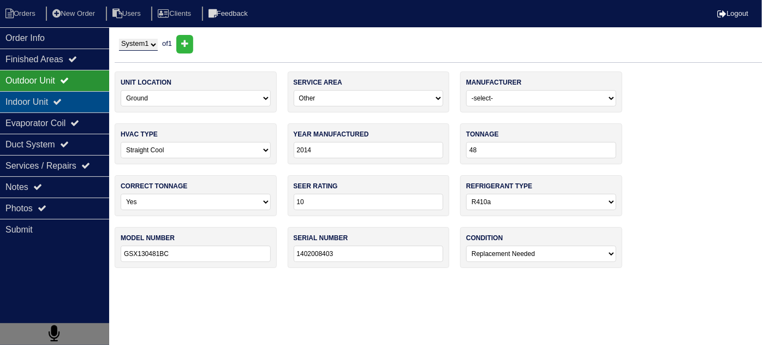
click at [75, 97] on div "Indoor Unit" at bounding box center [54, 101] width 109 height 21
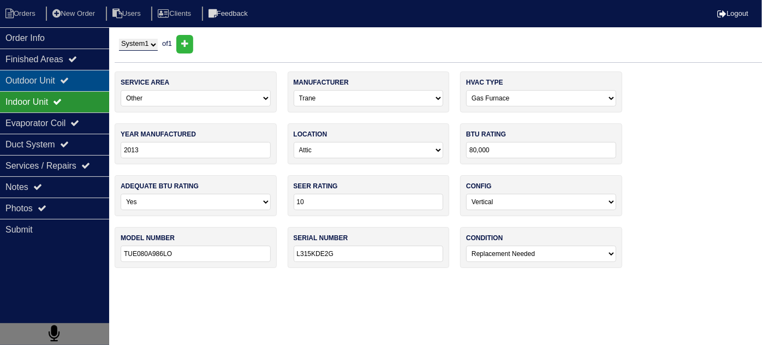
click at [55, 75] on div "Outdoor Unit" at bounding box center [54, 80] width 109 height 21
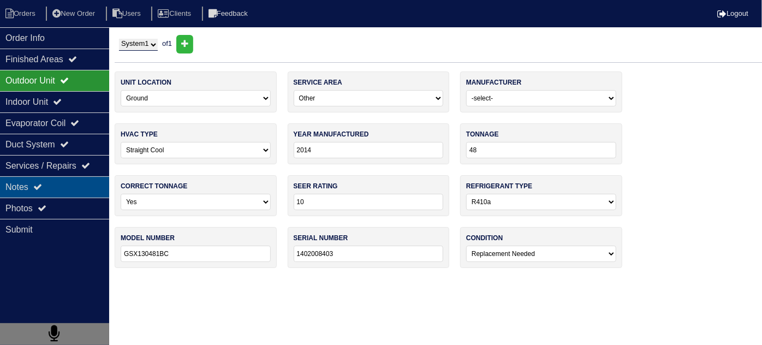
click at [57, 188] on div "Notes" at bounding box center [54, 186] width 109 height 21
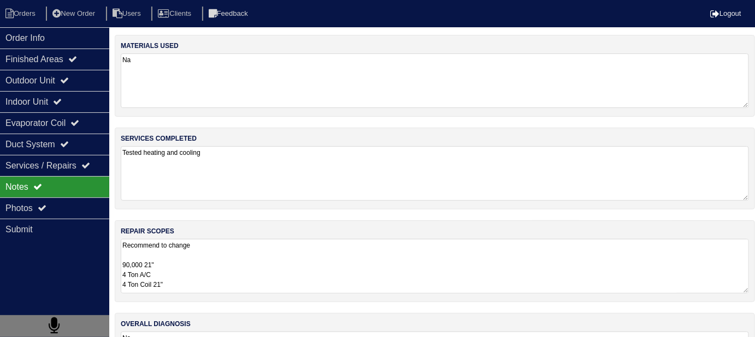
click at [285, 266] on textarea "Recommend to change 90,000 21" 4 Ton A/C 4 Ton Coil 21" Pan No Hole 40x40 Pad 1…" at bounding box center [435, 266] width 628 height 55
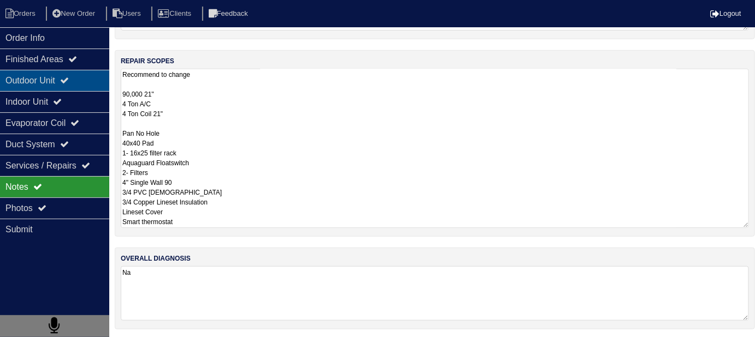
scroll to position [66, 0]
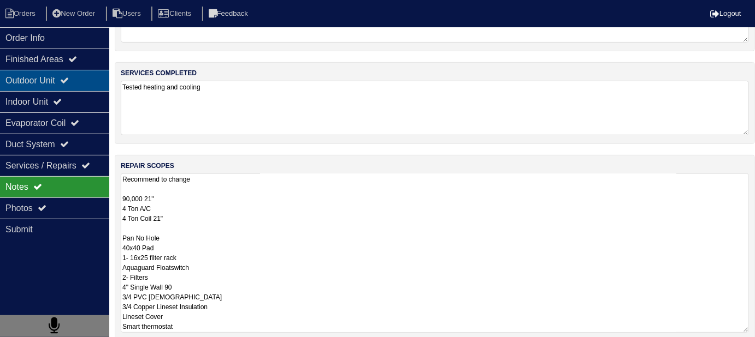
click at [84, 80] on div "Outdoor Unit" at bounding box center [54, 80] width 109 height 21
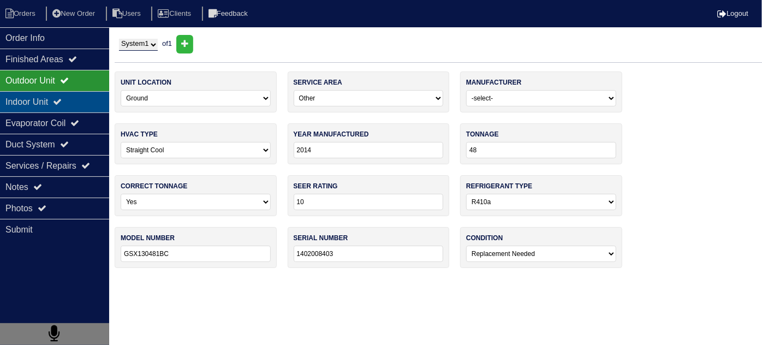
click at [73, 94] on div "Indoor Unit" at bounding box center [54, 101] width 109 height 21
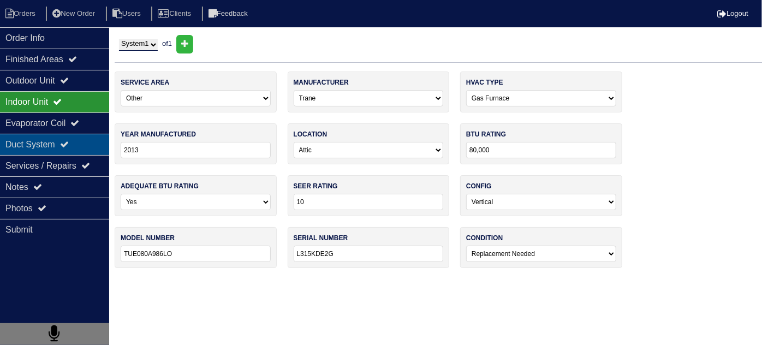
click at [51, 148] on div "Duct System" at bounding box center [54, 144] width 109 height 21
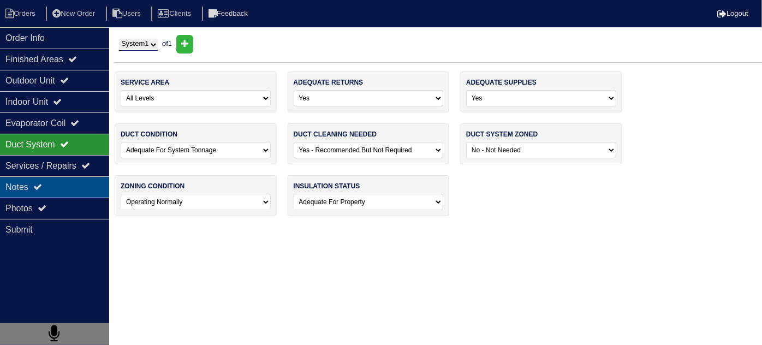
click at [42, 190] on icon at bounding box center [37, 186] width 9 height 9
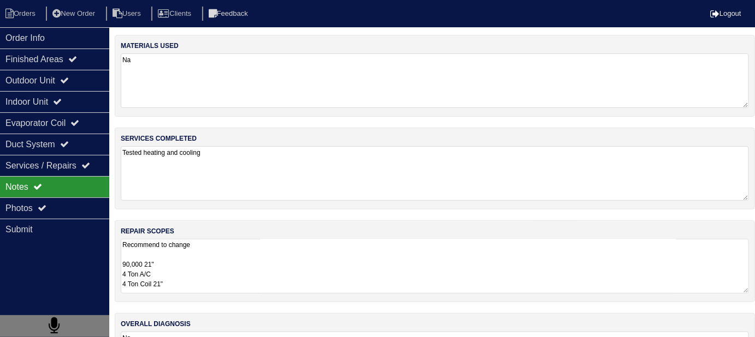
click at [271, 292] on div "repair scopes Recommend to change 90,000 21" 4 Ton A/C 4 Ton Coil 21" Pan No Ho…" at bounding box center [435, 262] width 640 height 82
click at [296, 270] on textarea "Recommend to change 90,000 21" 4 Ton A/C 4 Ton Coil 21" Pan No Hole 40x40 Pad 1…" at bounding box center [435, 266] width 628 height 55
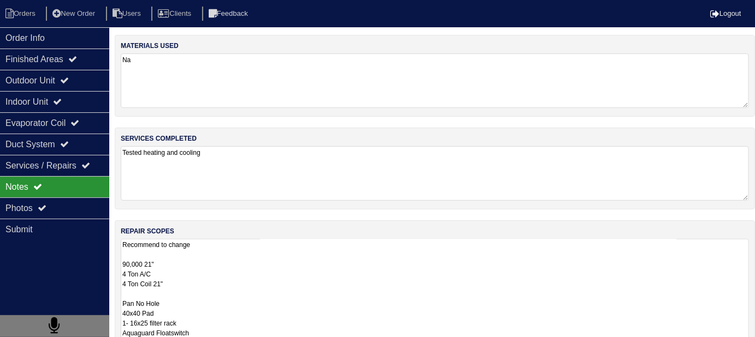
click at [306, 255] on textarea "Recommend to change 90,000 21" 4 Ton A/C 4 Ton Coil 21" Pan No Hole 40x40 Pad 1…" at bounding box center [435, 318] width 628 height 159
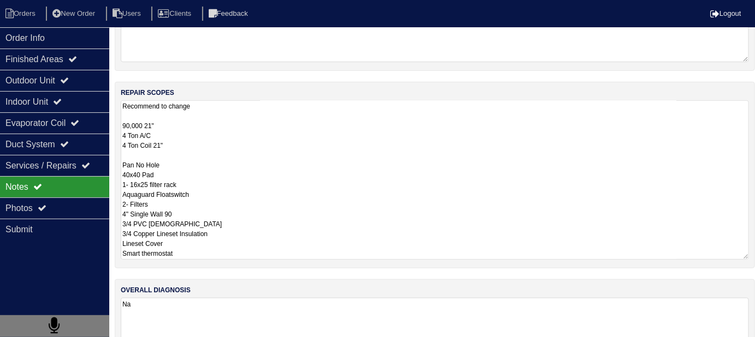
scroll to position [170, 0]
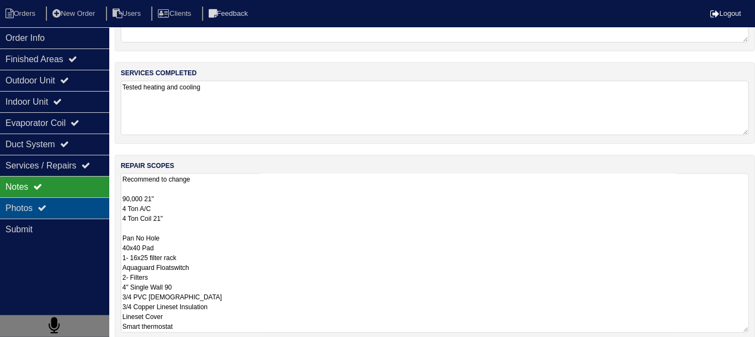
click at [34, 216] on div "Photos" at bounding box center [54, 208] width 109 height 21
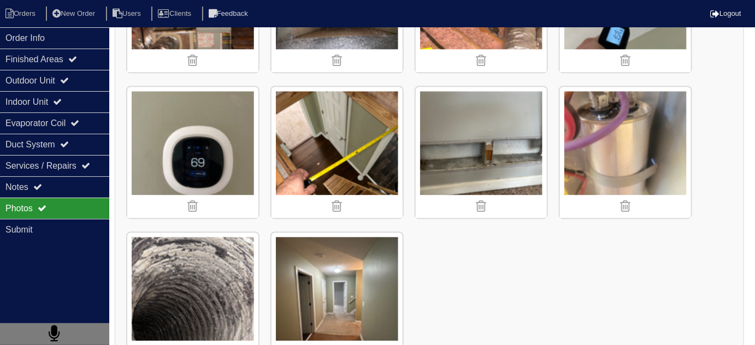
scroll to position [2331, 0]
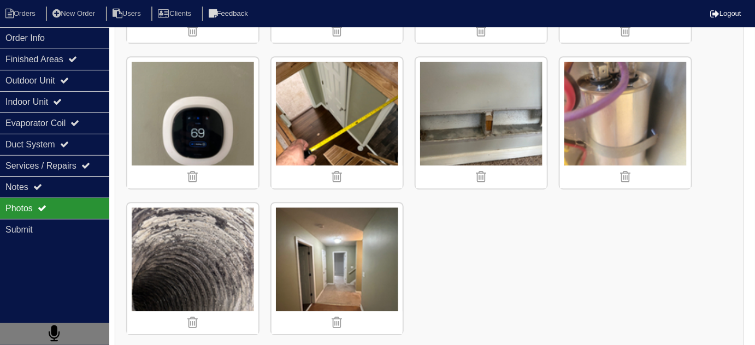
click at [75, 198] on div "Photos" at bounding box center [54, 208] width 109 height 21
click at [75, 189] on div "Notes" at bounding box center [54, 186] width 109 height 21
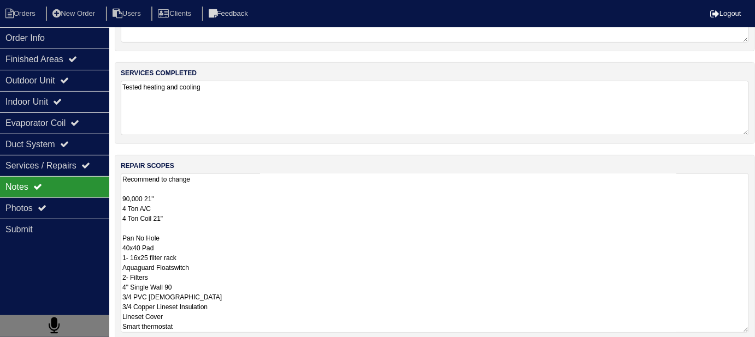
click at [254, 203] on textarea "Recommend to change 90,000 21" 4 Ton A/C 4 Ton Coil 21" Pan No Hole 40x40 Pad 1…" at bounding box center [435, 253] width 628 height 159
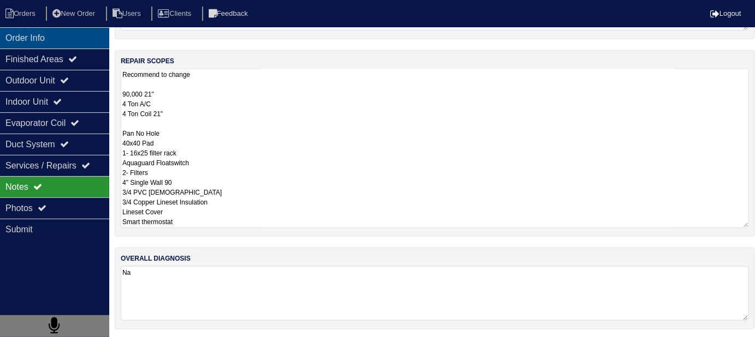
drag, startPoint x: 46, startPoint y: 28, endPoint x: 59, endPoint y: 36, distance: 15.2
click at [46, 28] on div "Order Info" at bounding box center [54, 37] width 109 height 21
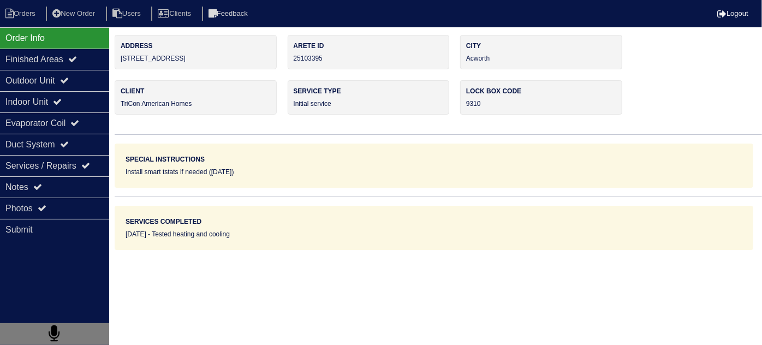
drag, startPoint x: 192, startPoint y: 61, endPoint x: 117, endPoint y: 58, distance: 74.9
click at [117, 58] on div "Address [STREET_ADDRESS]" at bounding box center [196, 52] width 162 height 34
copy div "[STREET_ADDRESS]"
click at [68, 179] on div "Notes" at bounding box center [54, 186] width 109 height 21
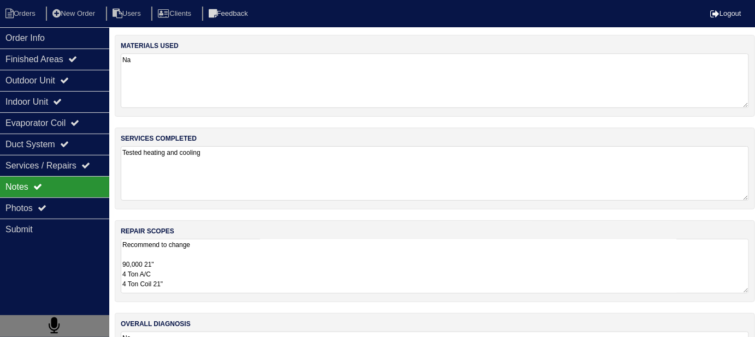
click at [310, 263] on textarea "Recommend to change 90,000 21" 4 Ton A/C 4 Ton Coil 21" Pan No Hole 40x40 Pad 1…" at bounding box center [435, 266] width 628 height 55
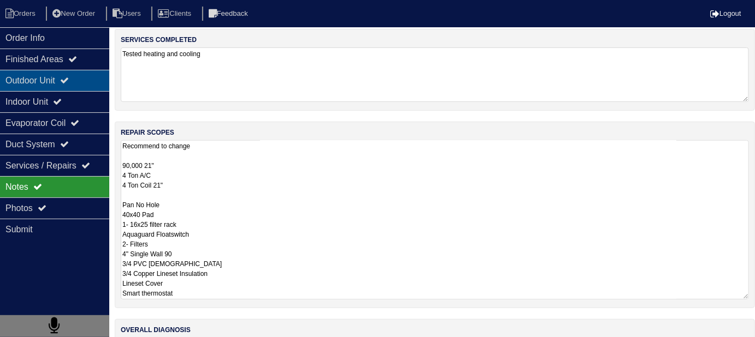
scroll to position [99, 0]
click at [51, 85] on div "Outdoor Unit" at bounding box center [54, 80] width 109 height 21
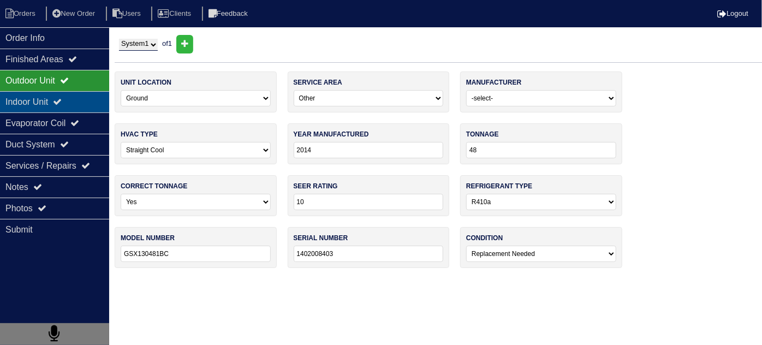
click at [54, 96] on div "Indoor Unit" at bounding box center [54, 101] width 109 height 21
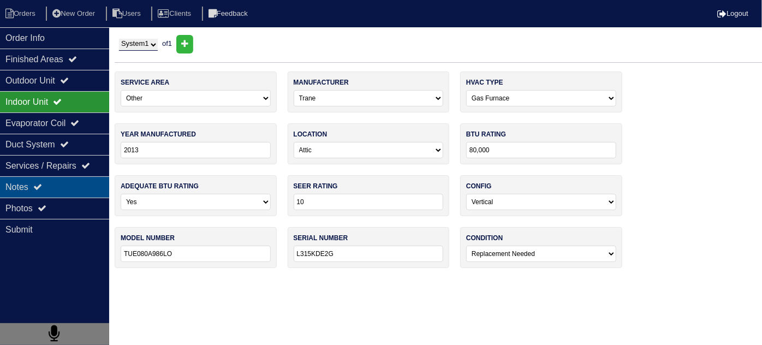
click at [58, 177] on div "Notes" at bounding box center [54, 186] width 109 height 21
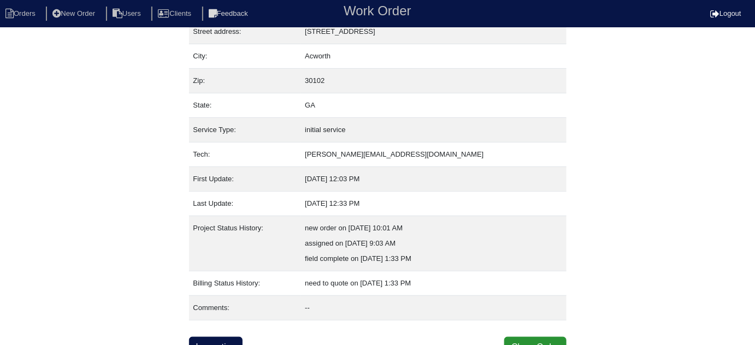
scroll to position [74, 0]
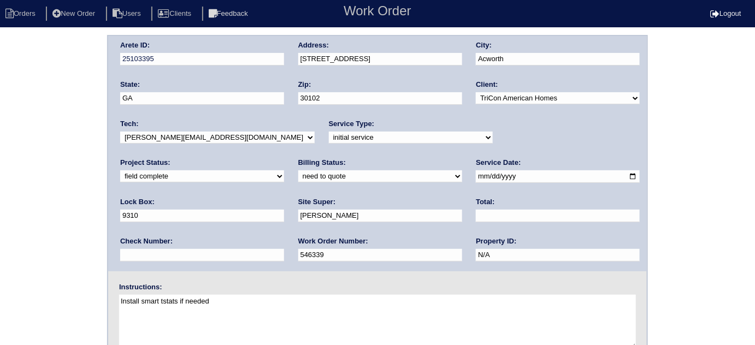
drag, startPoint x: 138, startPoint y: 172, endPoint x: 138, endPoint y: 179, distance: 6.6
click at [298, 172] on select "need to quote quoted need to invoice invoiced paid warranty purchase order need…" at bounding box center [380, 176] width 164 height 12
select select "quoted"
click at [298, 170] on select "need to quote quoted need to invoice invoiced paid warranty purchase order need…" at bounding box center [380, 176] width 164 height 12
click at [476, 216] on input "text" at bounding box center [558, 216] width 164 height 13
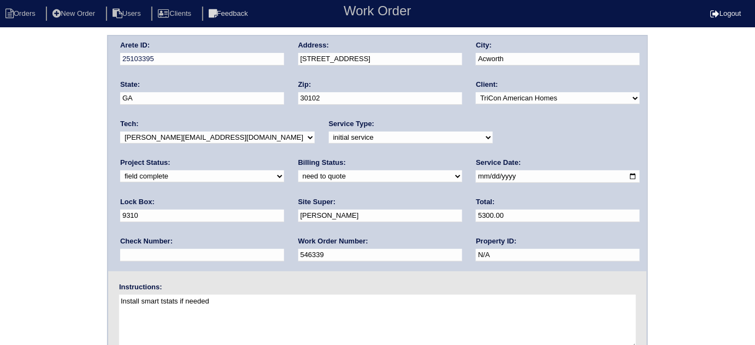
type input "5300.00"
click at [298, 224] on div "Site Super: [PERSON_NAME]" at bounding box center [380, 212] width 164 height 31
click at [119, 238] on div "Arete ID: 25103395 Address: [STREET_ADDRESS] City: [GEOGRAPHIC_DATA] State: [GE…" at bounding box center [377, 153] width 538 height 235
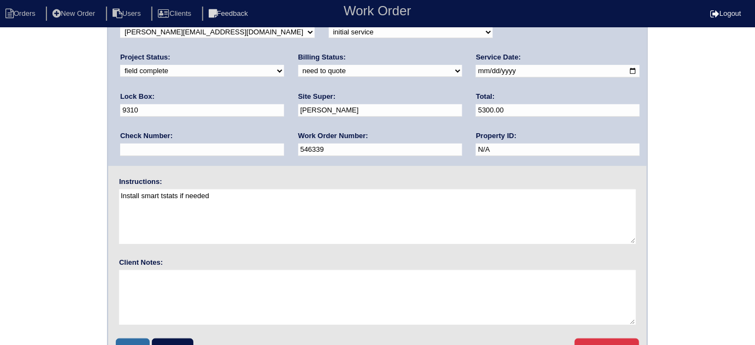
scroll to position [129, 0]
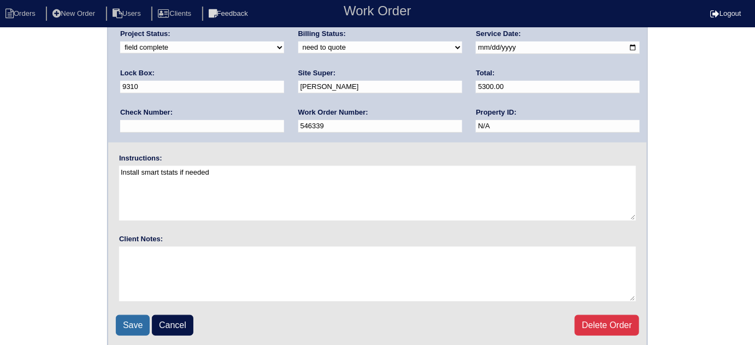
click at [132, 318] on input "Save" at bounding box center [133, 325] width 34 height 21
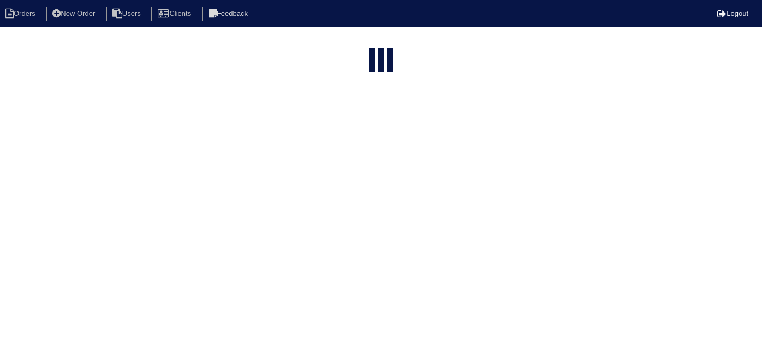
select select "15"
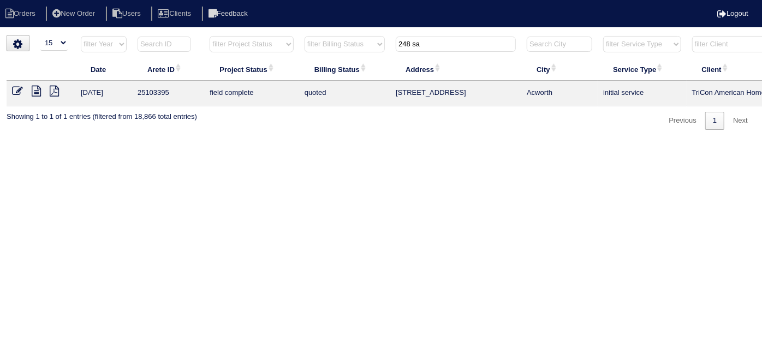
drag, startPoint x: 429, startPoint y: 43, endPoint x: 272, endPoint y: 2, distance: 161.9
click at [272, 35] on body "Orders New Order Users Clients Feedback Logout Orders New Order Users Clients M…" at bounding box center [381, 82] width 762 height 95
type input "3755 b"
click at [39, 93] on icon at bounding box center [36, 91] width 9 height 11
click at [14, 88] on icon at bounding box center [17, 91] width 11 height 11
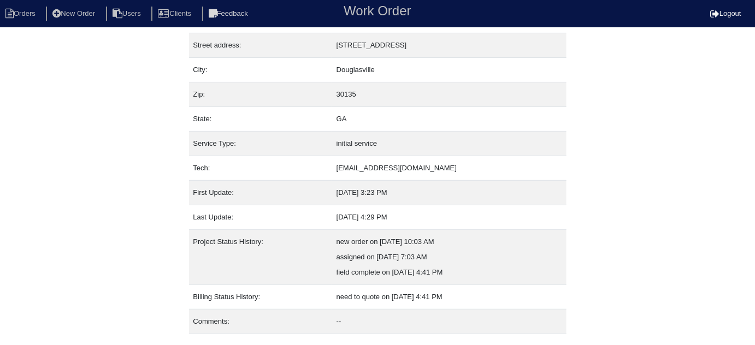
scroll to position [74, 0]
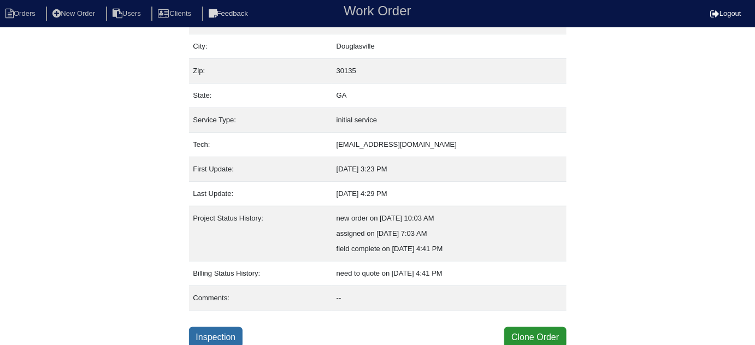
click at [235, 333] on link "Inspection" at bounding box center [216, 337] width 54 height 21
select select "0"
select select "Carrier"
select select "0"
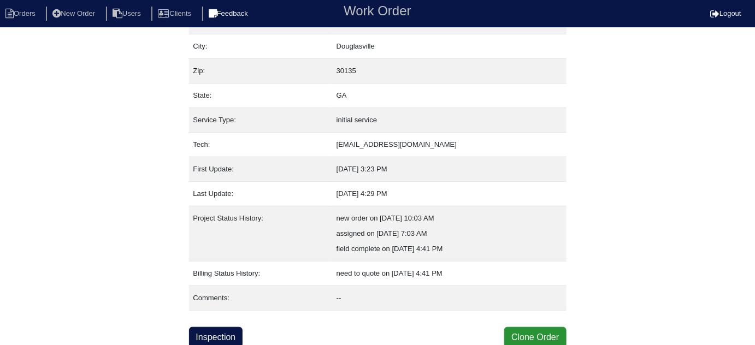
select select "0"
select select "1"
select select "0"
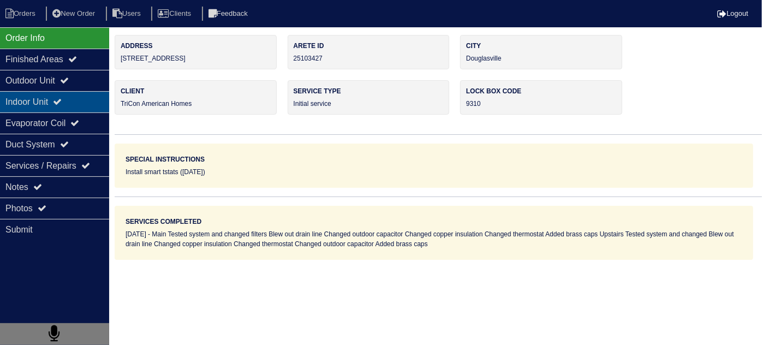
drag, startPoint x: 68, startPoint y: 84, endPoint x: 61, endPoint y: 94, distance: 12.6
click at [68, 84] on icon at bounding box center [64, 80] width 9 height 9
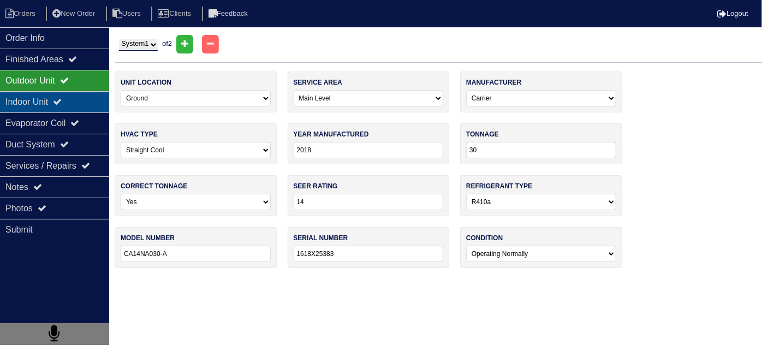
click at [61, 95] on div "Indoor Unit" at bounding box center [54, 101] width 109 height 21
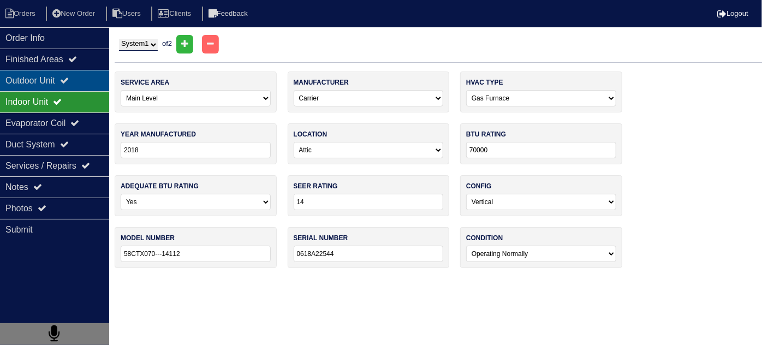
click at [59, 85] on div "Outdoor Unit" at bounding box center [54, 80] width 109 height 21
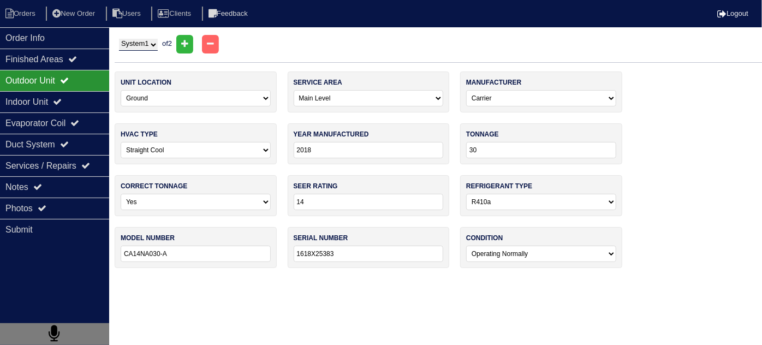
click at [123, 41] on select "System 1 System 2" at bounding box center [138, 45] width 39 height 12
select select "2"
click at [119, 39] on select "System 1 System 2" at bounding box center [138, 45] width 39 height 12
select select "1"
type input "36"
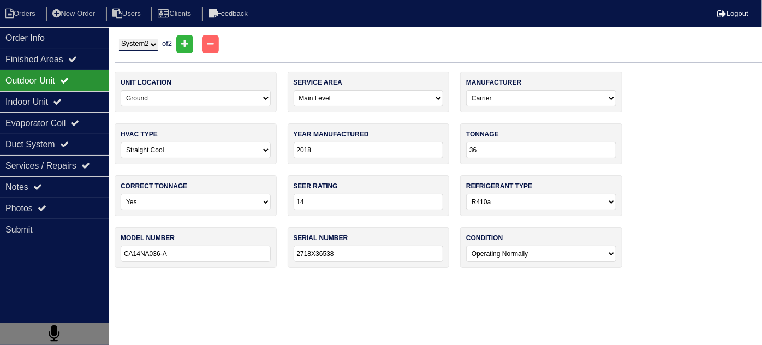
type input "CA14NA036-A"
type input "2718X36538"
click at [64, 107] on div "Indoor Unit" at bounding box center [54, 101] width 109 height 21
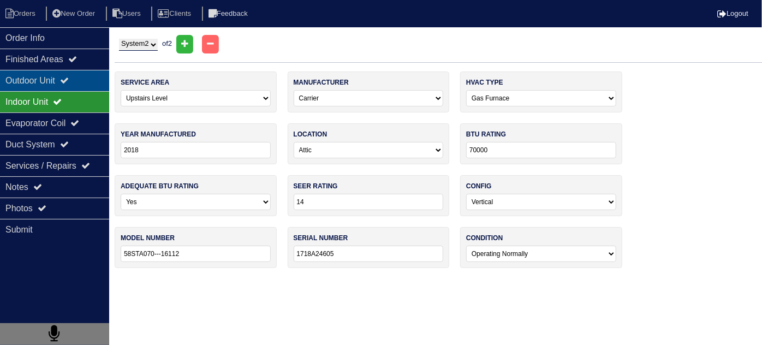
click at [57, 86] on div "Outdoor Unit" at bounding box center [54, 80] width 109 height 21
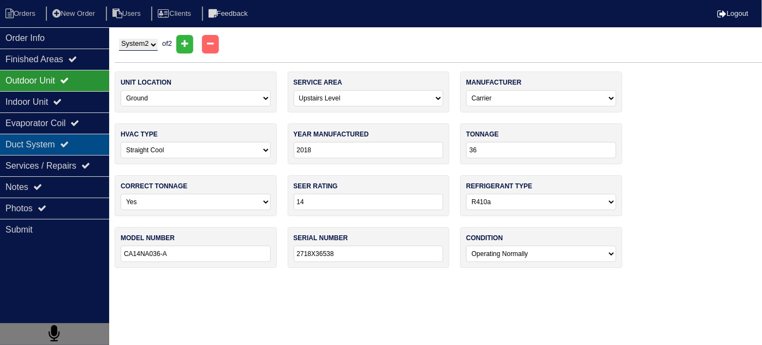
click at [64, 142] on div "Duct System" at bounding box center [54, 144] width 109 height 21
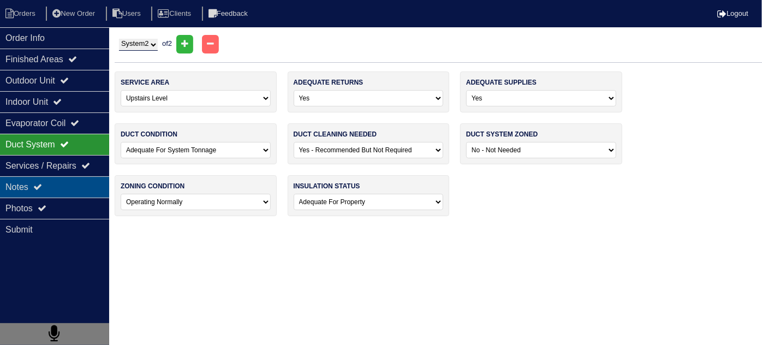
click at [40, 193] on div "Notes" at bounding box center [54, 186] width 109 height 21
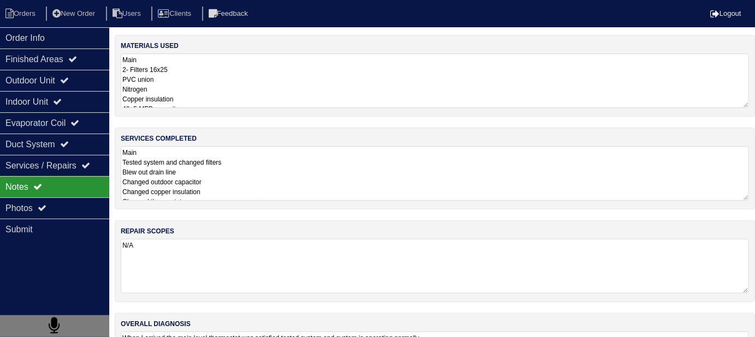
click at [345, 183] on textarea "Main Tested system and changed filters Blew out drain line Changed outdoor capa…" at bounding box center [435, 173] width 628 height 55
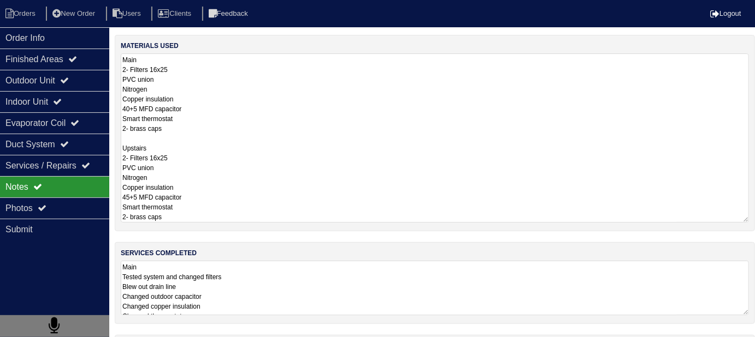
click at [439, 82] on textarea "Main 2- Filters 16x25 PVC union Nitrogen Copper insulation 40+5 MFD capacitor S…" at bounding box center [435, 138] width 628 height 169
click at [436, 270] on textarea "Main Tested system and changed filters Blew out drain line Changed outdoor capa…" at bounding box center [435, 288] width 628 height 55
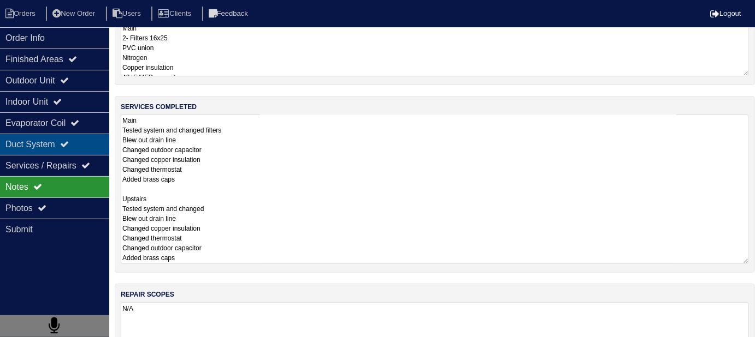
click at [79, 145] on div "Duct System" at bounding box center [54, 144] width 109 height 21
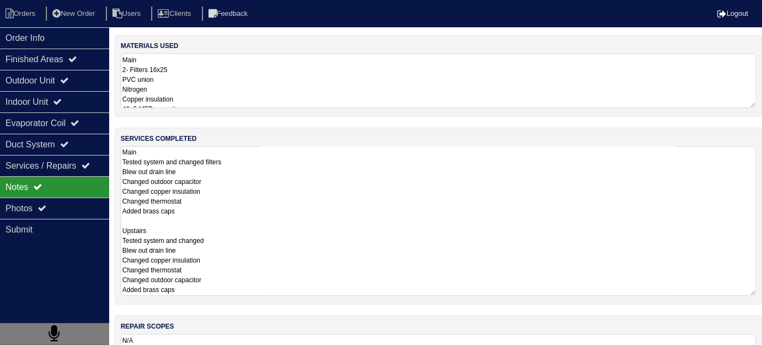
select select "2"
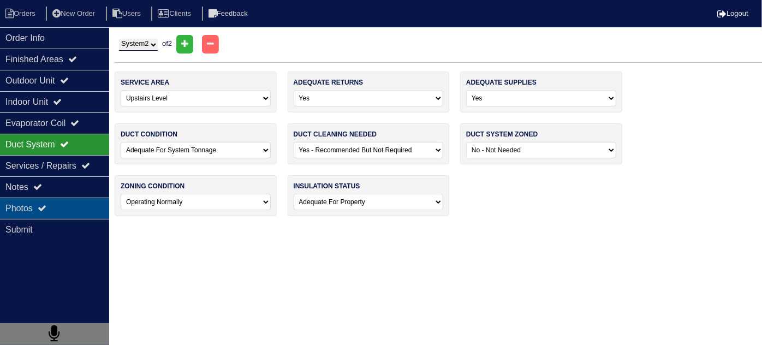
click at [77, 206] on div "Photos" at bounding box center [54, 208] width 109 height 21
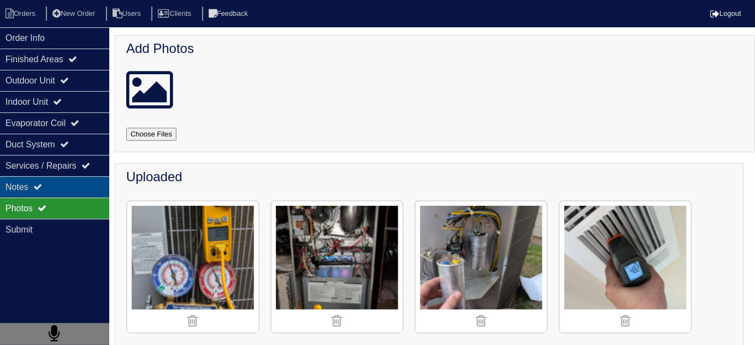
click at [72, 186] on div "Notes" at bounding box center [54, 186] width 109 height 21
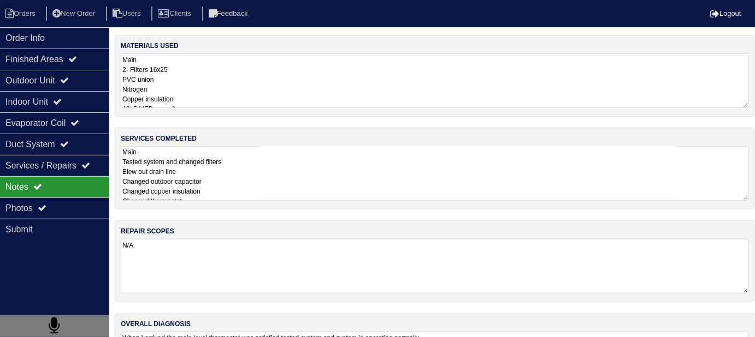
click at [417, 198] on textarea "Main Tested system and changed filters Blew out drain line Changed outdoor capa…" at bounding box center [435, 173] width 628 height 55
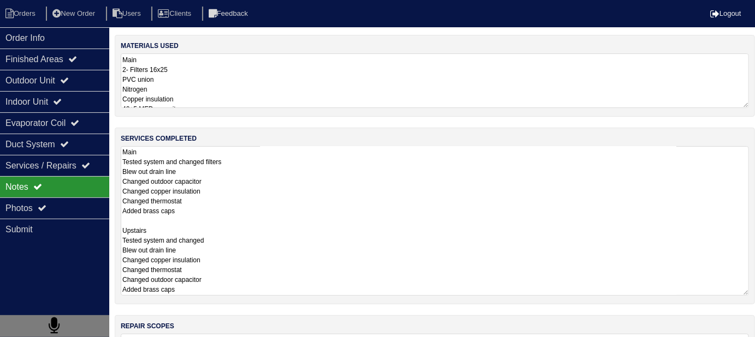
click at [350, 94] on textarea "Main 2- Filters 16x25 PVC union Nitrogen Copper insulation 40+5 MFD capacitor S…" at bounding box center [435, 81] width 628 height 55
click at [361, 270] on textarea "Main Tested system and changed filters Blew out drain line Changed outdoor capa…" at bounding box center [435, 221] width 628 height 150
click at [72, 214] on div "Photos" at bounding box center [54, 208] width 109 height 21
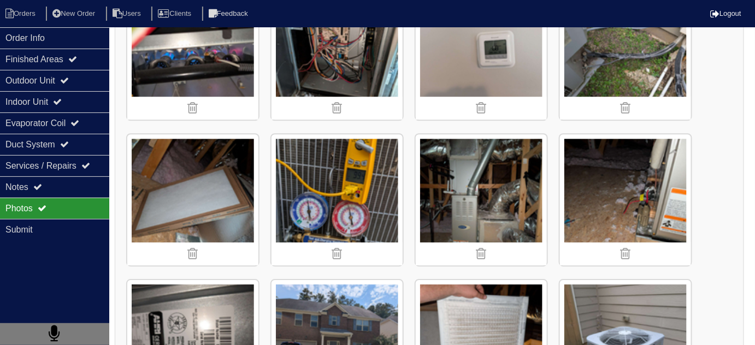
scroll to position [943, 0]
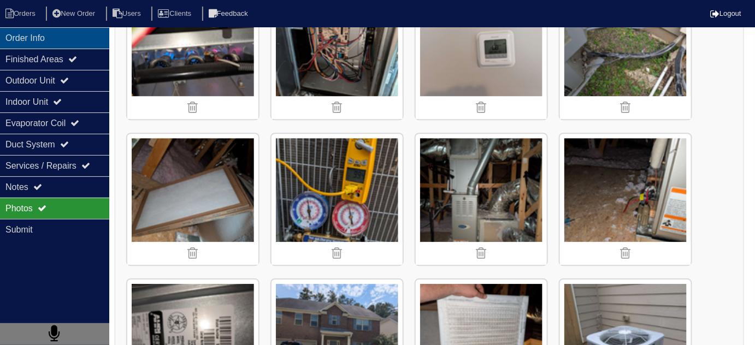
click at [81, 43] on div "Order Info" at bounding box center [54, 37] width 109 height 21
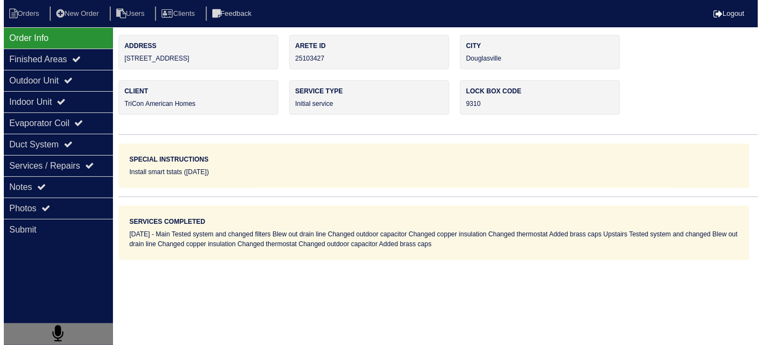
scroll to position [0, 0]
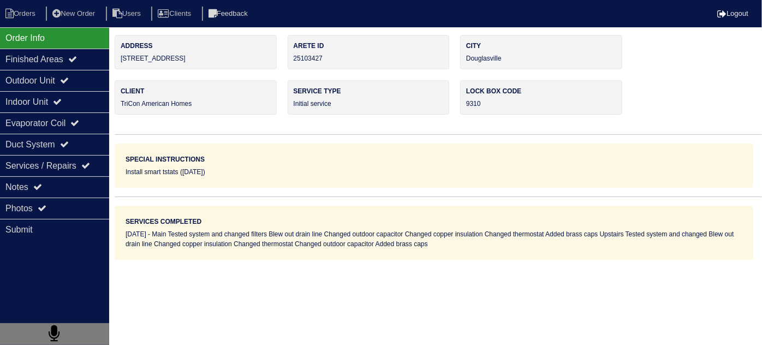
drag, startPoint x: 193, startPoint y: 59, endPoint x: 114, endPoint y: 65, distance: 80.0
click at [114, 65] on div "Order Info Finished Areas Outdoor Unit Indoor Unit Evaporator Coil Duct System …" at bounding box center [381, 147] width 762 height 225
copy div "Address 3755 Brookhollow Dr"
click at [189, 69] on div "Address 3755 Brookhollow Dr" at bounding box center [196, 52] width 162 height 34
click at [193, 60] on div "Address 3755 Brookhollow Dr" at bounding box center [196, 52] width 162 height 34
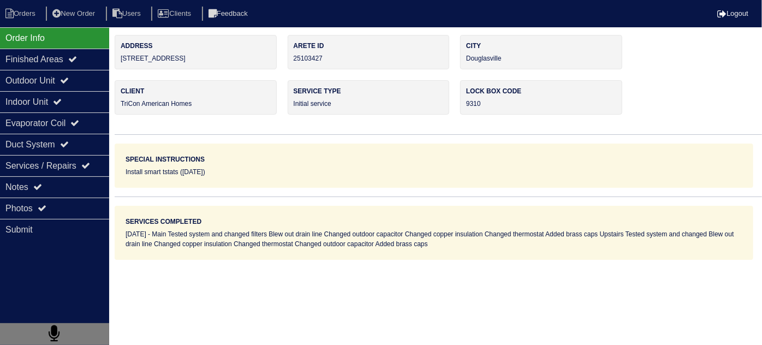
click at [195, 60] on div "Address 3755 Brookhollow Dr" at bounding box center [196, 52] width 162 height 34
click at [182, 59] on div "Address 3755 Brookhollow Dr" at bounding box center [196, 52] width 162 height 34
drag, startPoint x: 199, startPoint y: 62, endPoint x: 120, endPoint y: 61, distance: 79.7
click at [120, 61] on div "Address 3755 Brookhollow Dr" at bounding box center [196, 52] width 162 height 34
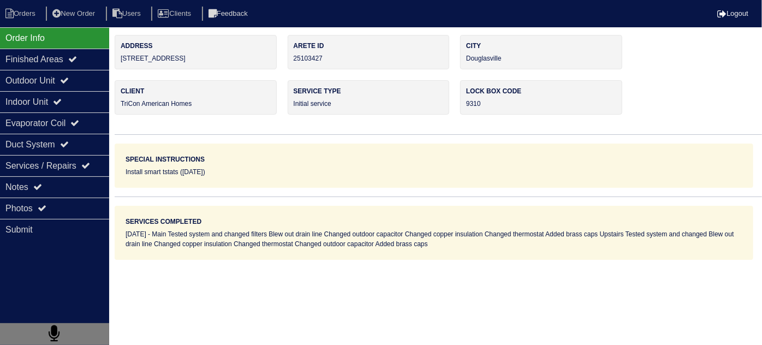
copy div "3755 Brookhollow Dr"
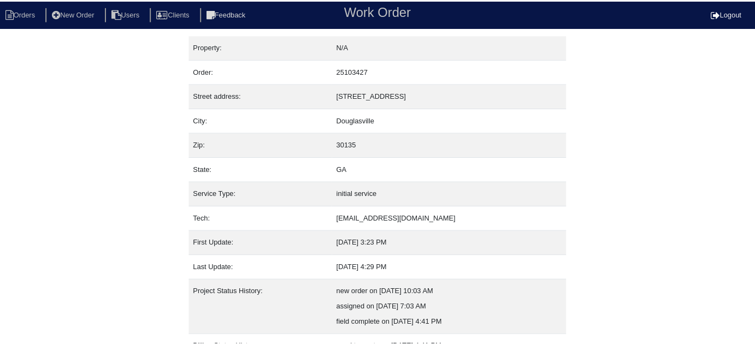
scroll to position [74, 0]
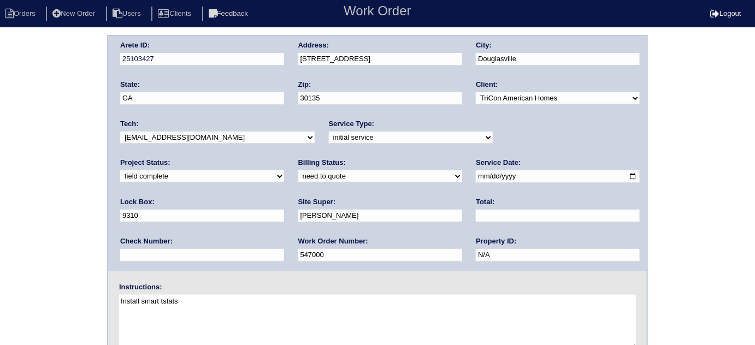
click at [298, 176] on select "need to quote quoted need to invoice invoiced paid warranty purchase order need…" at bounding box center [380, 176] width 164 height 12
select select "quoted"
click at [298, 170] on select "need to quote quoted need to invoice invoiced paid warranty purchase order need…" at bounding box center [380, 176] width 164 height 12
click at [476, 215] on input "text" at bounding box center [558, 216] width 164 height 13
type input "1360.00"
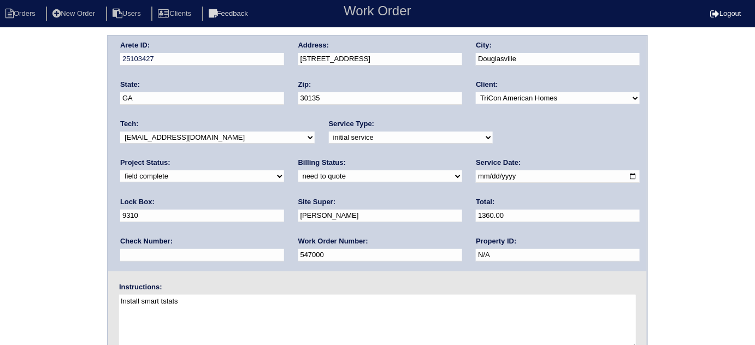
click at [1, 207] on div "Arete ID: 25103427 Address: [STREET_ADDRESS] City: [GEOGRAPHIC_DATA] State: [GE…" at bounding box center [377, 256] width 755 height 442
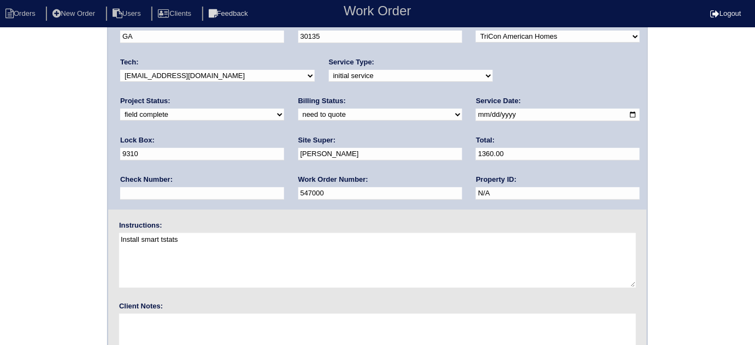
scroll to position [129, 0]
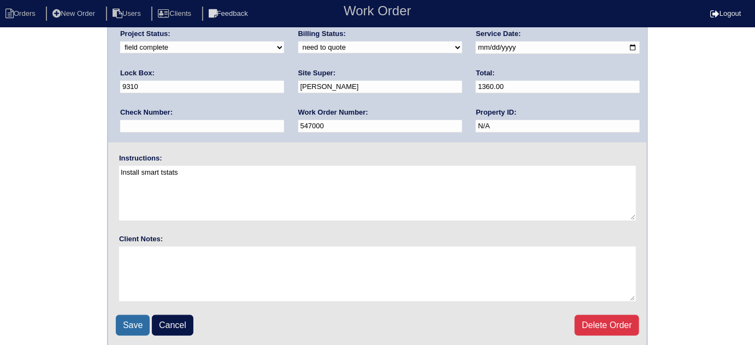
click at [135, 319] on input "Save" at bounding box center [133, 325] width 34 height 21
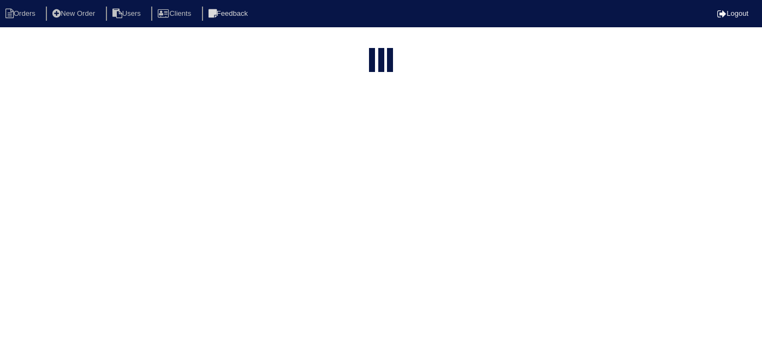
select select "15"
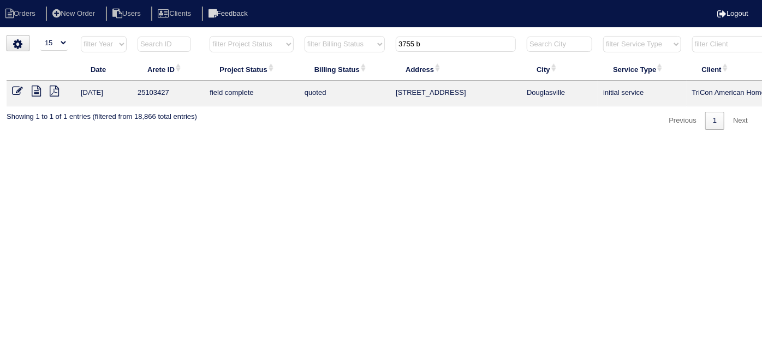
drag, startPoint x: 435, startPoint y: 43, endPoint x: 245, endPoint y: 3, distance: 194.3
click at [328, 35] on body "Orders New Order Users Clients Feedback Logout Orders New Order Users Clients M…" at bounding box center [381, 82] width 762 height 95
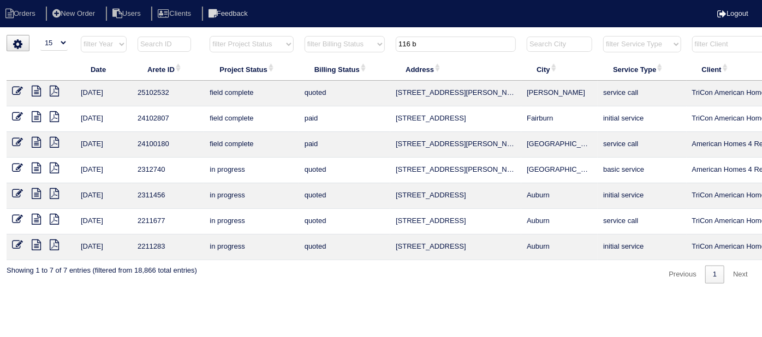
type input "116 b"
click at [20, 91] on icon at bounding box center [17, 91] width 11 height 11
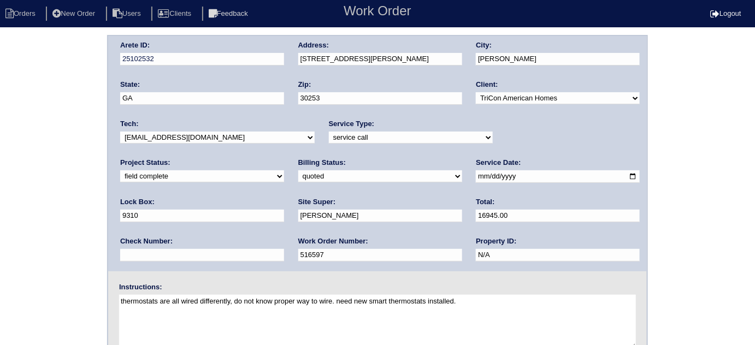
drag, startPoint x: 173, startPoint y: 256, endPoint x: 0, endPoint y: 189, distance: 185.7
click at [0, 189] on div "Arete ID: 25102532 Address: [STREET_ADDRESS][PERSON_NAME] City: [PERSON_NAME] S…" at bounding box center [377, 256] width 755 height 442
type input "548228"
click at [298, 220] on input "[PERSON_NAME]" at bounding box center [380, 216] width 164 height 13
type input "[PERSON_NAME]/[PERSON_NAME]"
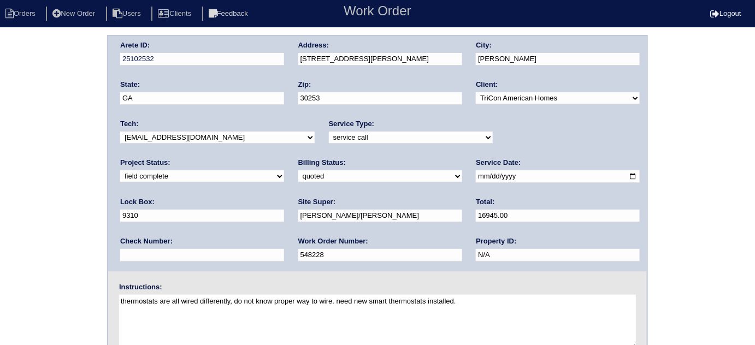
click at [27, 214] on div "Arete ID: 25102532 Address: [STREET_ADDRESS][PERSON_NAME] City: [PERSON_NAME] S…" at bounding box center [377, 256] width 755 height 442
click at [287, 166] on div "Arete ID: 25102532 Address: [STREET_ADDRESS][PERSON_NAME] City: [PERSON_NAME] S…" at bounding box center [377, 153] width 538 height 235
drag, startPoint x: 8, startPoint y: 168, endPoint x: 1, endPoint y: 203, distance: 36.2
click at [0, 168] on div "Arete ID: 25102532 Address: [STREET_ADDRESS][PERSON_NAME] City: [PERSON_NAME] S…" at bounding box center [377, 256] width 755 height 442
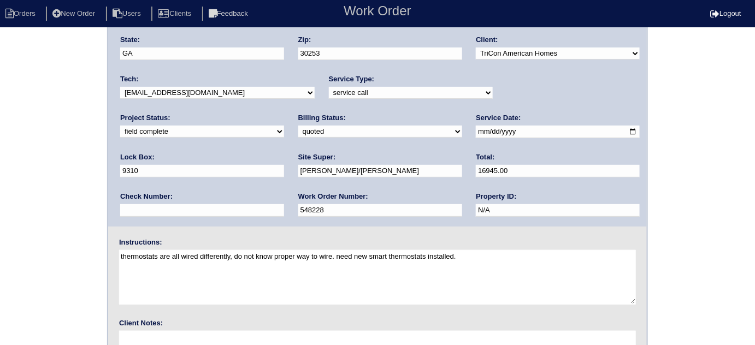
scroll to position [129, 0]
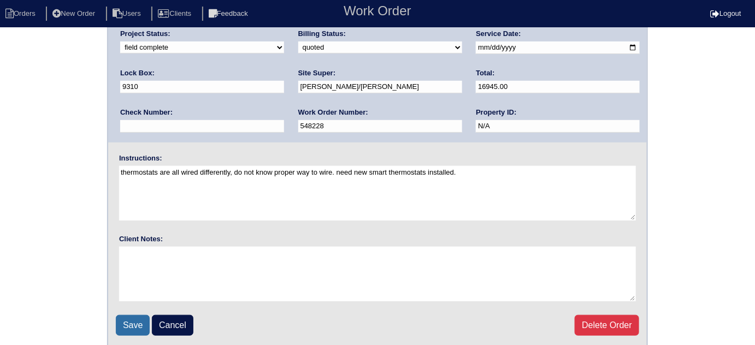
click at [122, 315] on input "Save" at bounding box center [133, 325] width 34 height 21
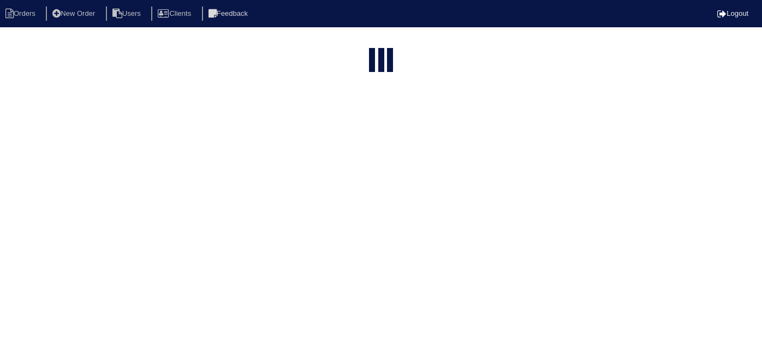
select select "15"
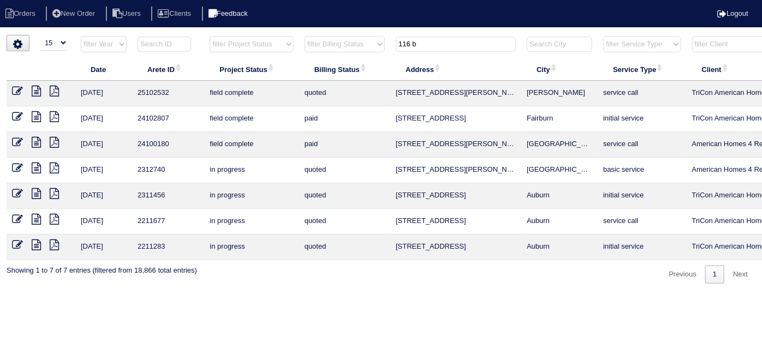
drag, startPoint x: 422, startPoint y: 41, endPoint x: 266, endPoint y: 8, distance: 159.2
click at [266, 35] on body "Orders New Order Users Clients Feedback Logout Orders New Order Users Clients M…" at bounding box center [381, 159] width 762 height 249
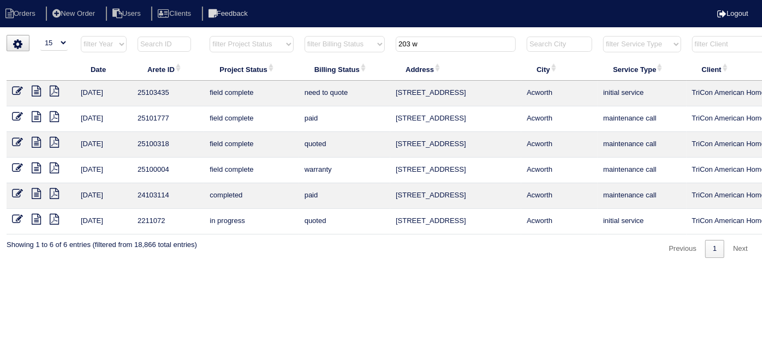
type input "203 w"
click at [38, 89] on icon at bounding box center [36, 91] width 9 height 11
click at [15, 86] on icon at bounding box center [17, 91] width 11 height 11
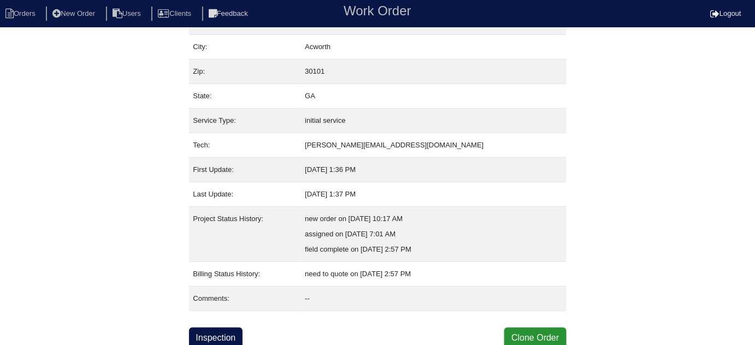
scroll to position [74, 0]
click at [212, 329] on link "Inspection" at bounding box center [216, 337] width 54 height 21
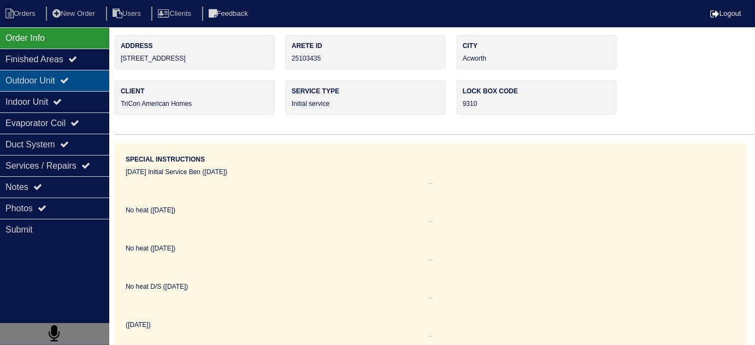
click at [56, 82] on div "Outdoor Unit" at bounding box center [54, 80] width 109 height 21
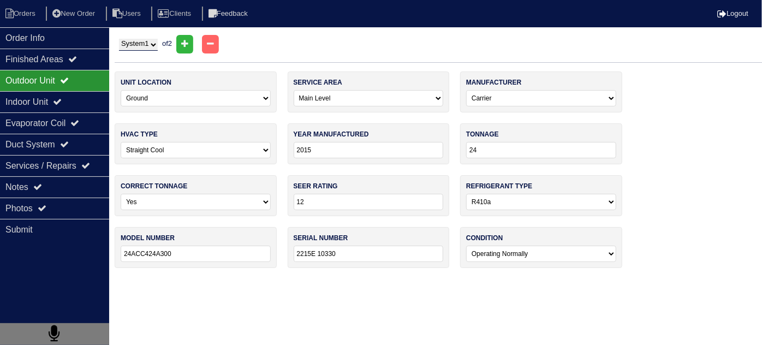
click at [144, 46] on select "System 1 System 2" at bounding box center [138, 45] width 39 height 12
click at [78, 95] on div "Indoor Unit" at bounding box center [54, 101] width 109 height 21
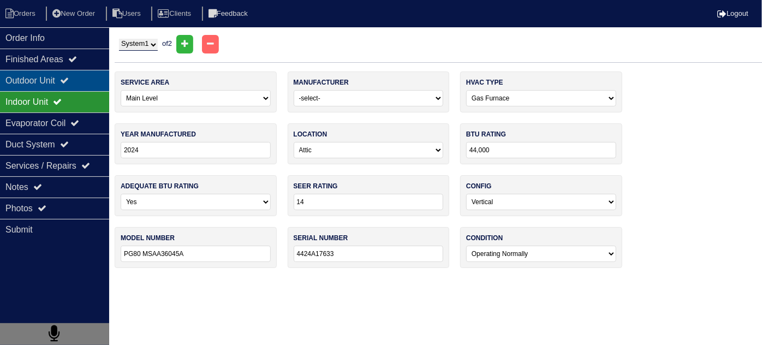
click at [69, 82] on icon at bounding box center [64, 80] width 9 height 9
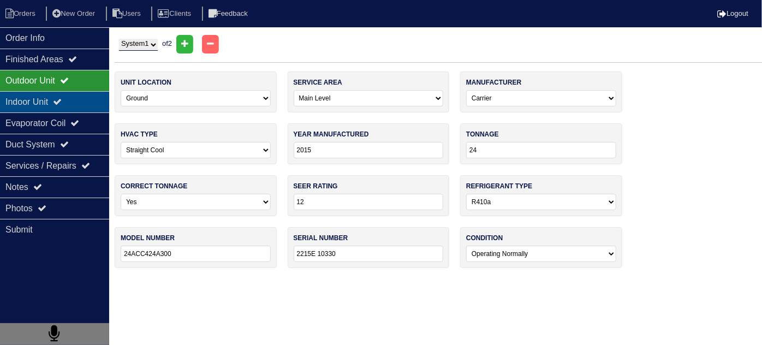
click at [75, 97] on div "Indoor Unit" at bounding box center [54, 101] width 109 height 21
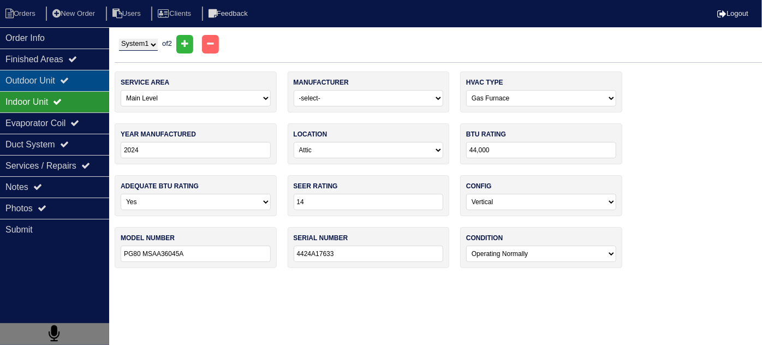
click at [76, 74] on div "Outdoor Unit" at bounding box center [54, 80] width 109 height 21
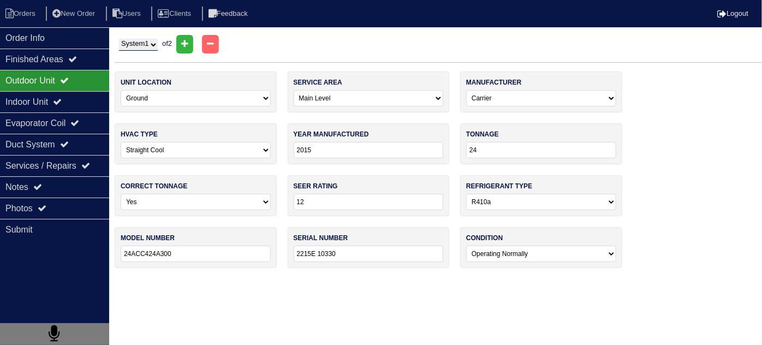
click at [121, 43] on select "System 1 System 2" at bounding box center [138, 45] width 39 height 12
select select "2"
click at [119, 39] on select "System 1 System 2" at bounding box center [138, 45] width 39 height 12
select select "1"
type input "30"
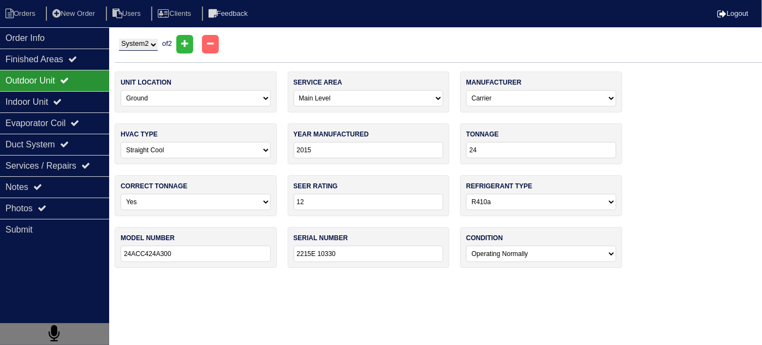
type input "24ACC430A300"
type input "1915E21932"
click at [62, 102] on icon at bounding box center [57, 101] width 9 height 9
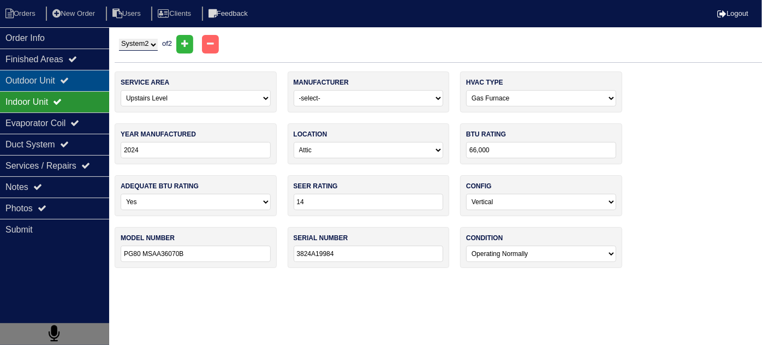
click at [61, 80] on div "Outdoor Unit" at bounding box center [54, 80] width 109 height 21
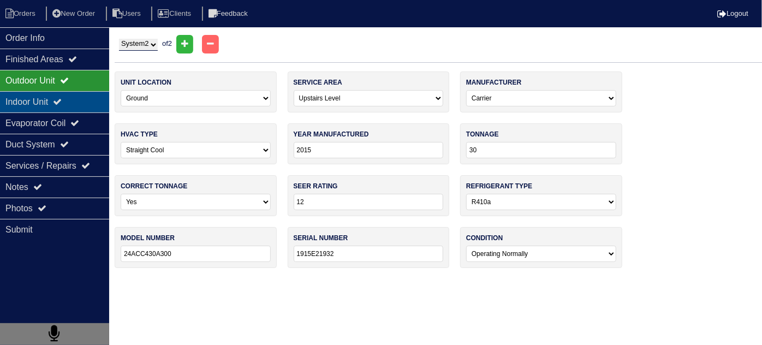
click at [31, 100] on div "Indoor Unit" at bounding box center [54, 101] width 109 height 21
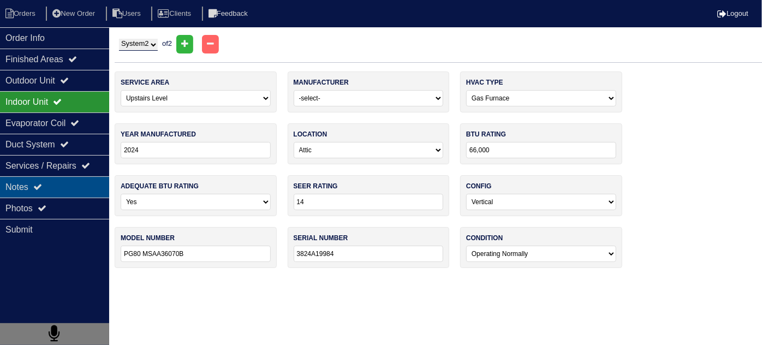
click at [48, 187] on div "Notes" at bounding box center [54, 186] width 109 height 21
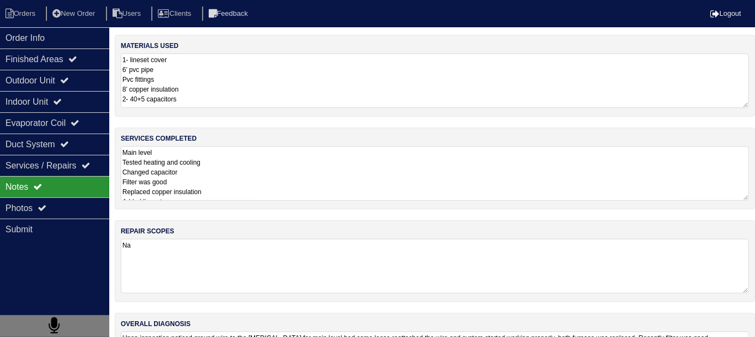
click at [295, 196] on textarea "Main level Tested heating and cooling Changed capacitor Filter was good Replace…" at bounding box center [435, 173] width 628 height 55
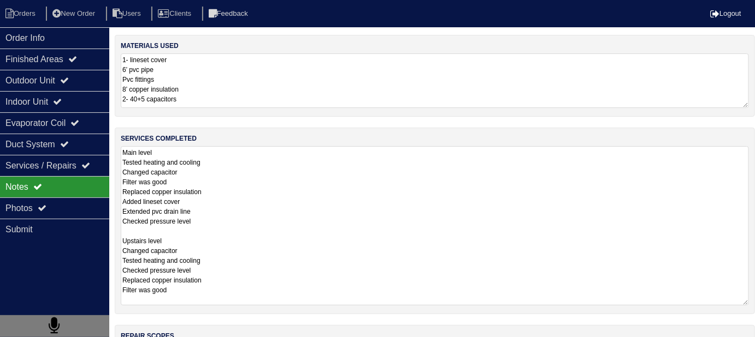
click at [253, 268] on textarea "Main level Tested heating and cooling Changed capacitor Filter was good Replace…" at bounding box center [435, 225] width 628 height 159
click at [239, 90] on textarea "1- lineset cover 6’ pvc pipe Pvc fittings 8’ copper insulation 2- 40+5 capacito…" at bounding box center [435, 81] width 628 height 55
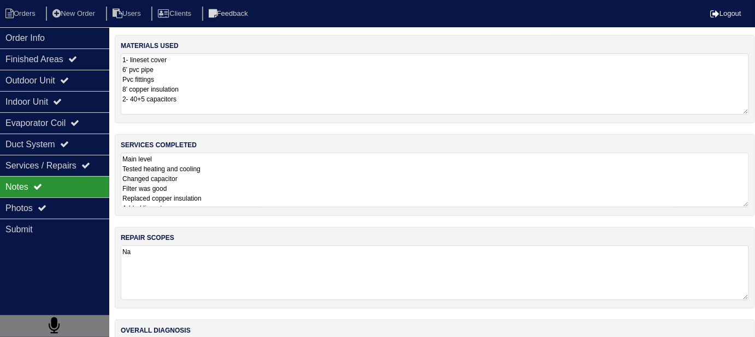
click at [254, 189] on textarea "Main level Tested heating and cooling Changed capacitor Filter was good Replace…" at bounding box center [435, 180] width 628 height 55
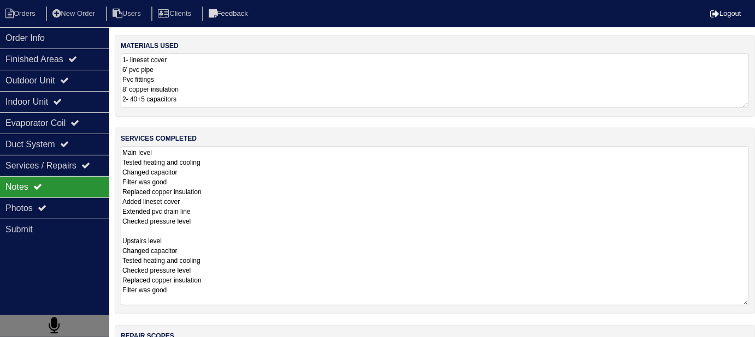
click at [268, 177] on textarea "Main level Tested heating and cooling Changed capacitor Filter was good Replace…" at bounding box center [435, 225] width 628 height 159
click at [57, 87] on div "Outdoor Unit" at bounding box center [54, 80] width 109 height 21
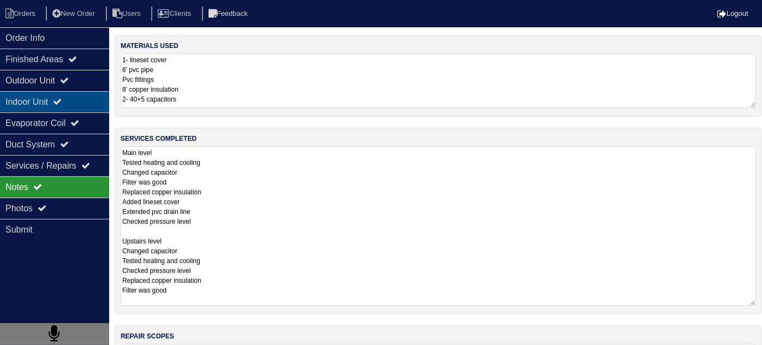
select select "2"
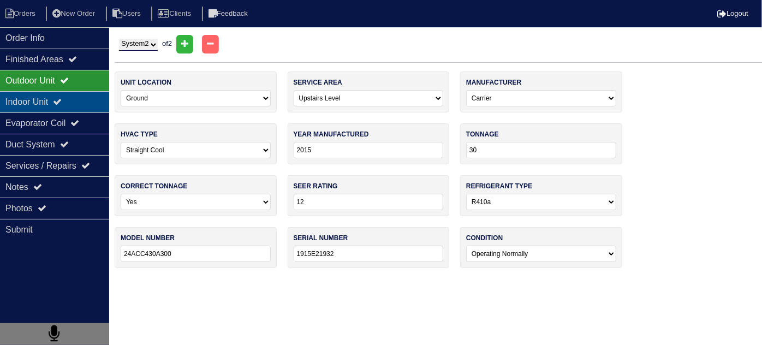
click at [50, 98] on div "Indoor Unit" at bounding box center [54, 101] width 109 height 21
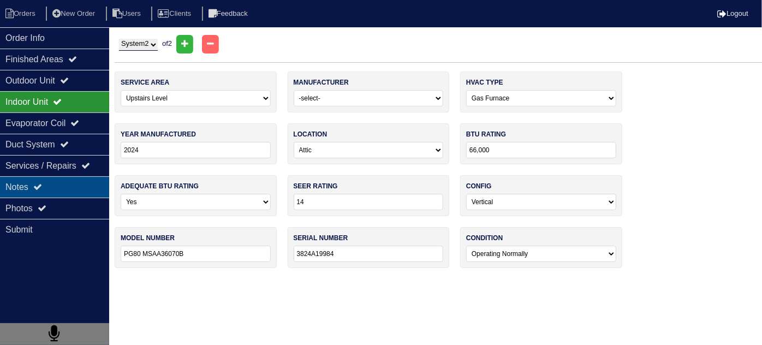
click at [54, 189] on div "Notes" at bounding box center [54, 186] width 109 height 21
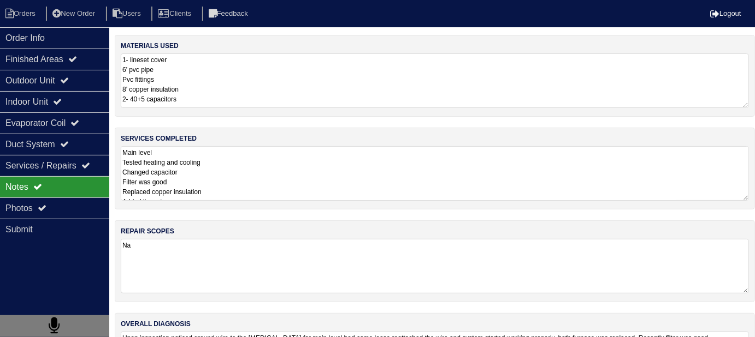
click at [295, 181] on textarea "Main level Tested heating and cooling Changed capacitor Filter was good Replace…" at bounding box center [435, 173] width 628 height 55
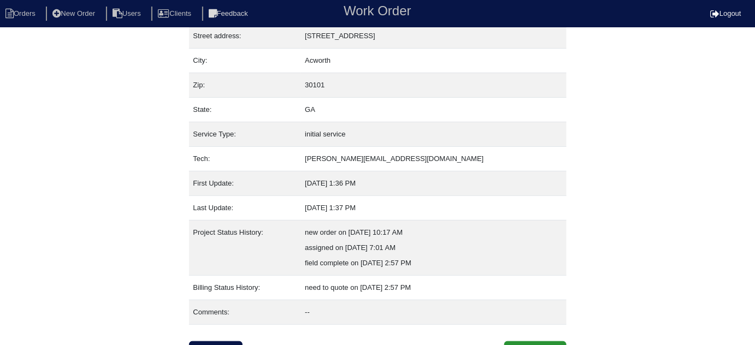
scroll to position [74, 0]
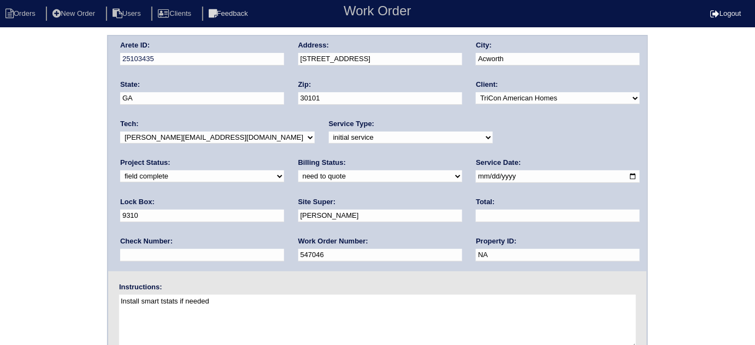
click at [298, 178] on select "need to quote quoted need to invoice invoiced paid warranty purchase order need…" at bounding box center [380, 176] width 164 height 12
select select "quoted"
click at [298, 170] on select "need to quote quoted need to invoice invoiced paid warranty purchase order need…" at bounding box center [380, 176] width 164 height 12
click at [476, 217] on input "text" at bounding box center [558, 216] width 164 height 13
type input "4"
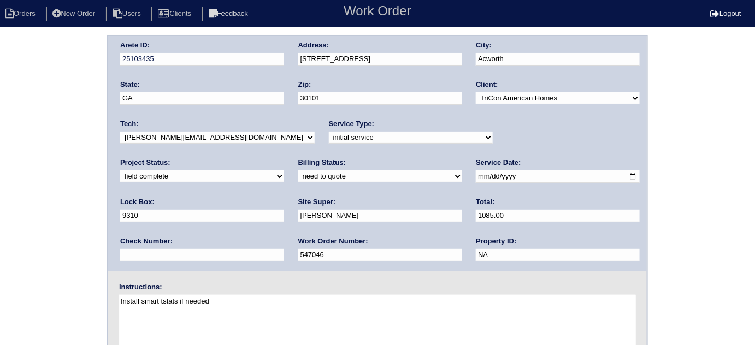
type input "1085.00"
click at [0, 205] on div "Arete ID: 25103435 Address: [STREET_ADDRESS] City: [GEOGRAPHIC_DATA] State: [GE…" at bounding box center [377, 256] width 755 height 442
click at [33, 127] on div "Arete ID: 25103435 Address: [STREET_ADDRESS] City: [GEOGRAPHIC_DATA] State: [GE…" at bounding box center [377, 256] width 755 height 442
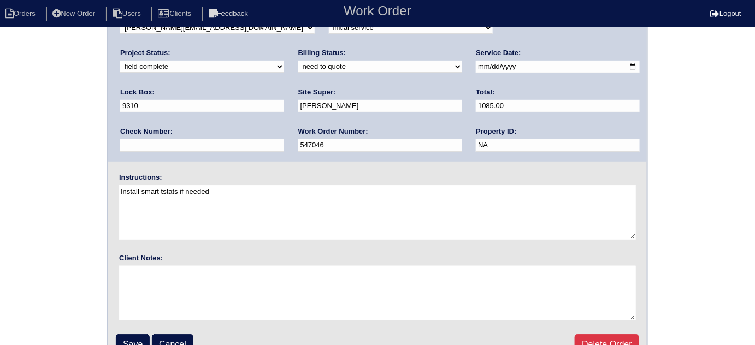
scroll to position [129, 0]
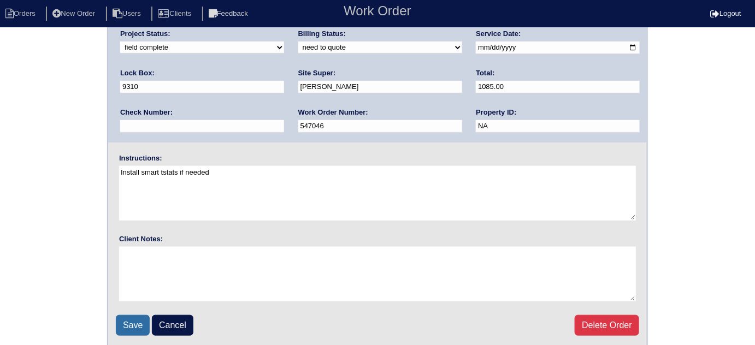
click at [131, 316] on input "Save" at bounding box center [133, 325] width 34 height 21
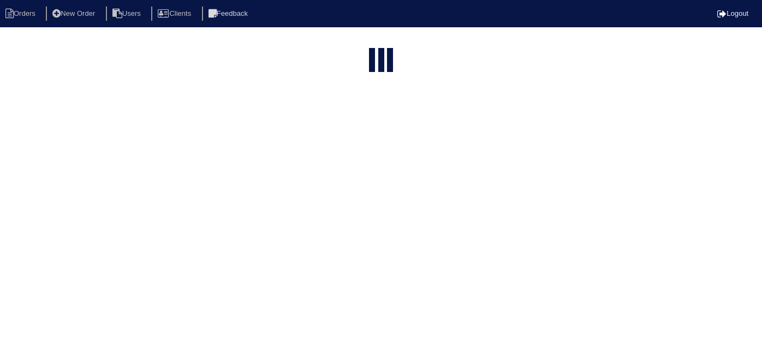
select select "15"
type input "203 w"
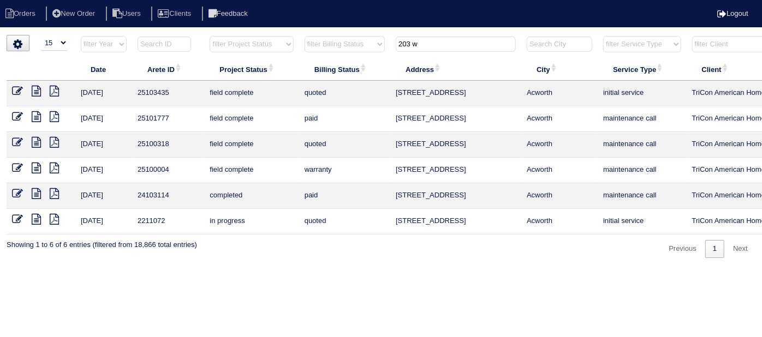
click at [39, 86] on icon at bounding box center [36, 91] width 9 height 11
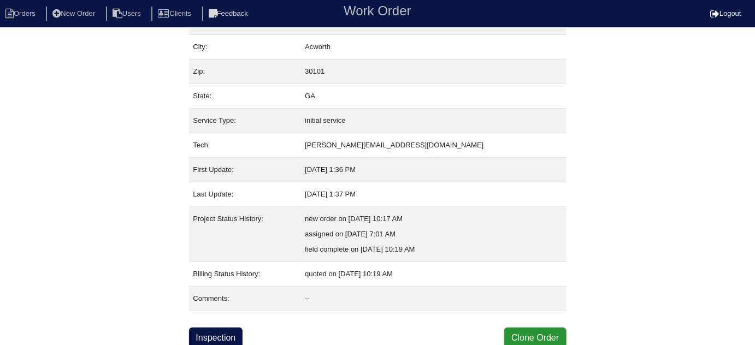
scroll to position [74, 0]
click at [217, 334] on link "Inspection" at bounding box center [216, 337] width 54 height 21
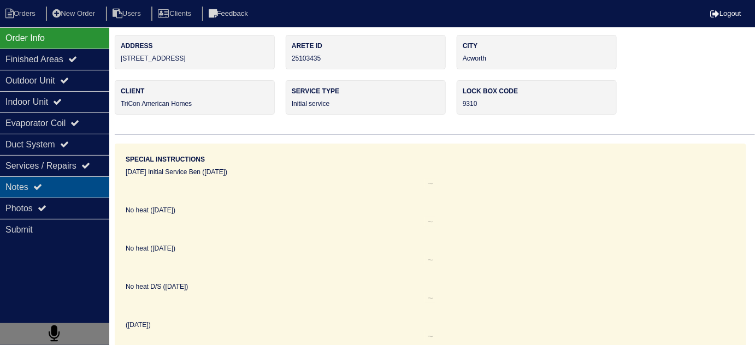
click at [39, 178] on div "Notes" at bounding box center [54, 186] width 109 height 21
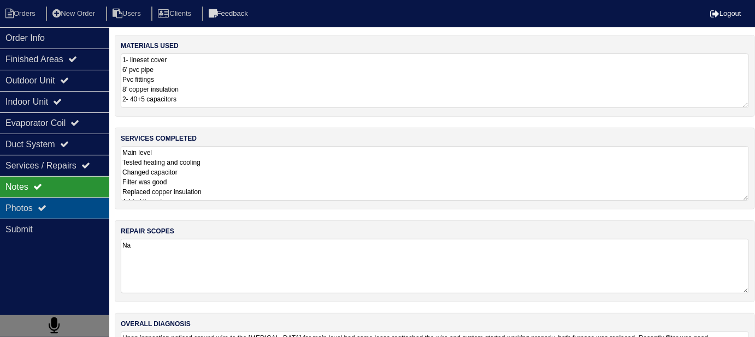
click at [44, 212] on div "Photos" at bounding box center [54, 208] width 109 height 21
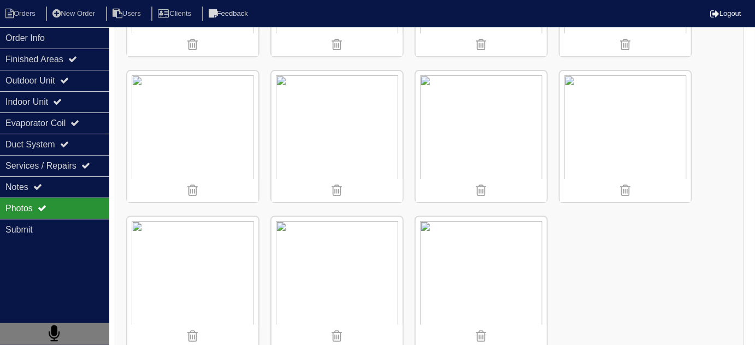
scroll to position [2609, 0]
drag, startPoint x: 66, startPoint y: 36, endPoint x: 83, endPoint y: 46, distance: 20.0
click at [66, 36] on div "Order Info" at bounding box center [54, 37] width 109 height 21
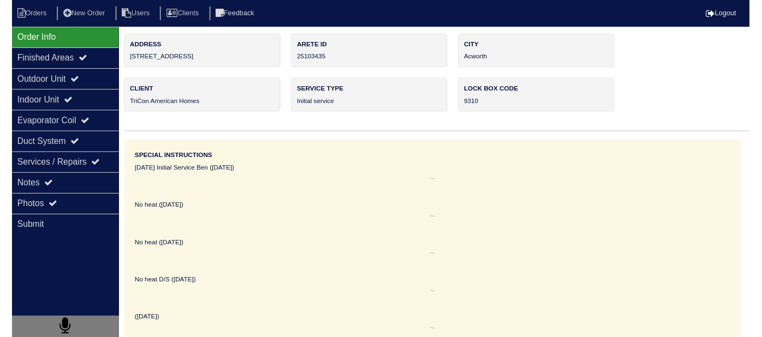
scroll to position [0, 0]
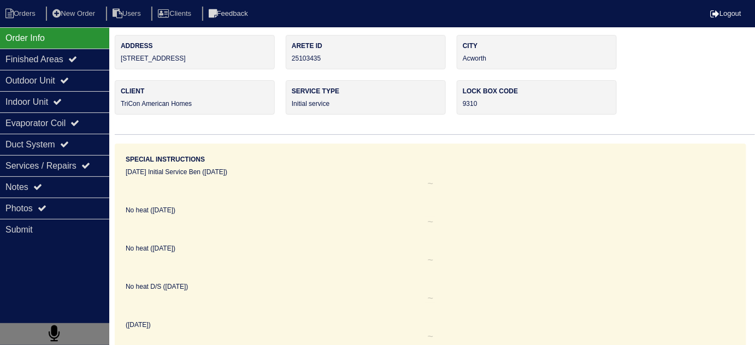
drag, startPoint x: 194, startPoint y: 55, endPoint x: 115, endPoint y: 58, distance: 79.8
click at [115, 58] on div "Address 203 Woodcreek Way" at bounding box center [195, 52] width 160 height 34
copy div "203 Woodcreek Way"
click at [6, 16] on icon at bounding box center [9, 14] width 8 height 10
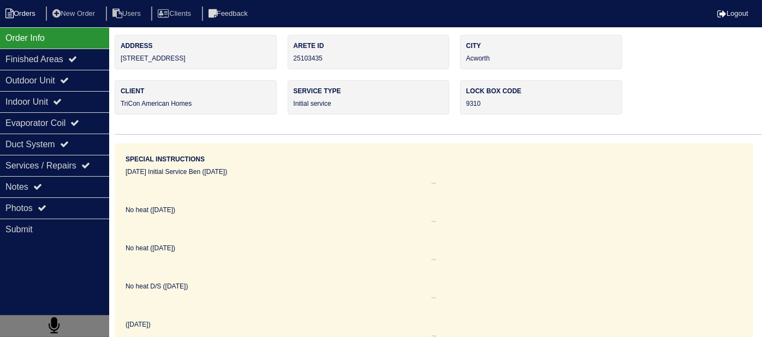
select select "15"
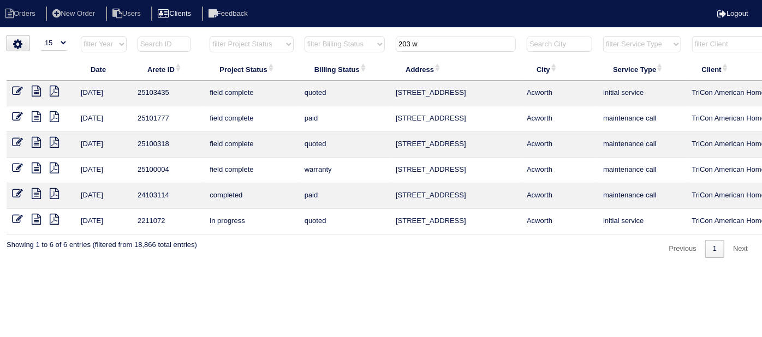
drag, startPoint x: 435, startPoint y: 40, endPoint x: 218, endPoint y: 15, distance: 217.6
click at [245, 35] on body "Orders New Order Users Clients Feedback Logout Orders New Order Users Clients M…" at bounding box center [381, 146] width 762 height 223
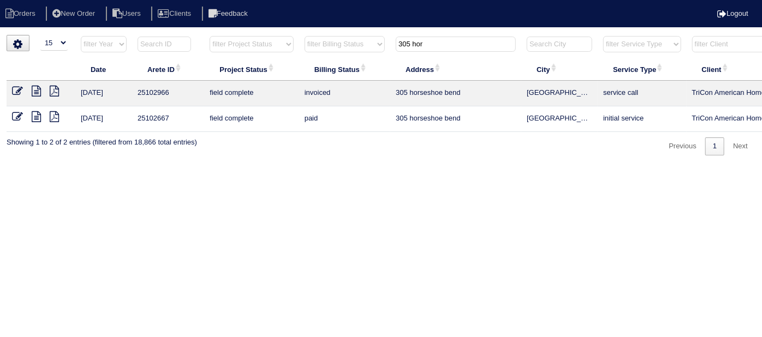
type input "305 hor"
click at [36, 89] on icon at bounding box center [36, 91] width 9 height 11
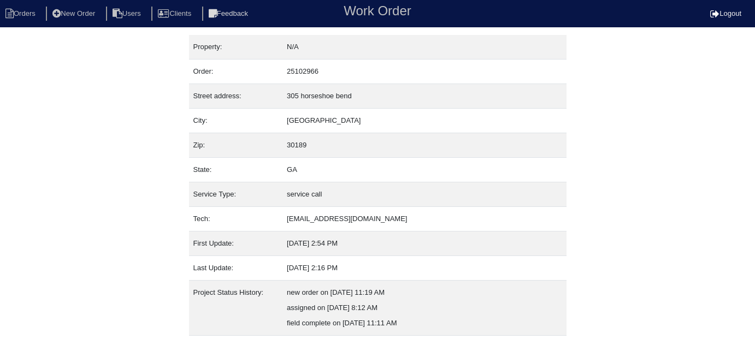
scroll to position [74, 0]
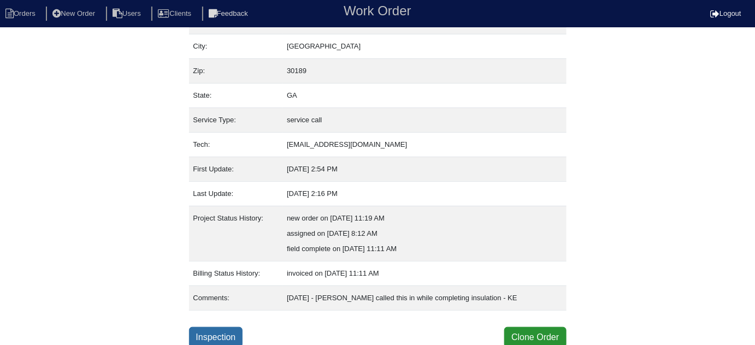
click at [241, 329] on link "Inspection" at bounding box center [216, 337] width 54 height 21
select select "1"
select select "[PERSON_NAME]"
select select "0"
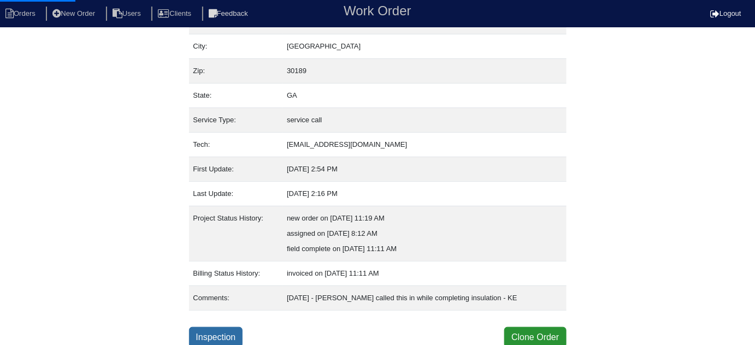
select select "0"
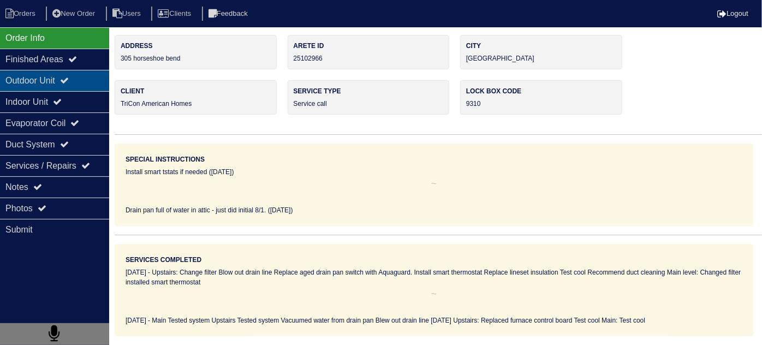
click at [49, 72] on div "Outdoor Unit" at bounding box center [54, 80] width 109 height 21
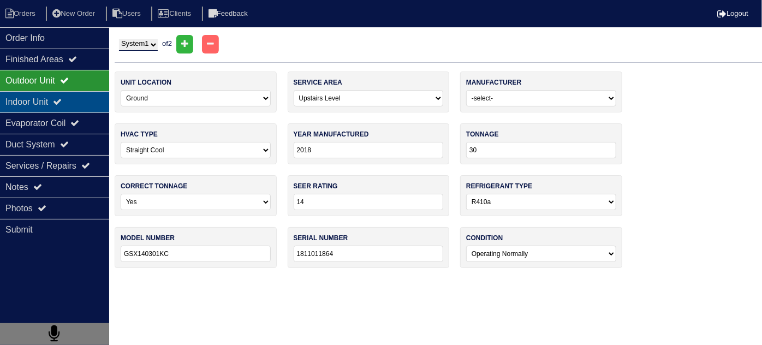
click at [42, 102] on div "Indoor Unit" at bounding box center [54, 101] width 109 height 21
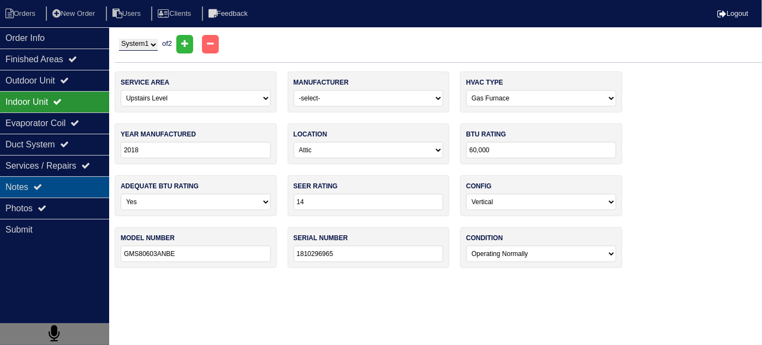
click at [51, 182] on div "Notes" at bounding box center [54, 186] width 109 height 21
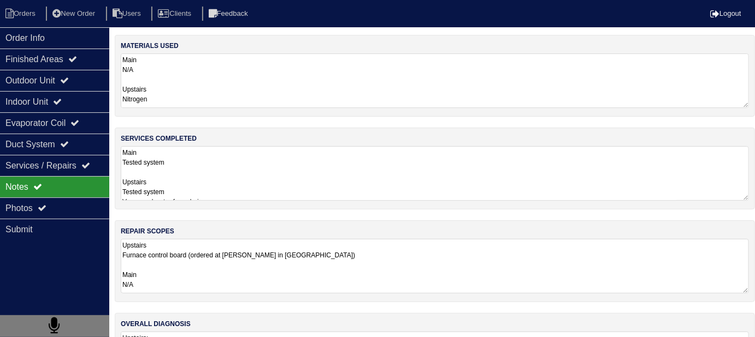
click at [306, 178] on textarea "Main Tested system Upstairs Tested system Vacuumed water from drain pan Blew ou…" at bounding box center [435, 173] width 628 height 55
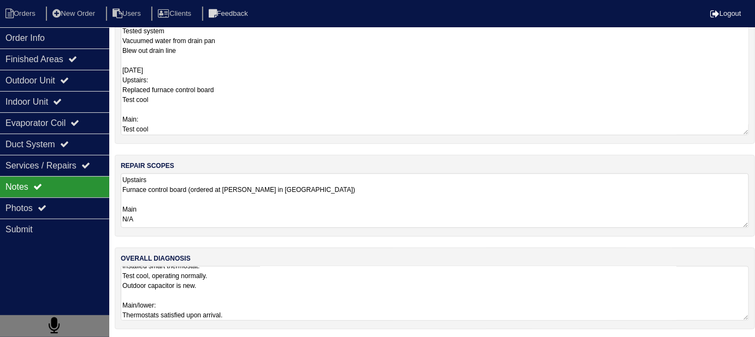
scroll to position [26, 0]
click at [300, 300] on textarea "Upstairs: Thermostat satisfied upon arrival. Installed smart thermostat. Test c…" at bounding box center [435, 293] width 628 height 55
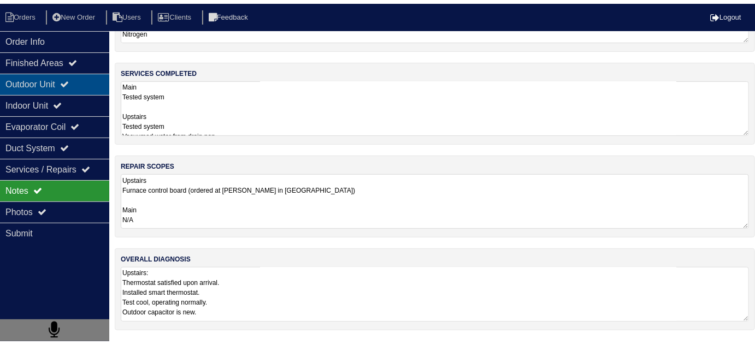
scroll to position [0, 0]
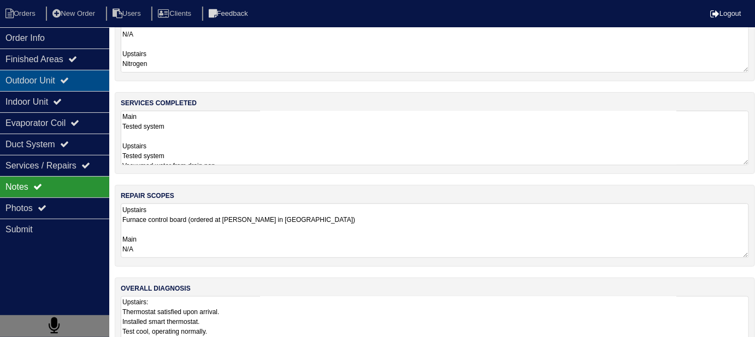
click at [7, 81] on div "Outdoor Unit" at bounding box center [54, 80] width 109 height 21
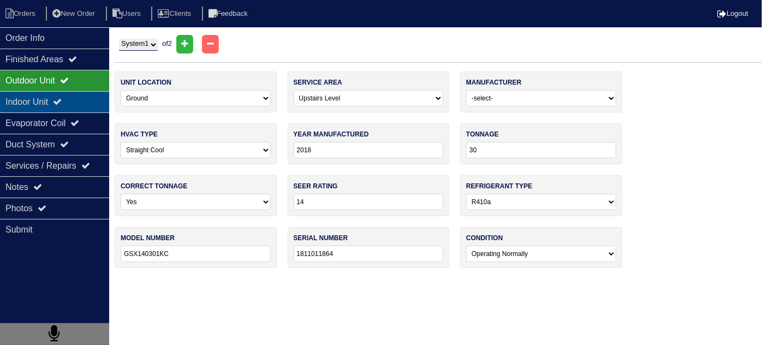
click at [11, 92] on div "Indoor Unit" at bounding box center [54, 101] width 109 height 21
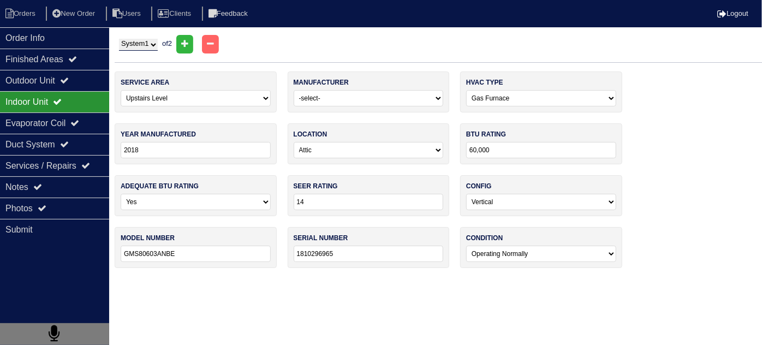
click at [123, 45] on select "System 1 System 2" at bounding box center [138, 45] width 39 height 12
select select "2"
click at [119, 39] on select "System 1 System 2" at bounding box center [138, 45] width 39 height 12
select select "0"
select select "Weatherking"
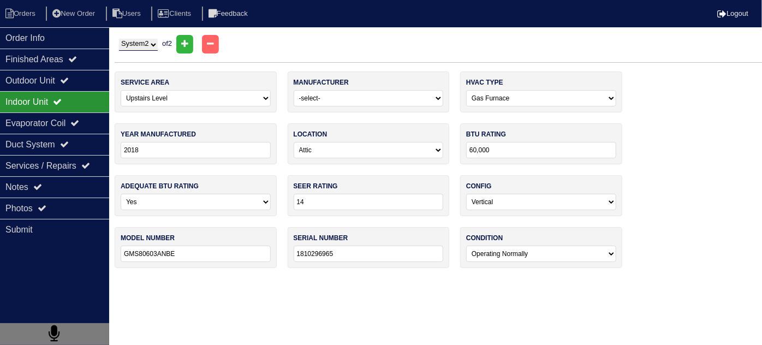
type input "2021"
select select "3"
type input "75,000"
type input "W801CA075417MSA"
type input "W312117594"
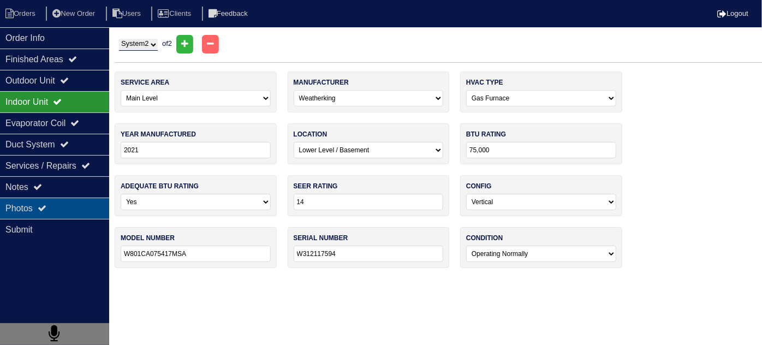
click at [52, 198] on div "Photos" at bounding box center [54, 208] width 109 height 21
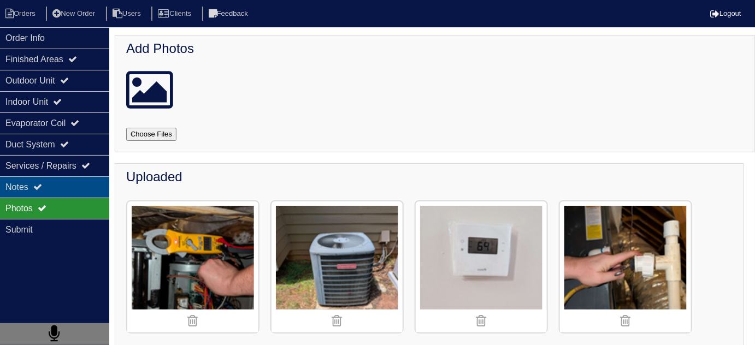
click at [55, 185] on div "Notes" at bounding box center [54, 186] width 109 height 21
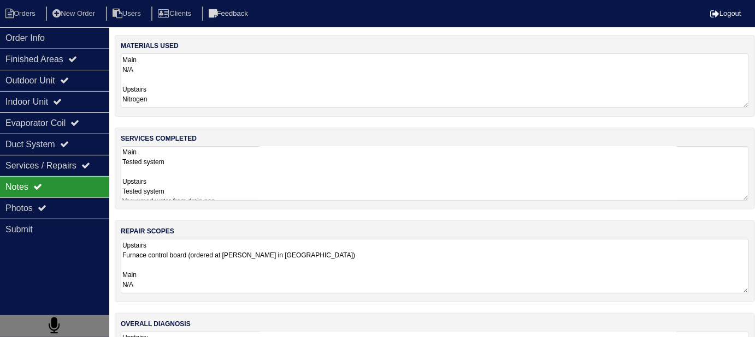
click at [335, 190] on textarea "Main Tested system Upstairs Tested system Vacuumed water from drain pan Blew ou…" at bounding box center [435, 173] width 628 height 55
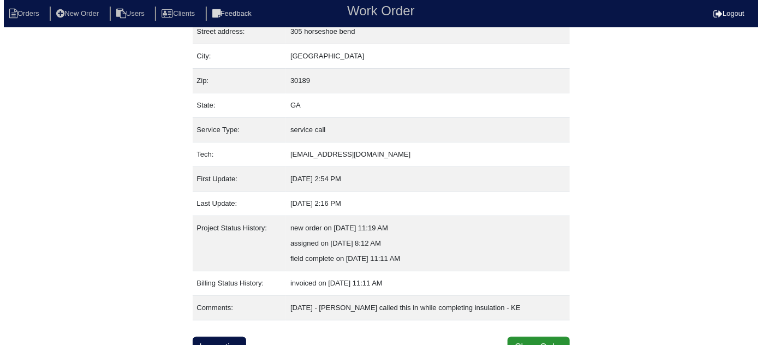
scroll to position [74, 0]
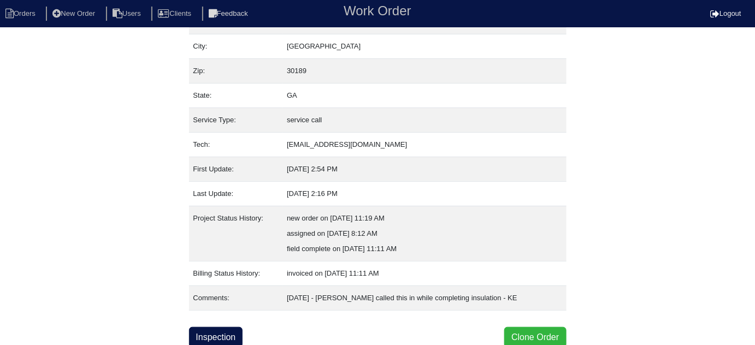
click at [546, 342] on button "Clone Order" at bounding box center [535, 337] width 62 height 21
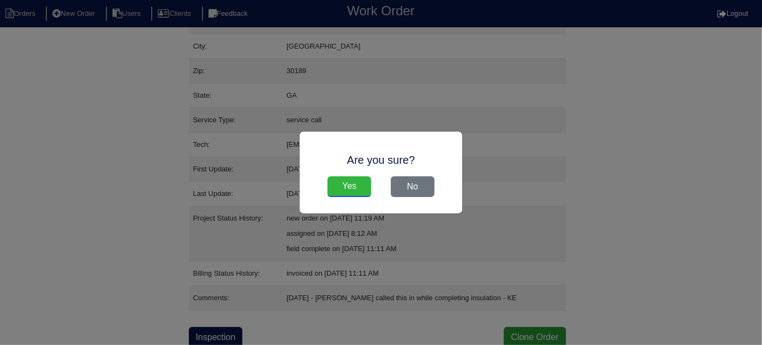
click at [362, 193] on input "Yes" at bounding box center [350, 186] width 44 height 21
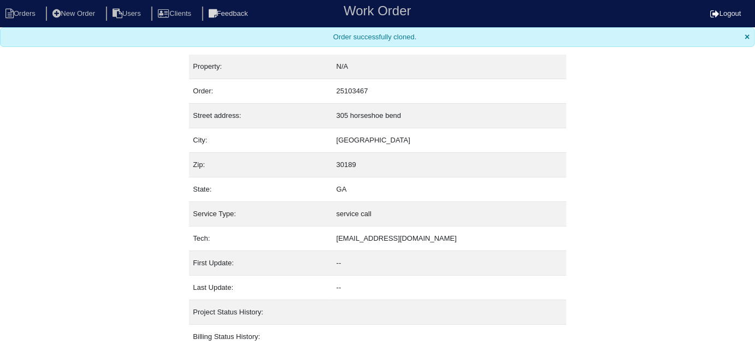
drag, startPoint x: 123, startPoint y: 162, endPoint x: 120, endPoint y: 156, distance: 7.1
click at [123, 162] on div "Property: N/A Order: 25103467 Street address: [STREET_ADDRESS] City: [GEOGRAPHI…" at bounding box center [377, 233] width 755 height 357
click at [21, 11] on li "Orders" at bounding box center [22, 14] width 44 height 15
select select "15"
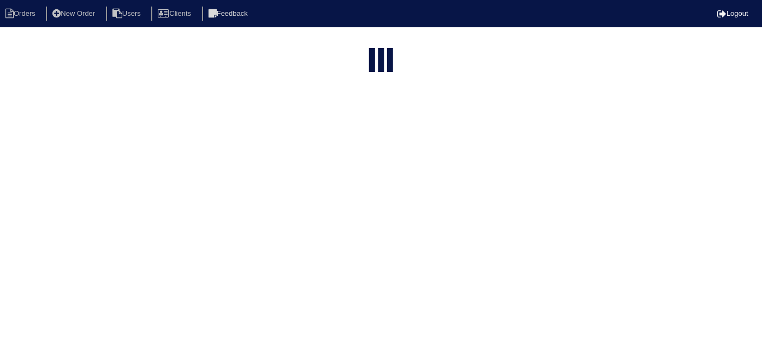
type input "305 hor"
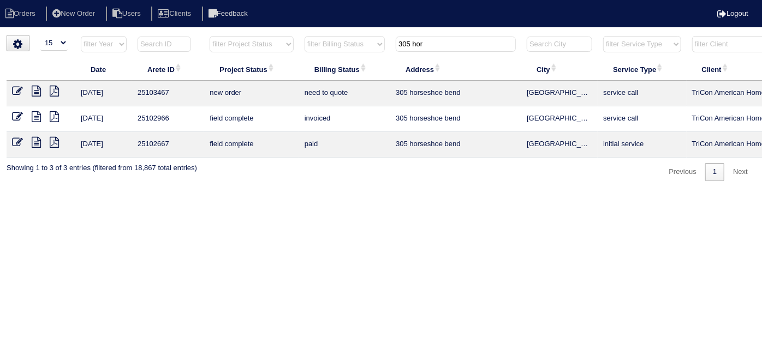
click at [17, 86] on icon at bounding box center [17, 91] width 11 height 11
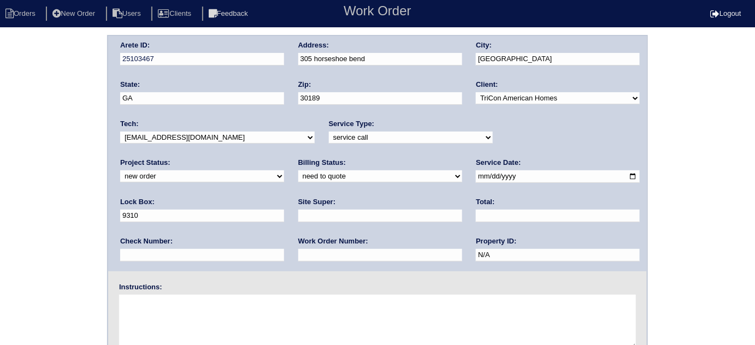
click at [298, 211] on input "text" at bounding box center [380, 216] width 164 height 13
type input "y"
type input "Yago Battles/[PERSON_NAME]"
click at [201, 325] on textarea at bounding box center [377, 322] width 517 height 55
type textarea "No cool New move in - [PHONE_NUMBER]"
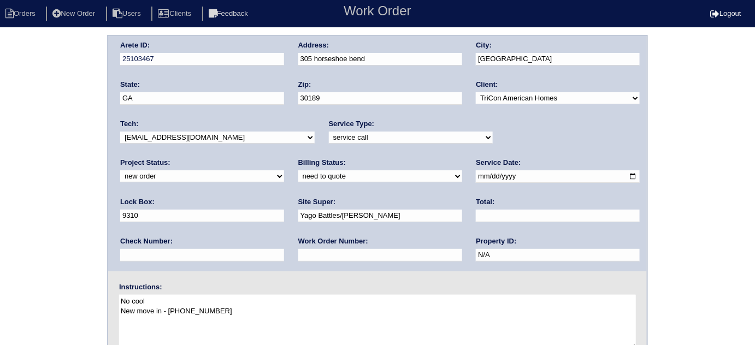
click at [298, 238] on label "Work Order Number:" at bounding box center [333, 241] width 70 height 10
click at [0, 205] on div "Arete ID: 25103467 Address: 305 horseshoe bend City: [GEOGRAPHIC_DATA] State: […" at bounding box center [377, 256] width 755 height 442
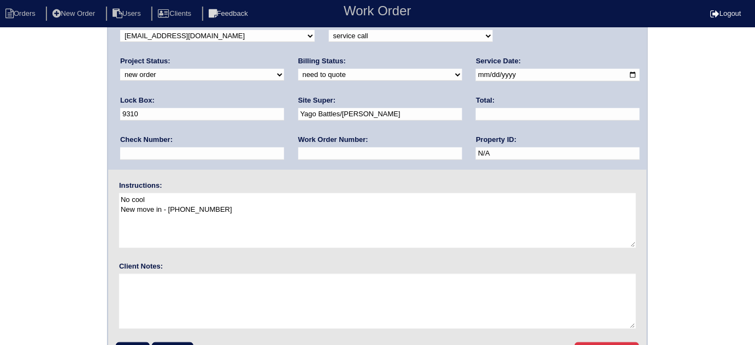
scroll to position [129, 0]
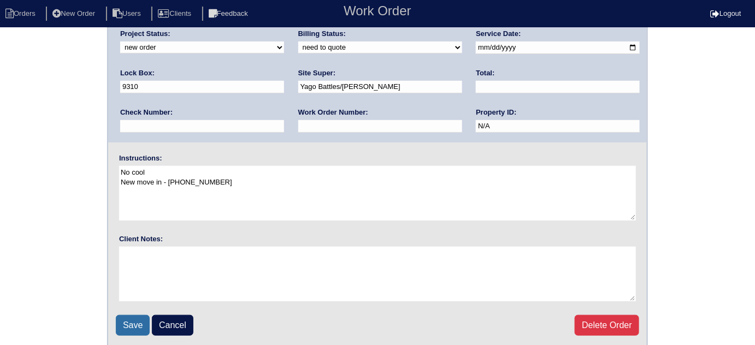
click at [131, 323] on input "Save" at bounding box center [133, 325] width 34 height 21
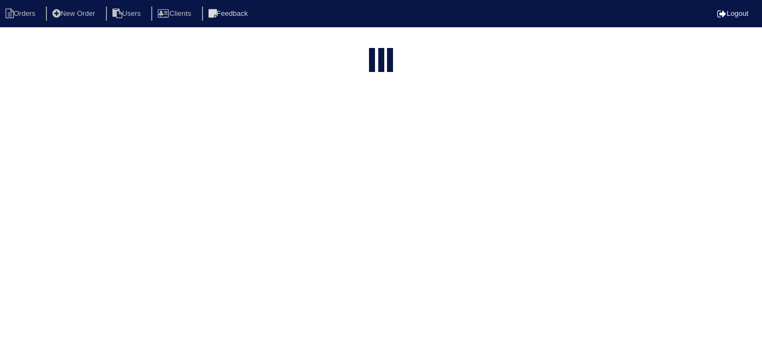
select select "15"
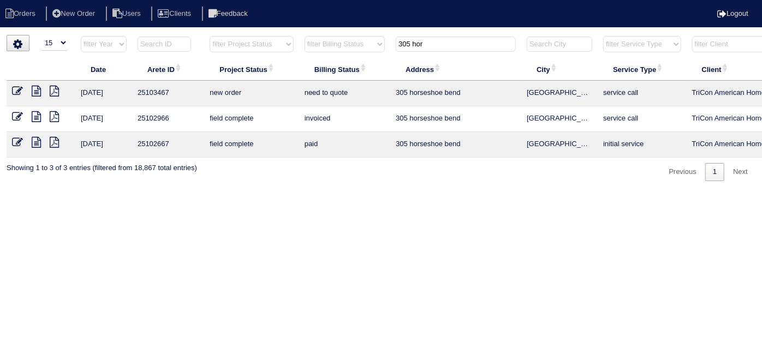
drag, startPoint x: 456, startPoint y: 43, endPoint x: 122, endPoint y: -1, distance: 336.4
click at [122, 0] on html "Orders New Order Users Clients Feedback Logout Orders New Order Users Clients M…" at bounding box center [381, 96] width 762 height 192
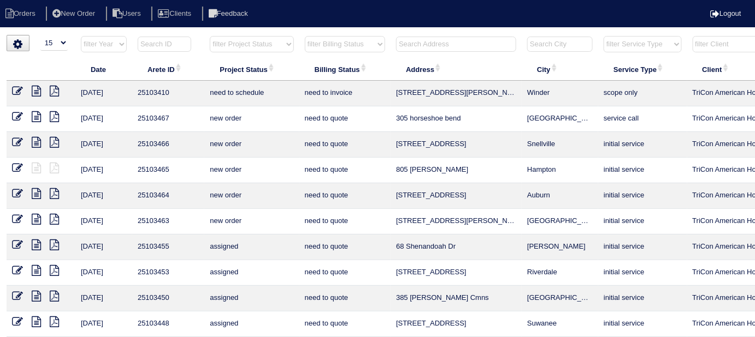
click at [405, 38] on input "text" at bounding box center [456, 44] width 120 height 15
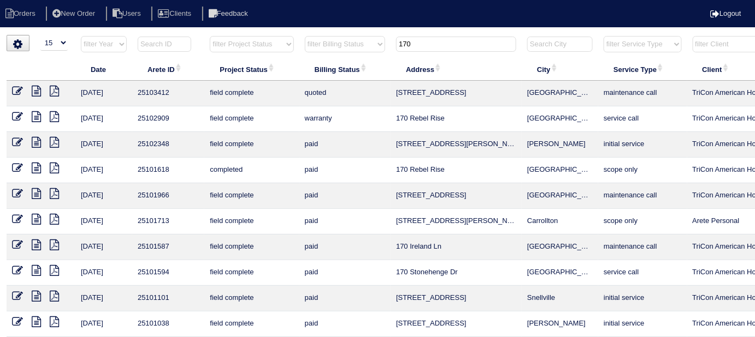
type input "170"
click at [17, 88] on icon at bounding box center [17, 91] width 11 height 11
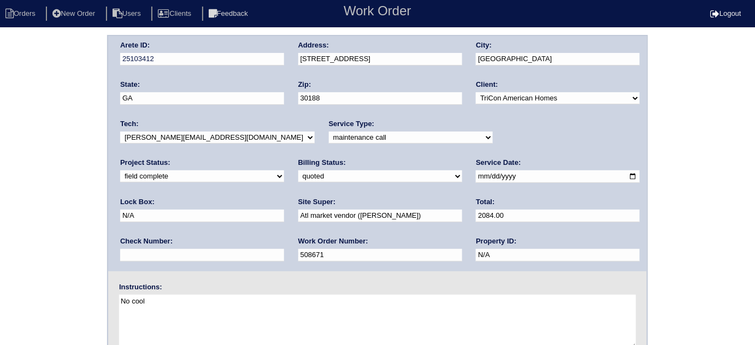
click at [70, 128] on div "Arete ID: 25103412 Address: [STREET_ADDRESS] City: [GEOGRAPHIC_DATA] State: [GE…" at bounding box center [377, 256] width 755 height 442
click at [298, 180] on select "need to quote quoted need to invoice invoiced paid warranty purchase order need…" at bounding box center [380, 176] width 164 height 12
select select "need to invoice"
click at [298, 170] on select "need to quote quoted need to invoice invoiced paid warranty purchase order need…" at bounding box center [380, 176] width 164 height 12
drag, startPoint x: 32, startPoint y: 229, endPoint x: 45, endPoint y: 301, distance: 73.3
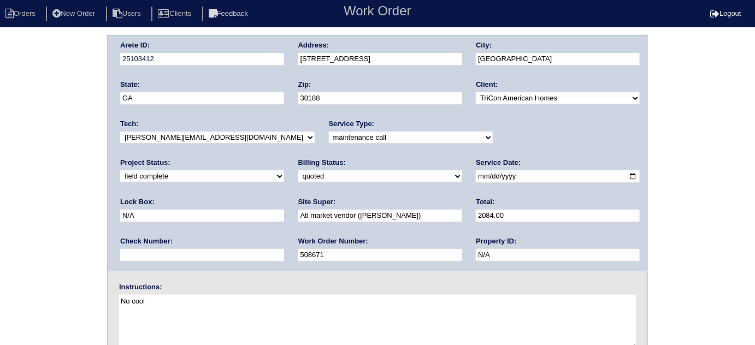
click at [34, 281] on div "Arete ID: 25103412 Address: [STREET_ADDRESS] City: [GEOGRAPHIC_DATA] State: [GE…" at bounding box center [377, 256] width 755 height 442
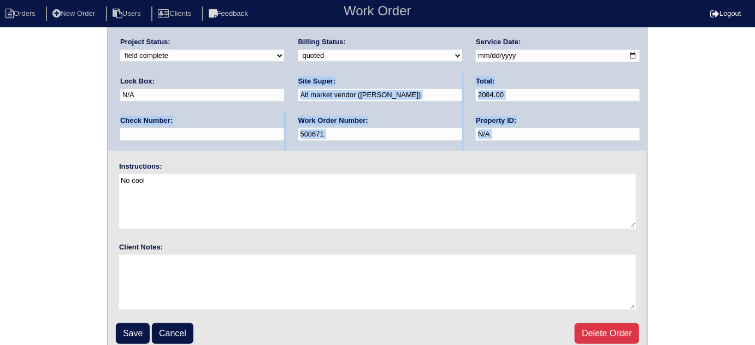
scroll to position [129, 0]
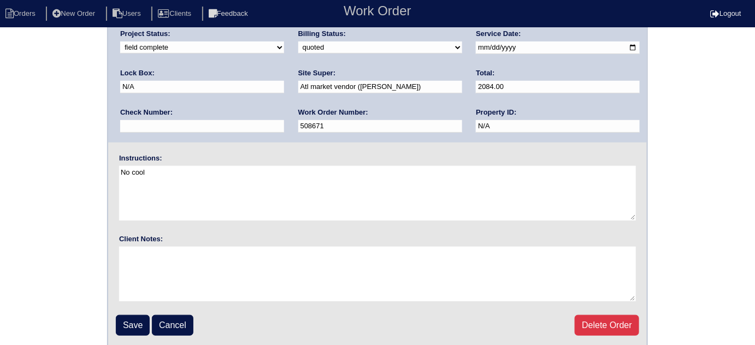
click at [66, 264] on div "Arete ID: 25103412 Address: [STREET_ADDRESS] City: [GEOGRAPHIC_DATA] State: [GE…" at bounding box center [377, 127] width 755 height 442
click at [122, 318] on input "Save" at bounding box center [133, 325] width 34 height 21
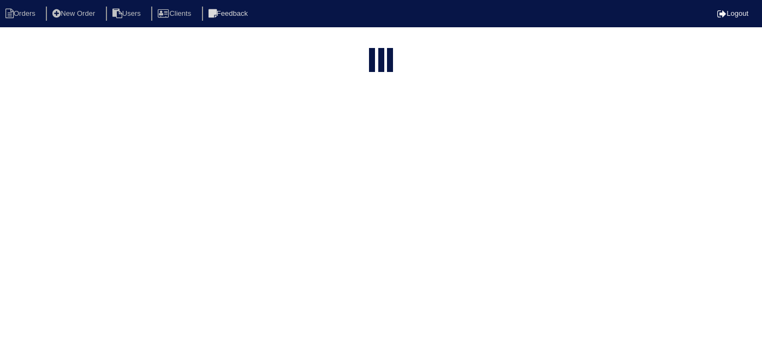
select select "15"
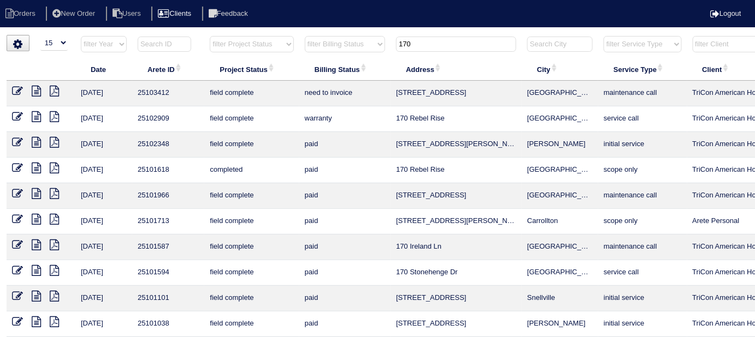
drag, startPoint x: 425, startPoint y: 43, endPoint x: 179, endPoint y: 15, distance: 247.4
click at [208, 35] on body "Orders New Order Users Clients Feedback Logout Orders New Order Users Clients M…" at bounding box center [377, 262] width 755 height 454
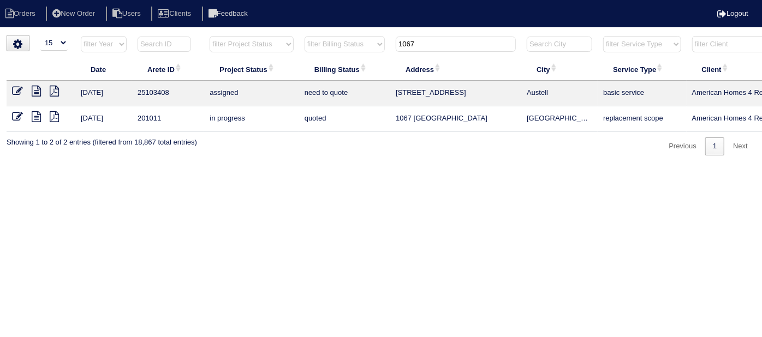
type input "1067"
click at [16, 91] on icon at bounding box center [17, 91] width 11 height 11
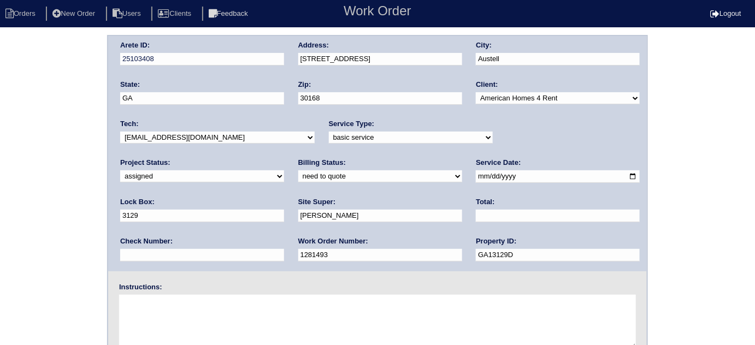
drag, startPoint x: 0, startPoint y: 0, endPoint x: 499, endPoint y: 141, distance: 518.3
click at [284, 170] on select "new order assigned in progress field complete need to schedule admin review arc…" at bounding box center [202, 176] width 164 height 12
select select "field complete"
click at [284, 170] on select "new order assigned in progress field complete need to schedule admin review arc…" at bounding box center [202, 176] width 164 height 12
click at [0, 214] on div "Arete ID: 25103408 Address: 1067 Winterbrook Way City: Austell State: GA Zip: 3…" at bounding box center [377, 256] width 755 height 442
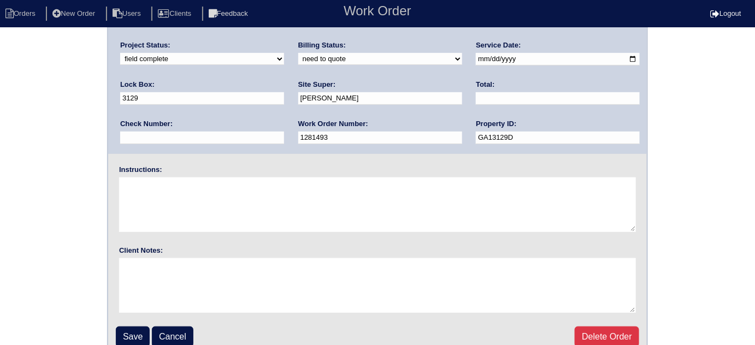
scroll to position [129, 0]
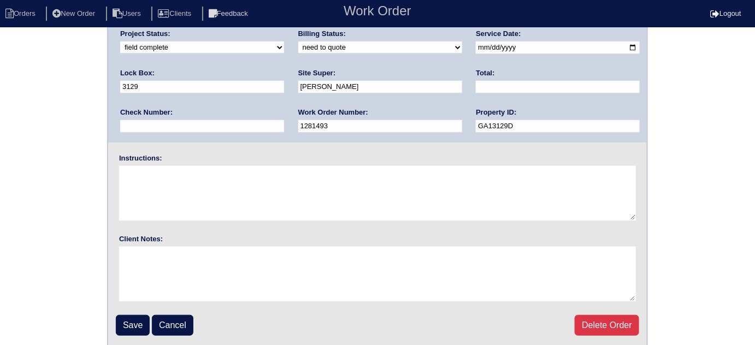
drag, startPoint x: 125, startPoint y: 320, endPoint x: 122, endPoint y: 311, distance: 9.7
click at [125, 319] on input "Save" at bounding box center [133, 325] width 34 height 21
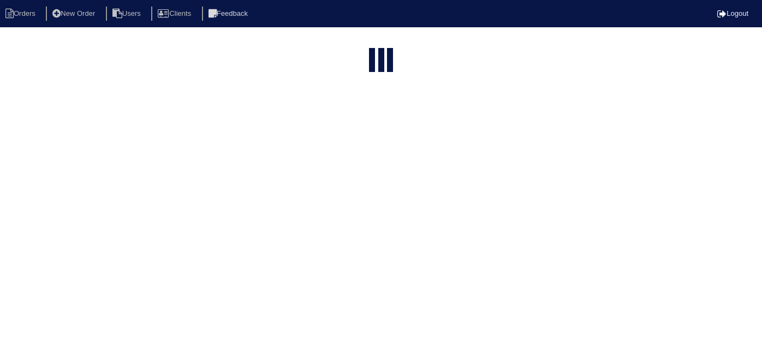
select select "15"
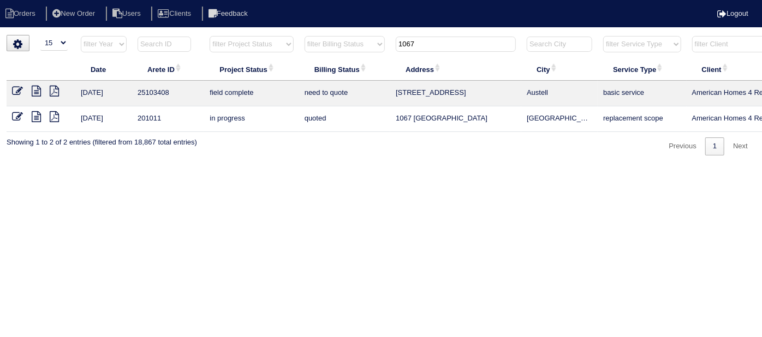
drag, startPoint x: 426, startPoint y: 49, endPoint x: 362, endPoint y: 48, distance: 64.5
click at [362, 48] on tr "filter Year -- Any Year -- 2025 2024 2023 2022 2021 2020 2019 filter Project St…" at bounding box center [480, 46] width 946 height 22
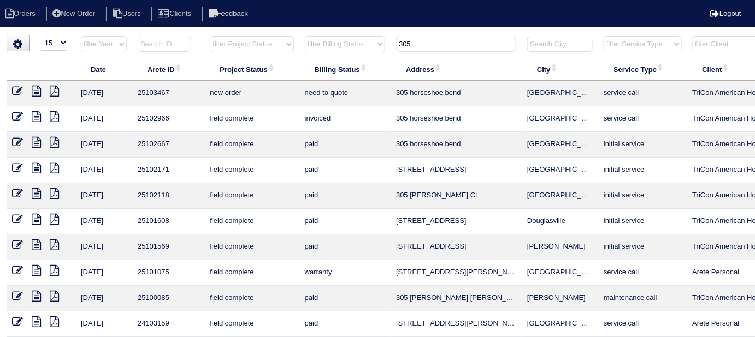
type input "305"
click at [15, 91] on icon at bounding box center [17, 91] width 11 height 11
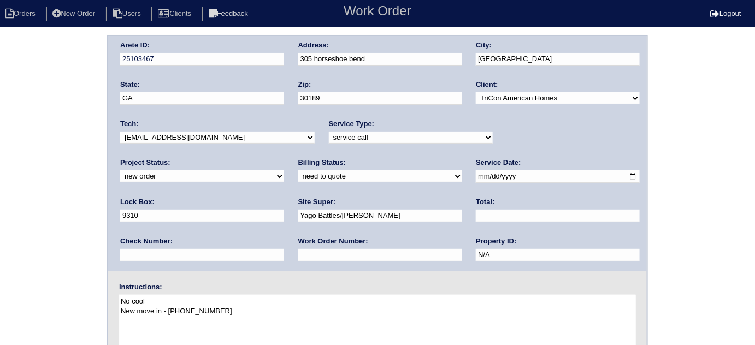
click at [284, 170] on select "new order assigned in progress field complete need to schedule admin review arc…" at bounding box center [202, 176] width 164 height 12
select select "assigned"
click at [284, 170] on select "new order assigned in progress field complete need to schedule admin review arc…" at bounding box center [202, 176] width 164 height 12
click at [164, 141] on select "-select- aretesmg+backup-tech@gmail.com benjohnholt88@gmail.com callisonhvac@ya…" at bounding box center [217, 138] width 194 height 12
select select "36"
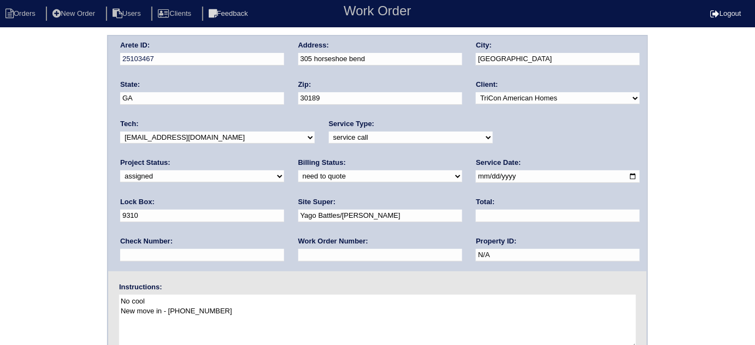
click at [120, 132] on select "-select- aretesmg+backup-tech@gmail.com benjohnholt88@gmail.com callisonhvac@ya…" at bounding box center [217, 138] width 194 height 12
click at [11, 185] on div "Arete ID: 25103467 Address: 305 horseshoe bend City: Woodstock State: GA Zip: 3…" at bounding box center [377, 256] width 755 height 442
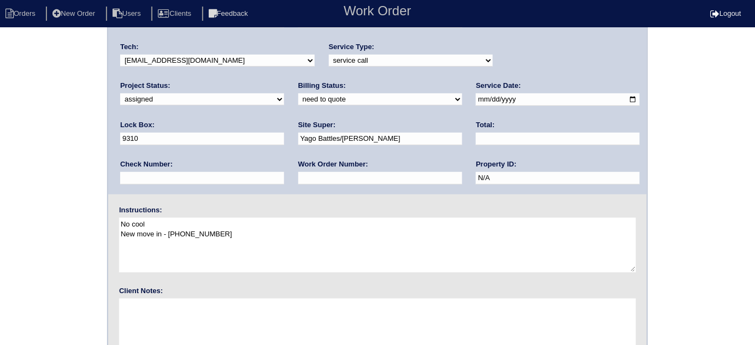
scroll to position [129, 0]
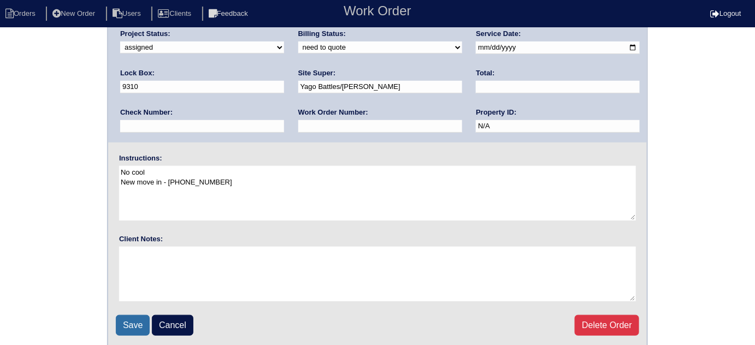
click at [124, 321] on input "Save" at bounding box center [133, 325] width 34 height 21
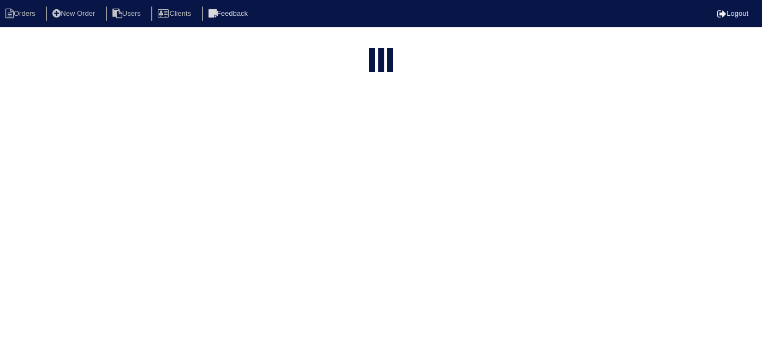
select select "15"
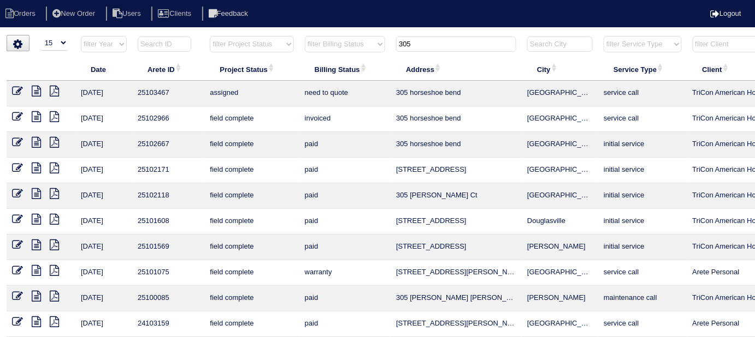
click at [423, 50] on input "305" at bounding box center [456, 44] width 120 height 15
type input "3"
